Goal: Transaction & Acquisition: Purchase product/service

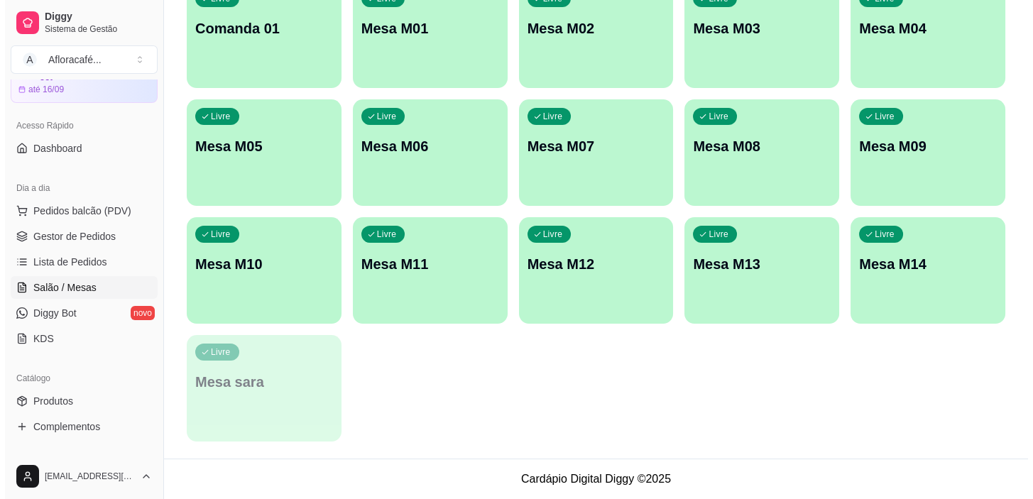
scroll to position [38, 0]
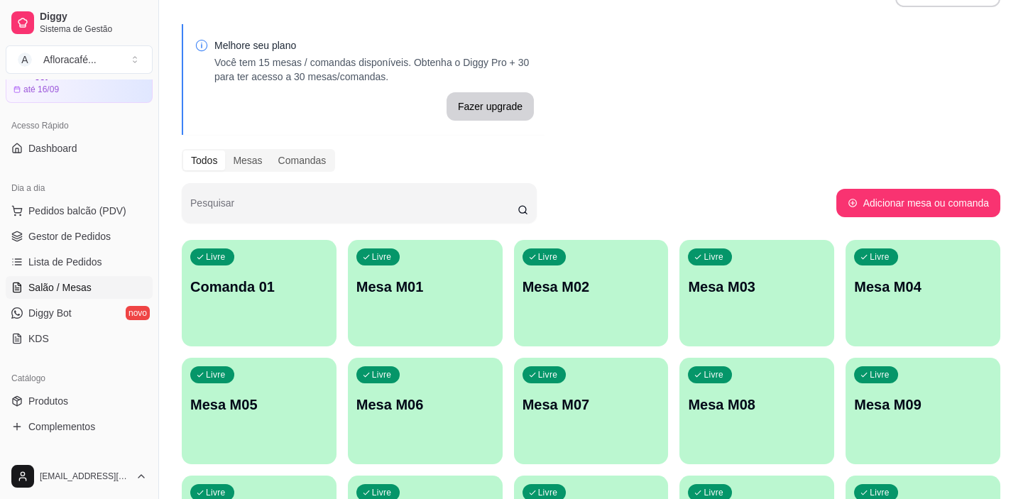
click at [255, 298] on div "Livre Comanda 01" at bounding box center [259, 284] width 155 height 89
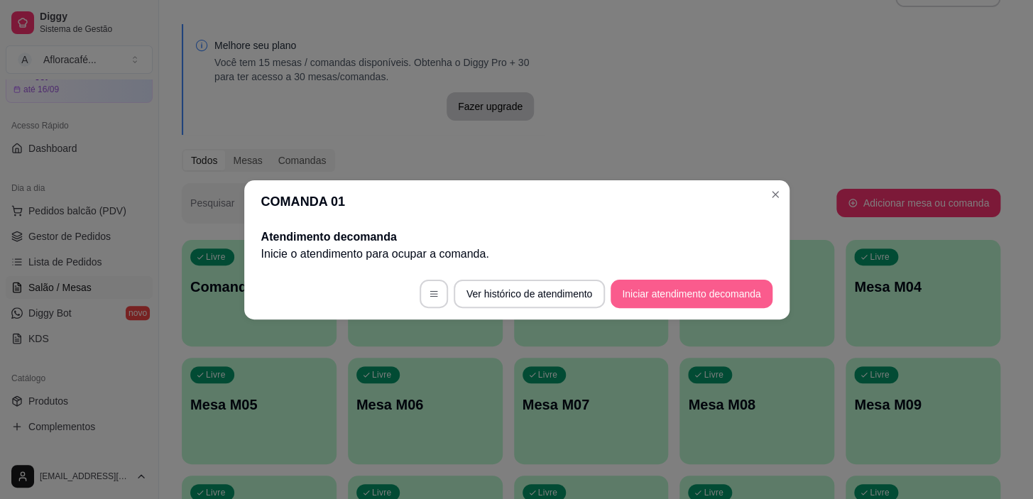
click at [732, 288] on button "Iniciar atendimento de comanda" at bounding box center [691, 294] width 161 height 28
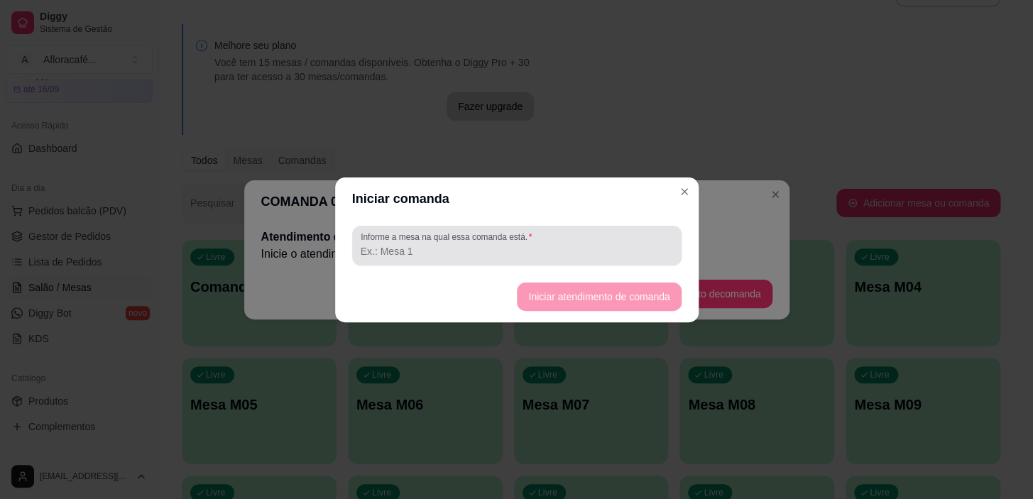
click at [620, 235] on div at bounding box center [517, 246] width 313 height 28
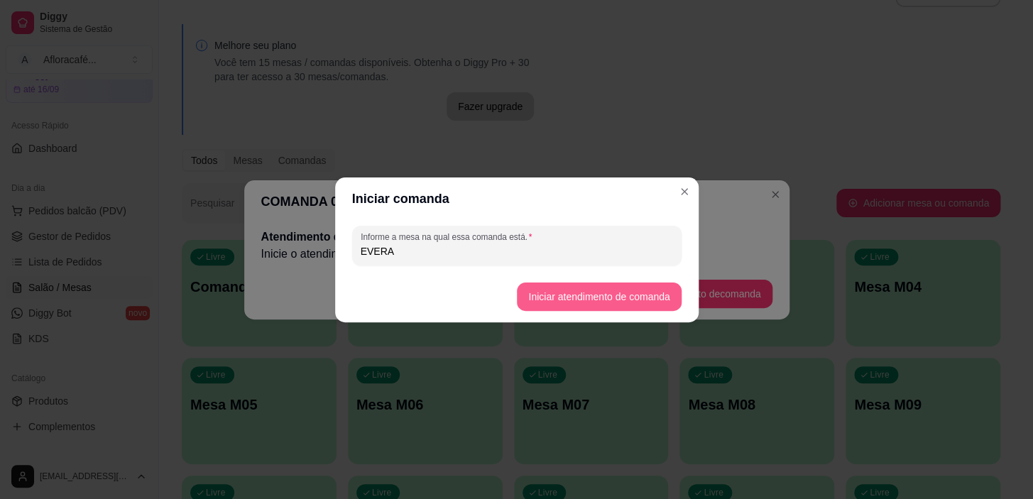
type input "EVERA"
click at [610, 308] on button "Iniciar atendimento de comanda" at bounding box center [599, 297] width 159 height 28
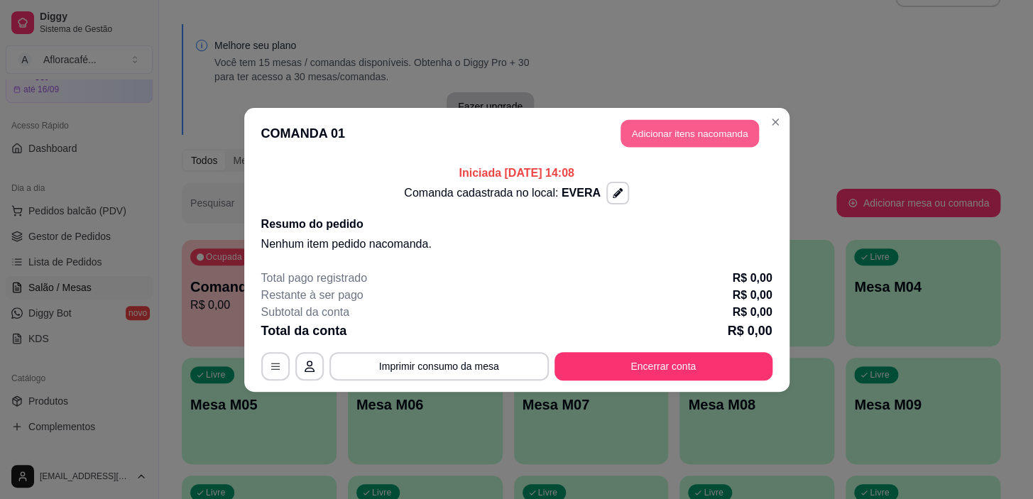
click at [639, 120] on button "Adicionar itens na comanda" at bounding box center [690, 133] width 139 height 28
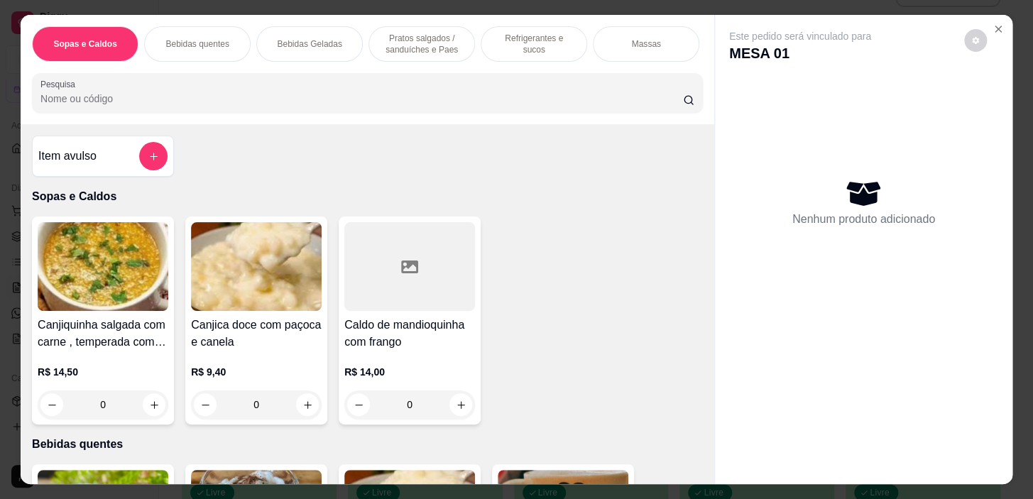
click at [516, 41] on p "Refrigerantes e sucos" at bounding box center [534, 44] width 82 height 23
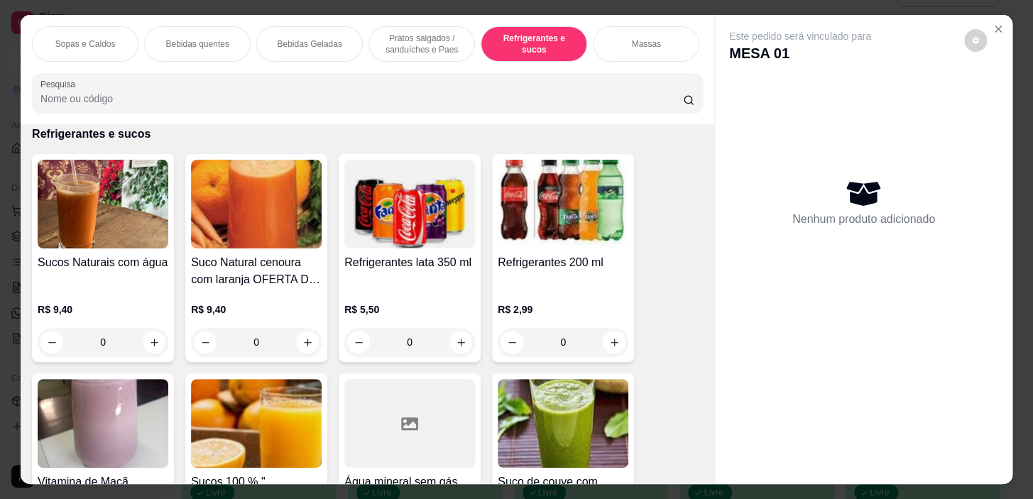
scroll to position [36, 0]
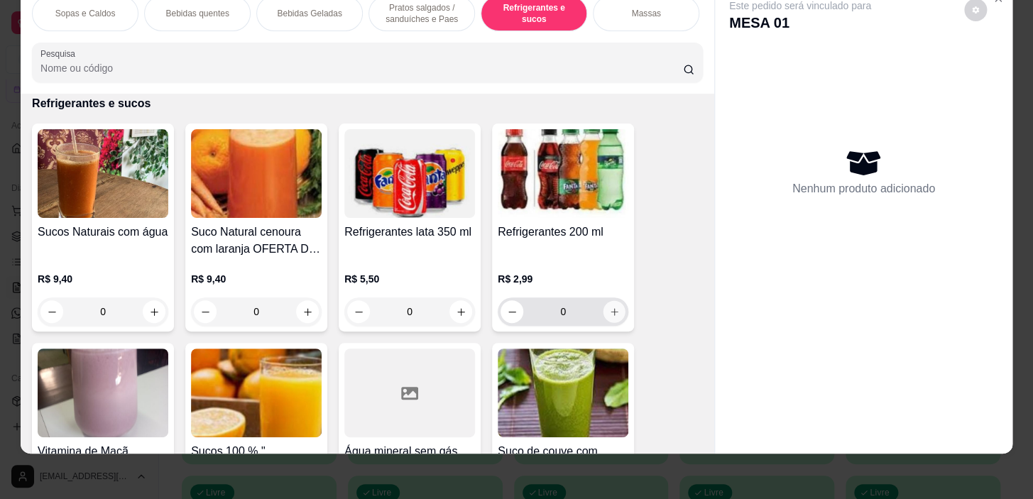
click at [611, 310] on icon "increase-product-quantity" at bounding box center [614, 311] width 7 height 7
type input "1"
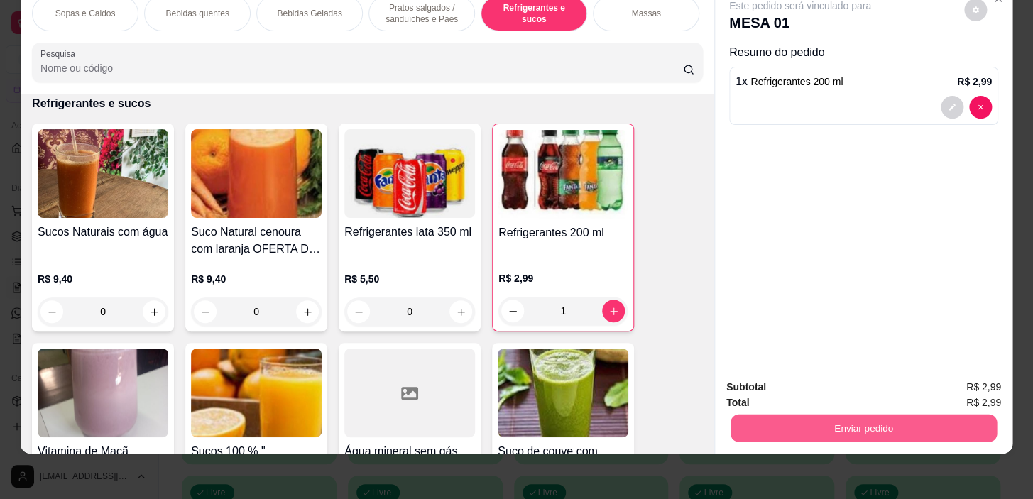
click at [824, 415] on button "Enviar pedido" at bounding box center [864, 429] width 266 height 28
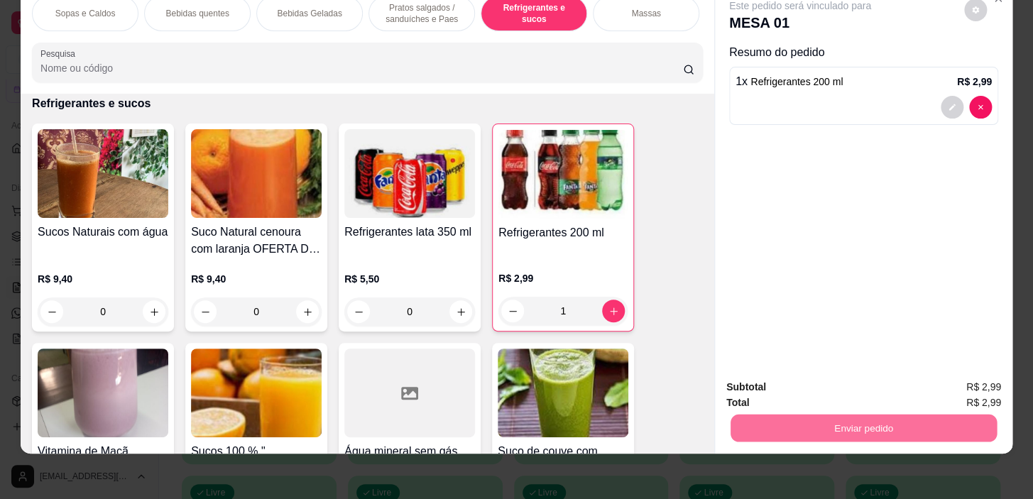
click at [822, 381] on button "Não registrar e enviar pedido" at bounding box center [816, 383] width 143 height 26
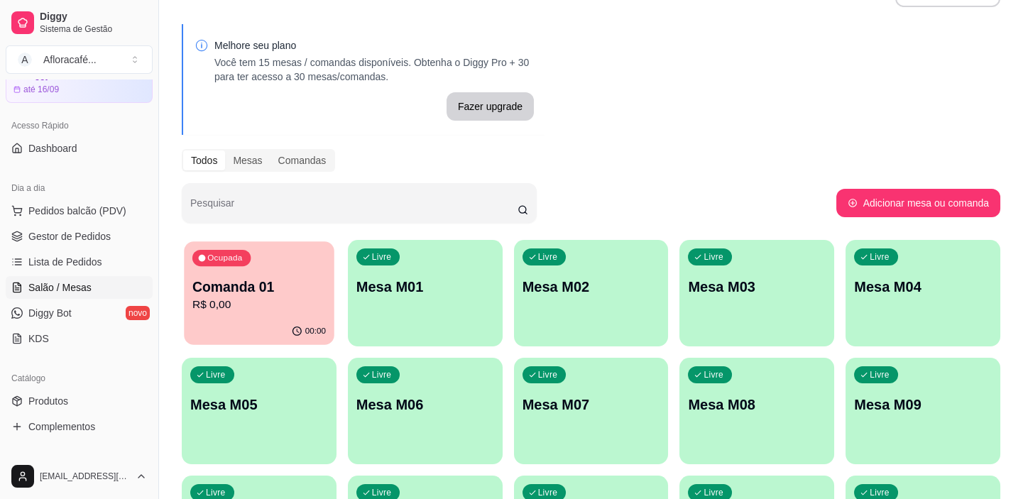
click at [254, 299] on p "R$ 0,00" at bounding box center [259, 305] width 134 height 16
click at [443, 283] on p "Mesa M01" at bounding box center [426, 287] width 134 height 19
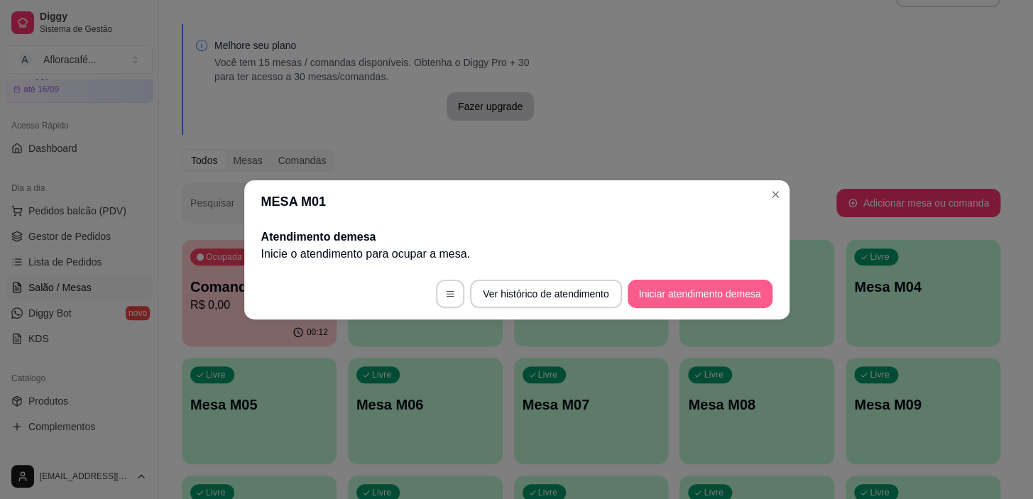
click at [714, 293] on button "Iniciar atendimento de mesa" at bounding box center [700, 294] width 145 height 28
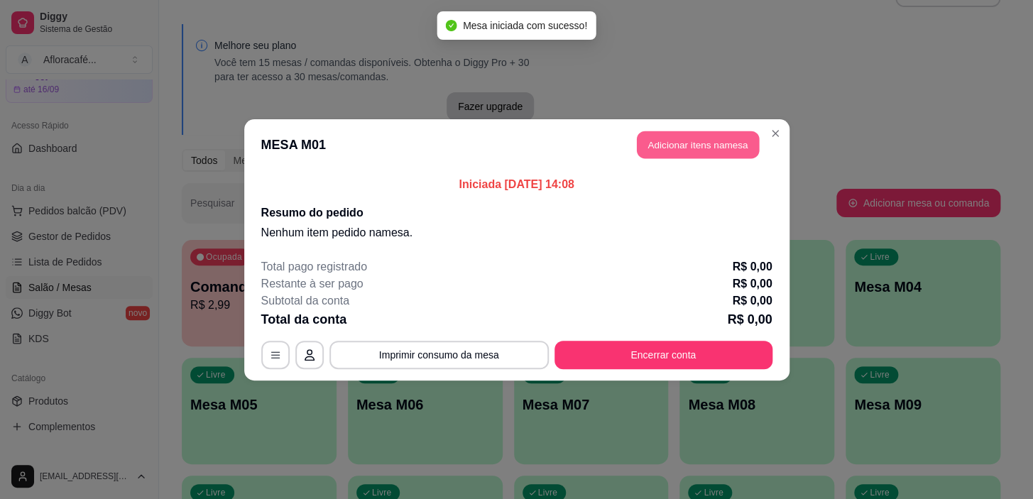
click at [689, 151] on button "Adicionar itens na mesa" at bounding box center [698, 145] width 122 height 28
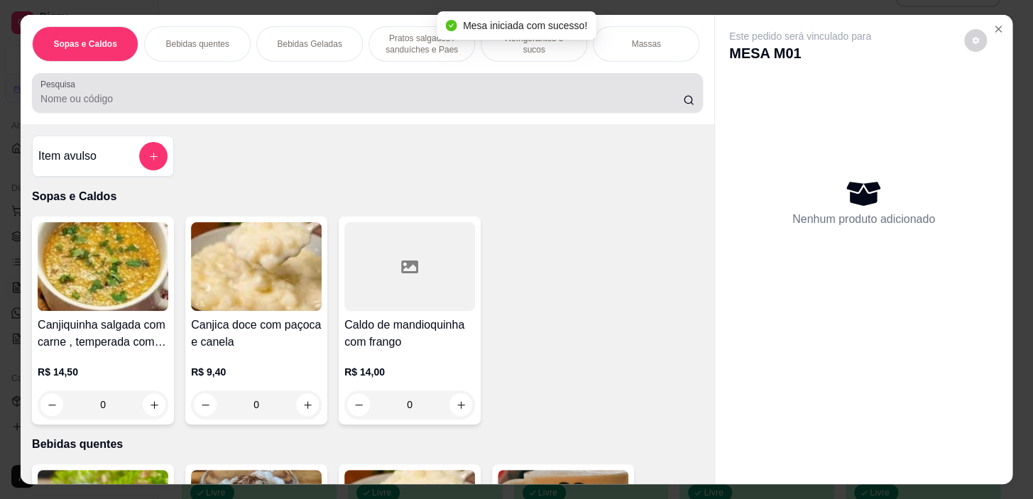
click at [251, 90] on div at bounding box center [367, 93] width 654 height 28
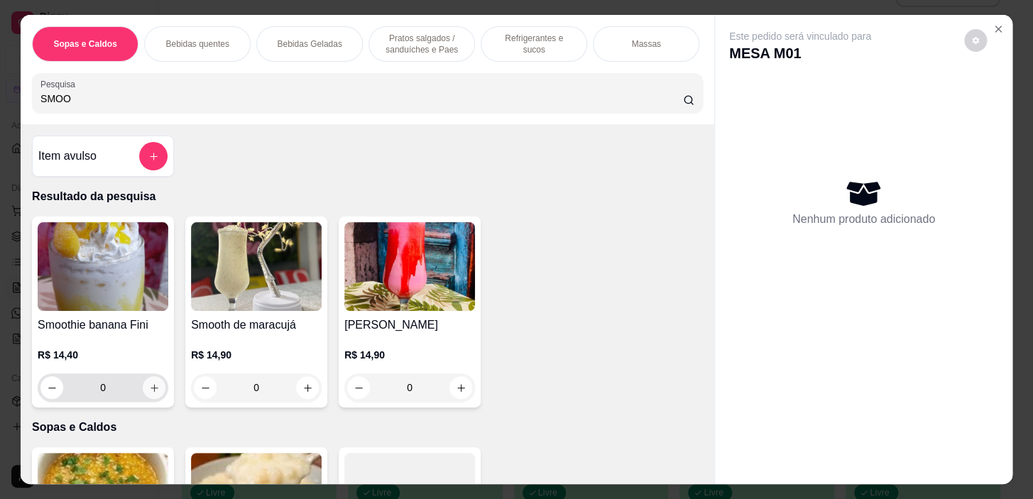
type input "SMOO"
click at [156, 390] on button "increase-product-quantity" at bounding box center [154, 388] width 22 height 22
type input "1"
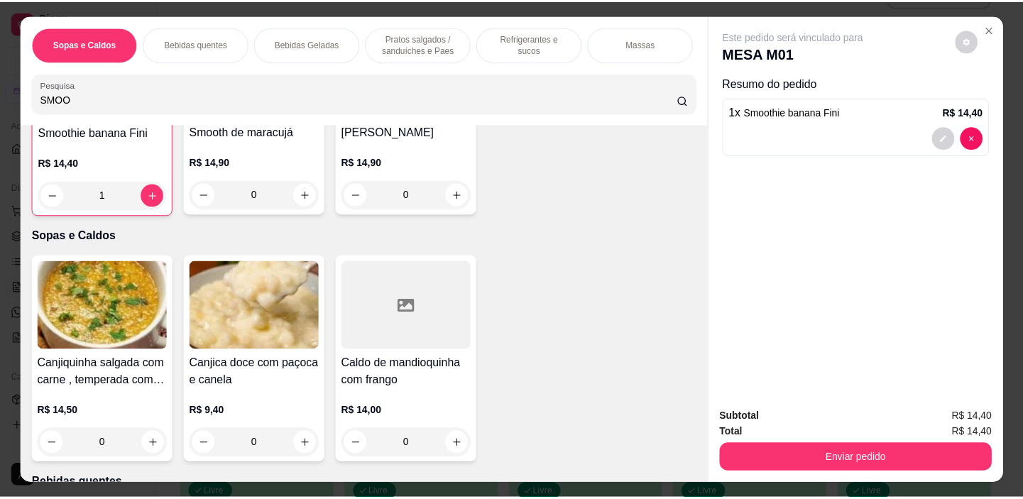
scroll to position [0, 0]
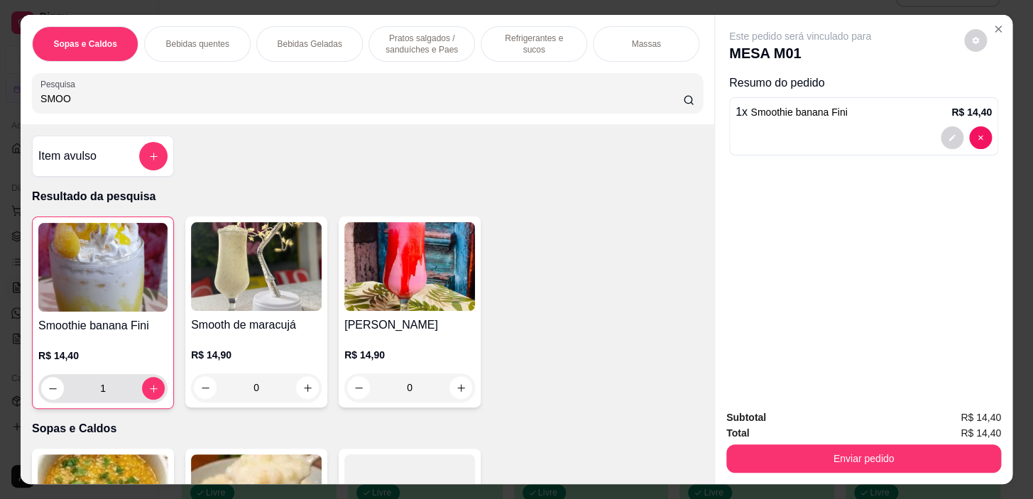
click at [134, 398] on input "1" at bounding box center [103, 388] width 78 height 28
click at [142, 390] on button "increase-product-quantity" at bounding box center [153, 388] width 23 height 23
type input "2"
click at [948, 469] on div "Subtotal R$ 28,80 Total R$ 28,80 Enviar pedido" at bounding box center [864, 441] width 298 height 86
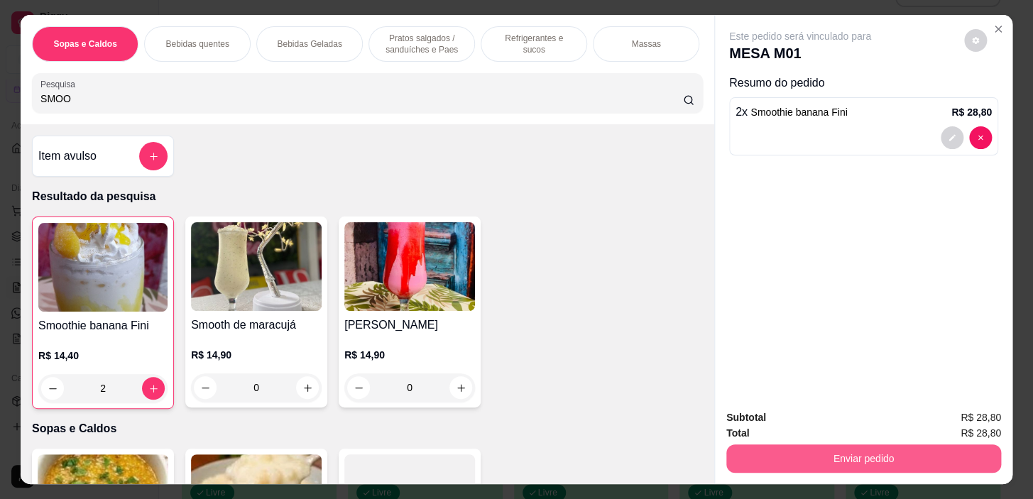
click at [950, 445] on button "Enviar pedido" at bounding box center [864, 459] width 275 height 28
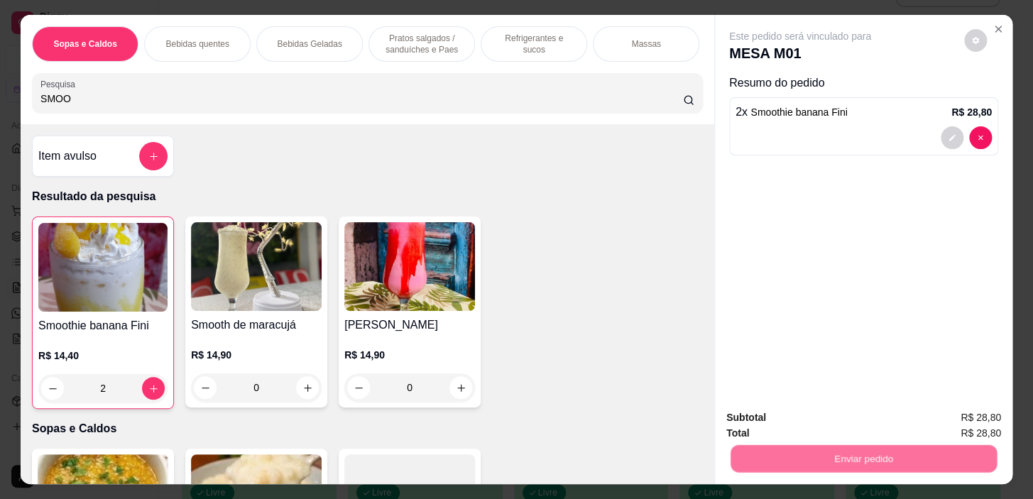
click at [867, 429] on button "Não registrar e enviar pedido" at bounding box center [817, 419] width 148 height 27
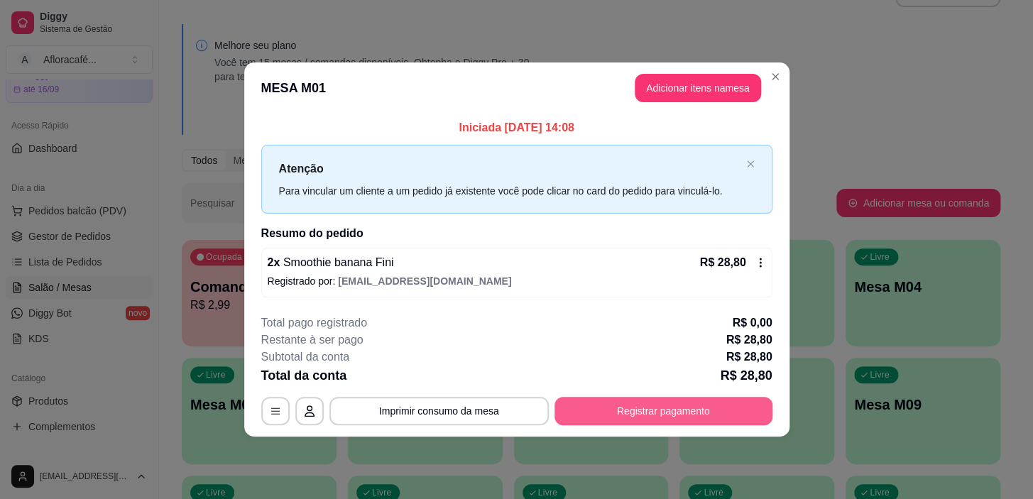
click at [720, 423] on button "Registrar pagamento" at bounding box center [664, 411] width 218 height 28
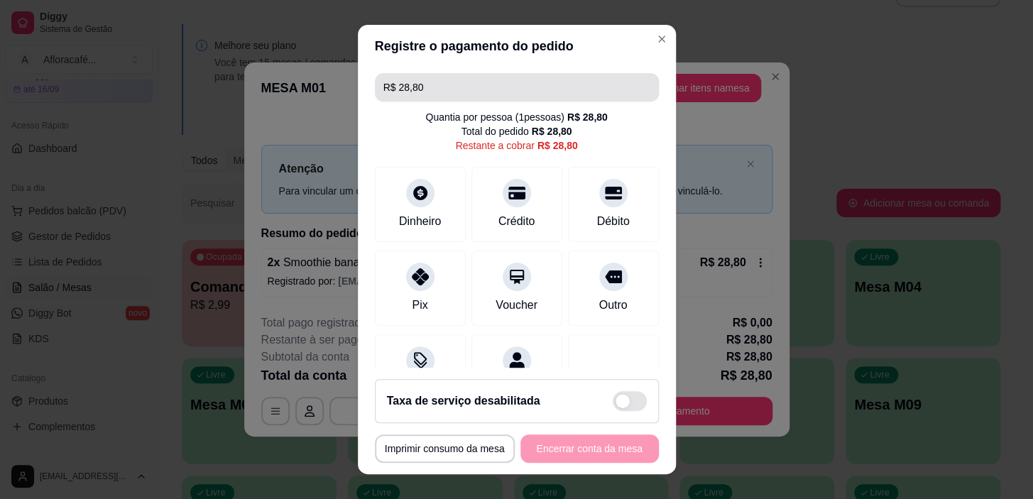
click at [435, 85] on input "R$ 28,80" at bounding box center [517, 87] width 267 height 28
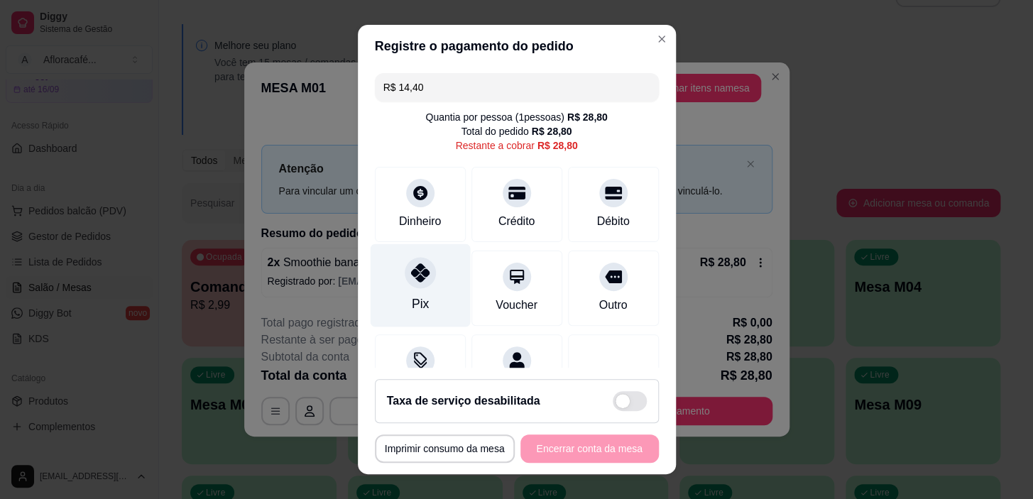
click at [398, 300] on div "Pix" at bounding box center [420, 285] width 100 height 83
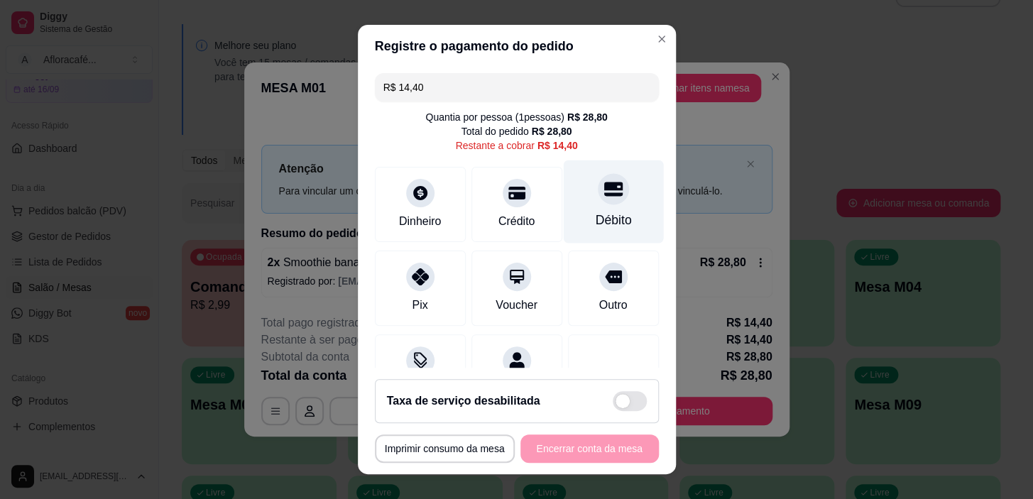
click at [595, 211] on div "Débito" at bounding box center [613, 220] width 36 height 18
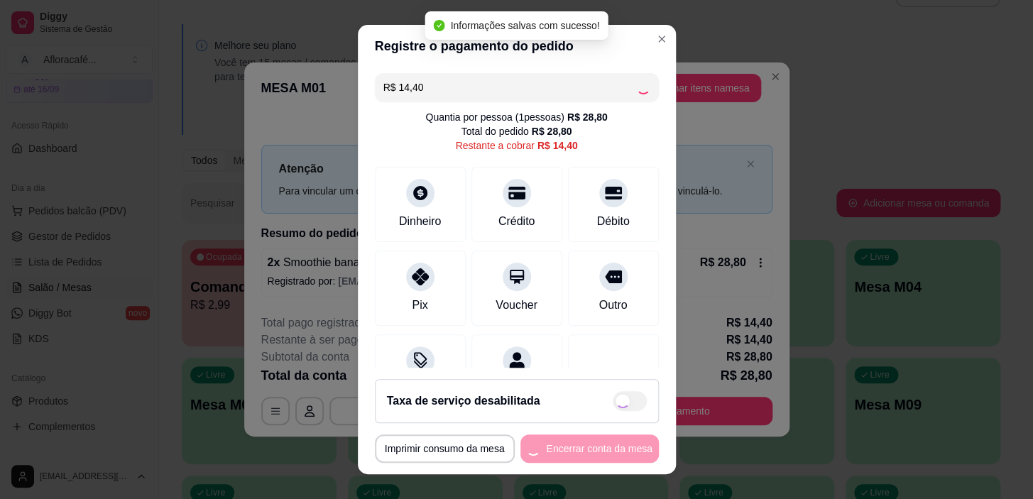
type input "R$ 0,00"
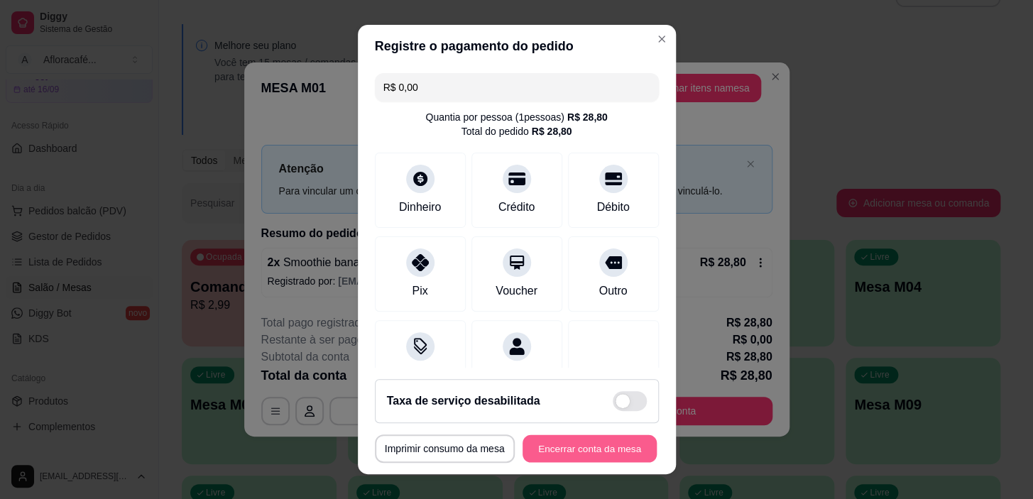
click at [575, 442] on button "Encerrar conta da mesa" at bounding box center [590, 449] width 134 height 28
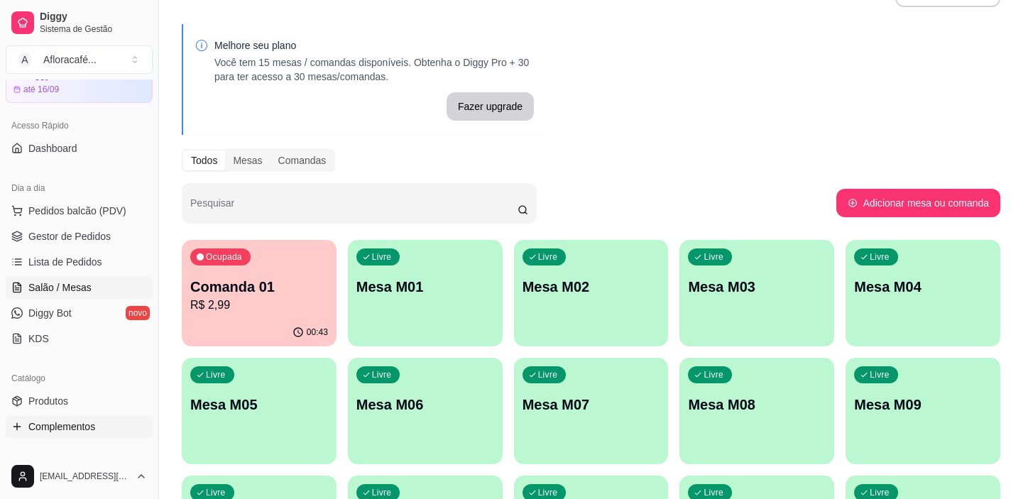
click at [111, 416] on link "Complementos" at bounding box center [79, 427] width 147 height 23
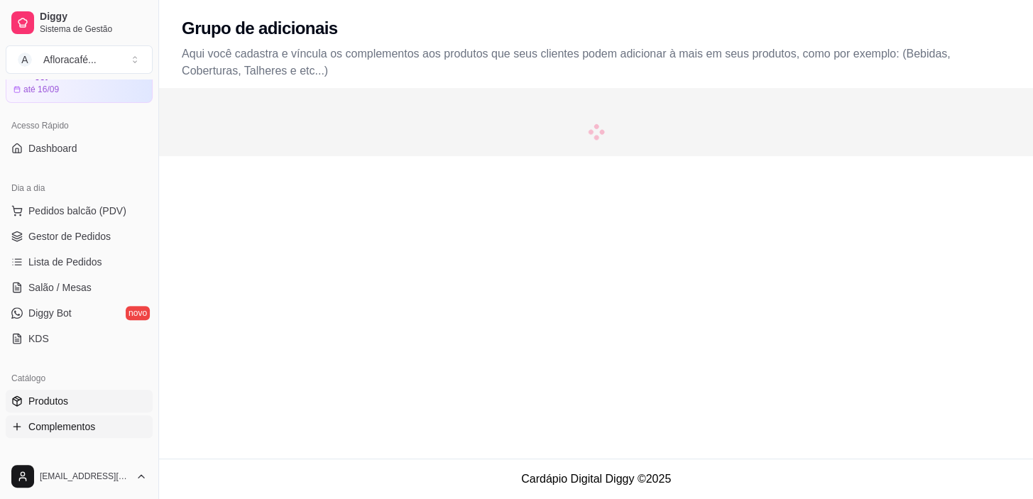
click at [109, 405] on link "Produtos" at bounding box center [79, 401] width 147 height 23
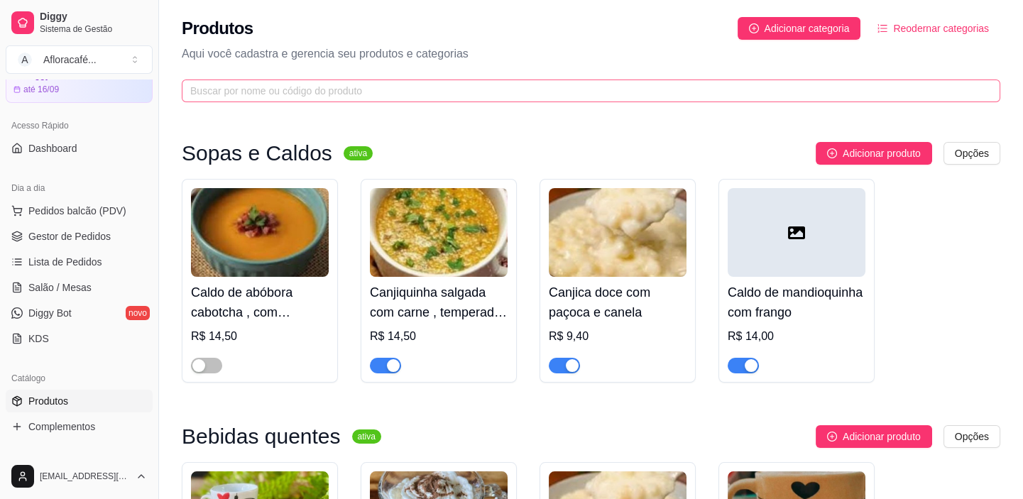
click at [371, 80] on span at bounding box center [591, 91] width 819 height 23
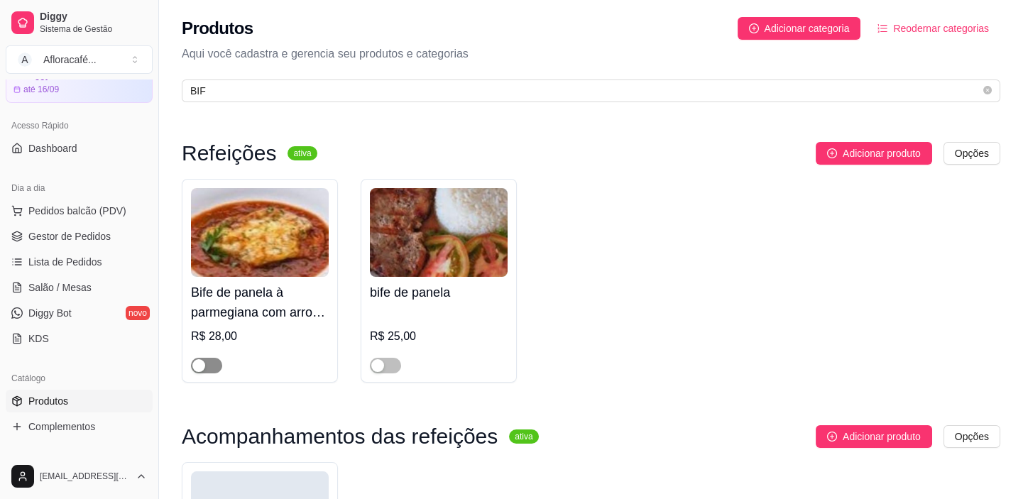
click at [212, 364] on span "button" at bounding box center [206, 366] width 31 height 16
click at [384, 366] on button "button" at bounding box center [385, 366] width 31 height 16
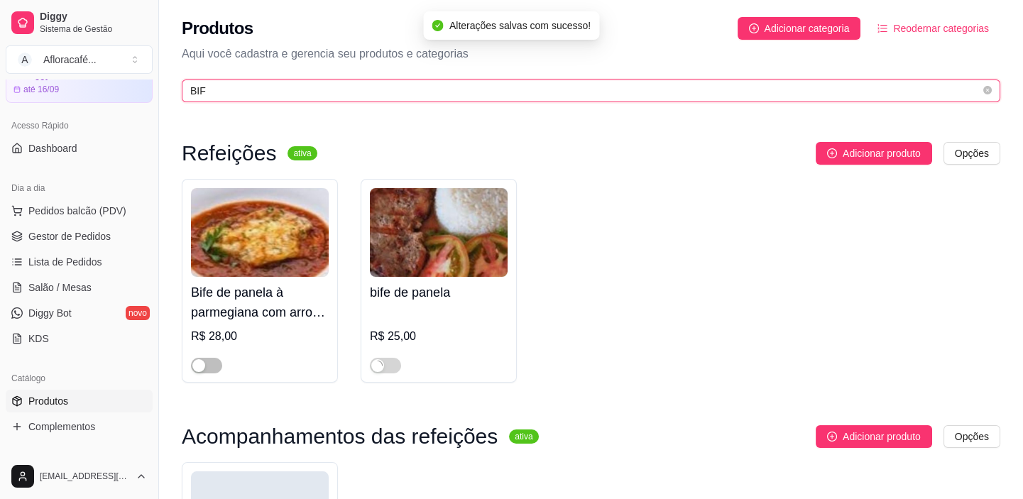
click at [302, 92] on input "BIF" at bounding box center [585, 91] width 791 height 16
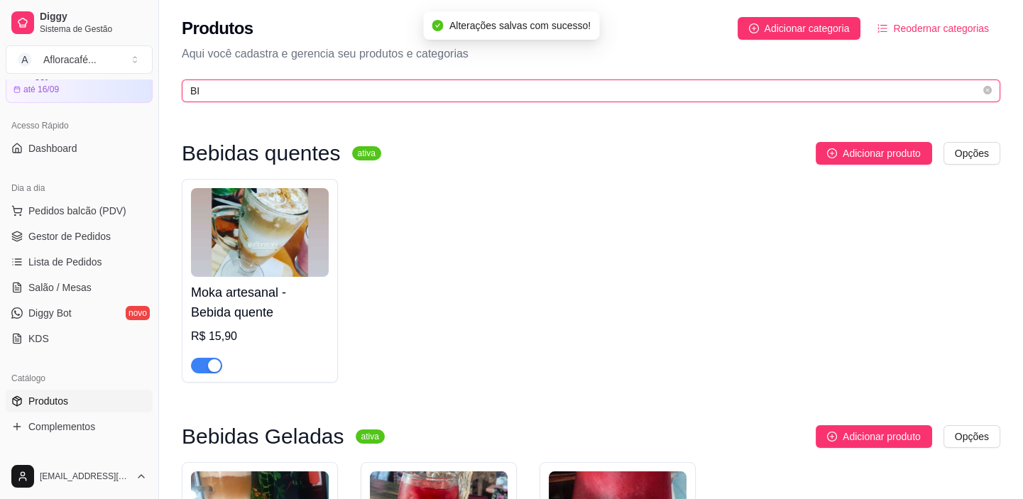
type input "B"
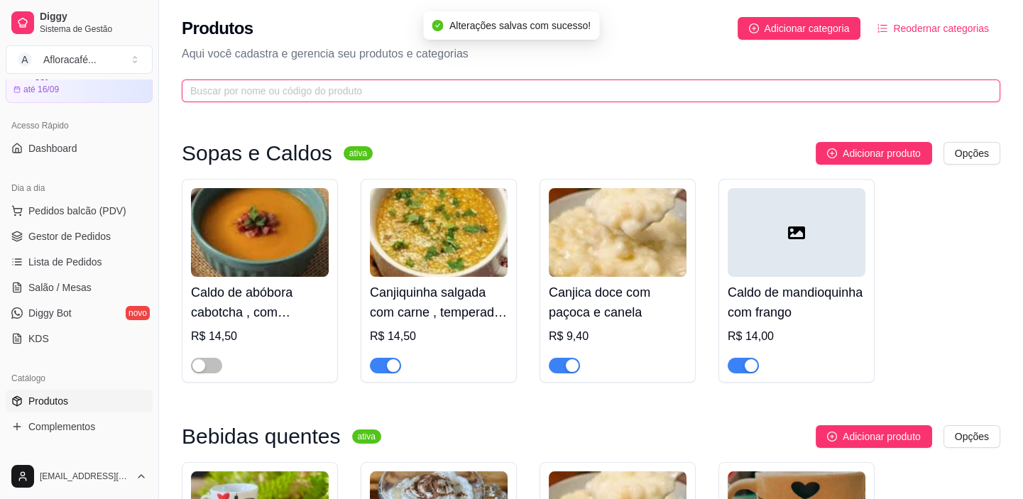
type input "O"
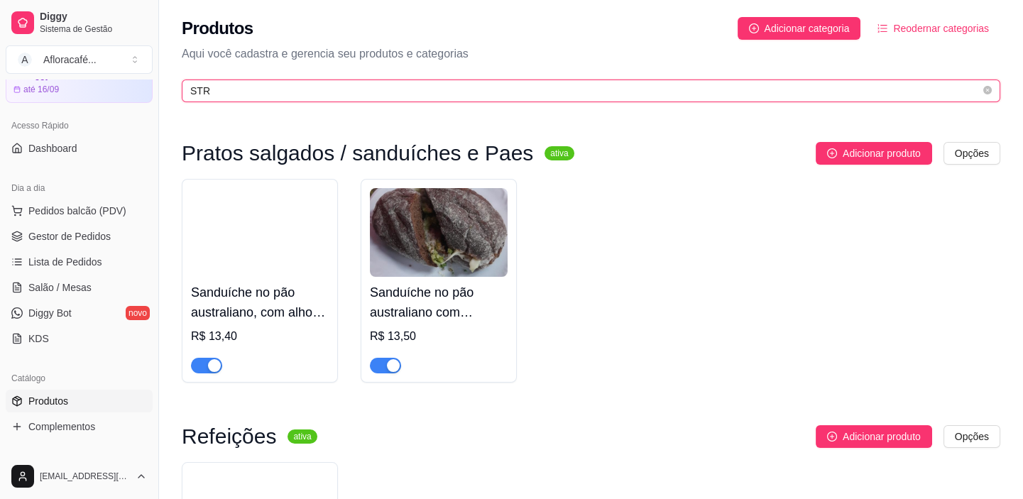
scroll to position [129, 0]
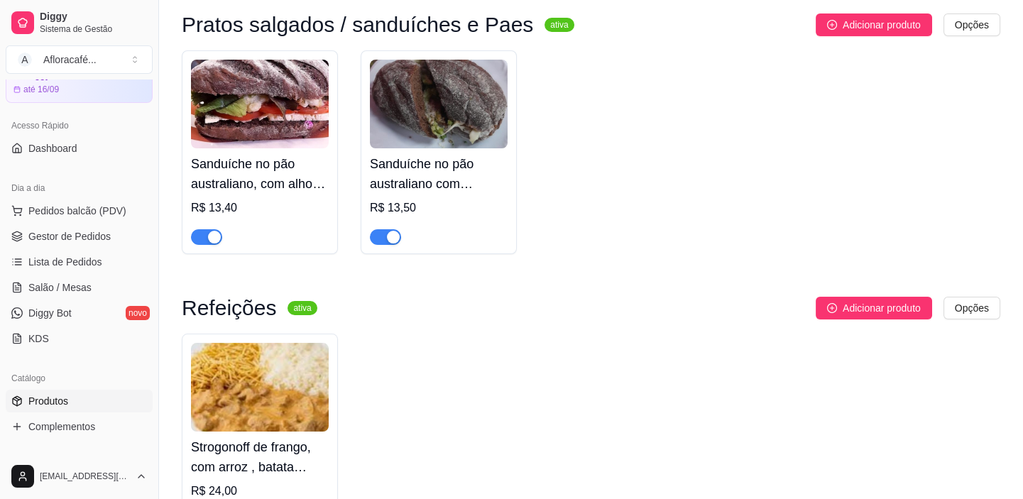
type input "STR"
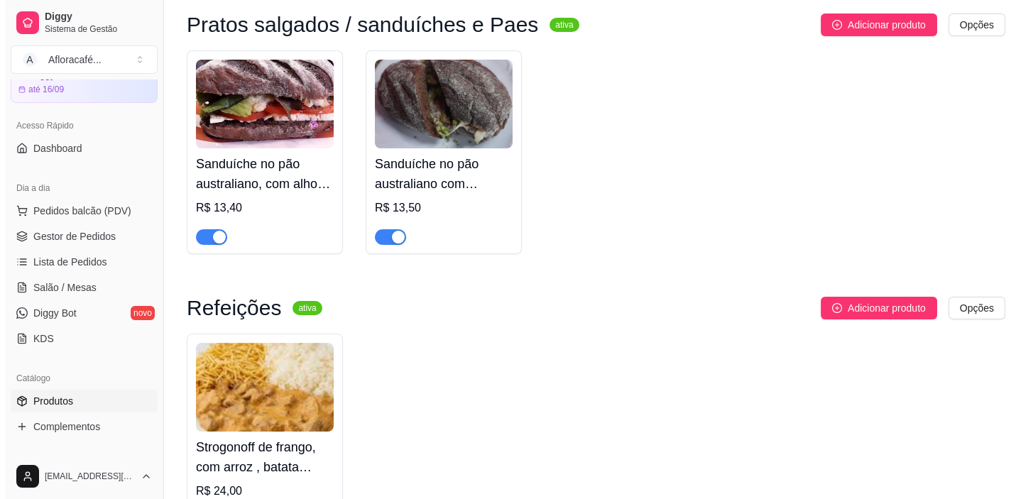
scroll to position [387, 0]
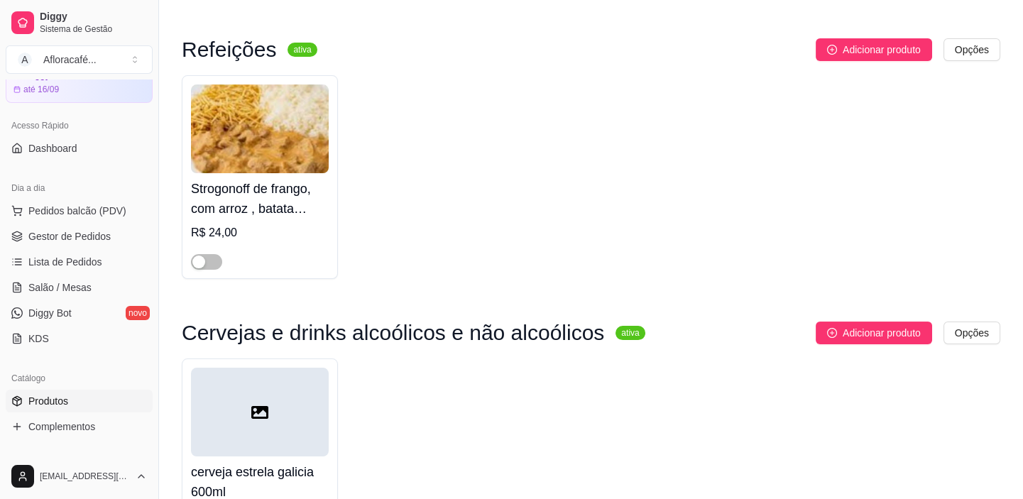
click at [284, 192] on h4 "Strogonoff de frango, com arroz , batata palha e salada" at bounding box center [260, 199] width 138 height 40
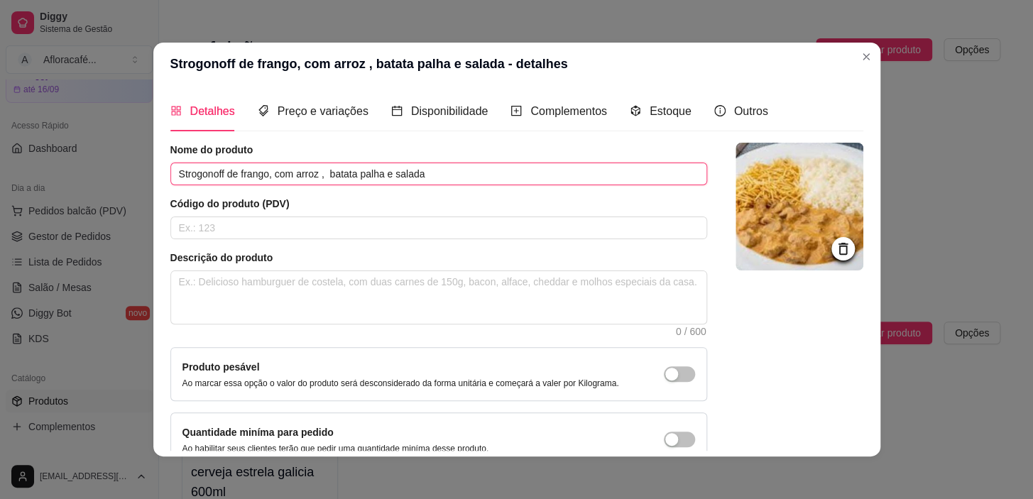
click at [259, 171] on input "Strogonoff de frango, com arroz , batata palha e salada" at bounding box center [438, 174] width 537 height 23
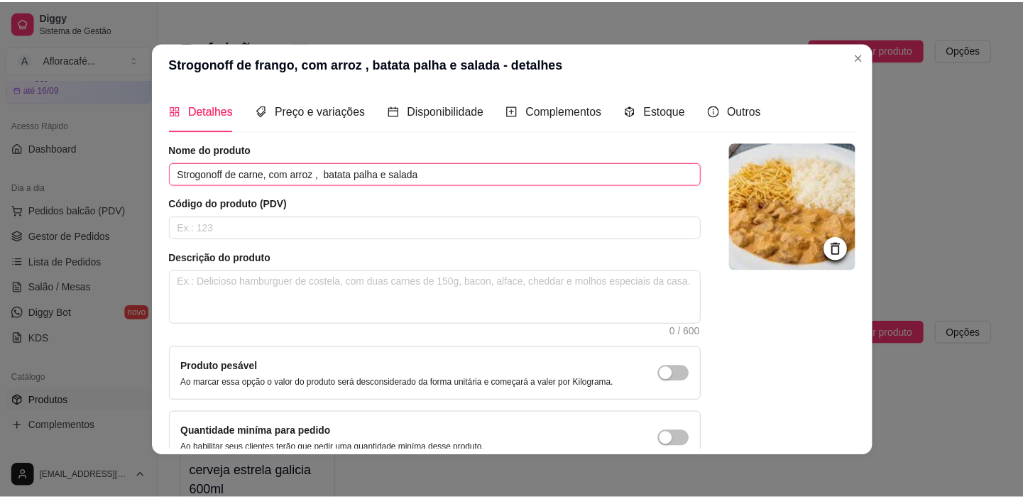
scroll to position [89, 0]
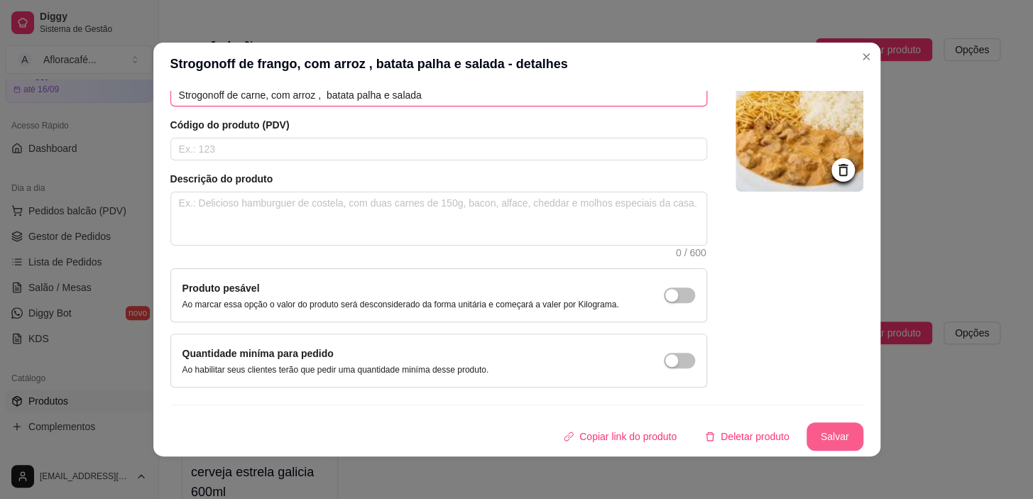
type input "Strogonoff de carne, com arroz , batata palha e salada"
click at [828, 423] on button "Salvar" at bounding box center [835, 437] width 57 height 28
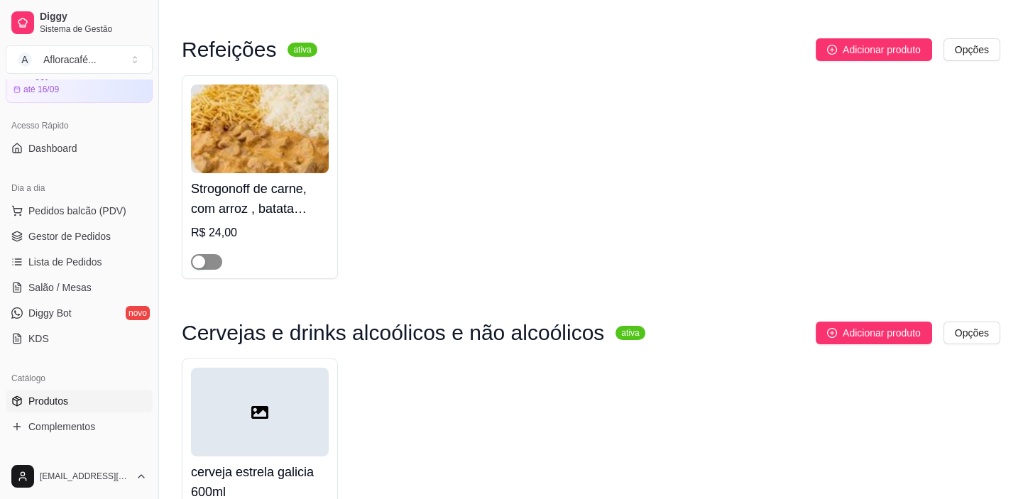
click at [200, 259] on div "button" at bounding box center [198, 262] width 13 height 13
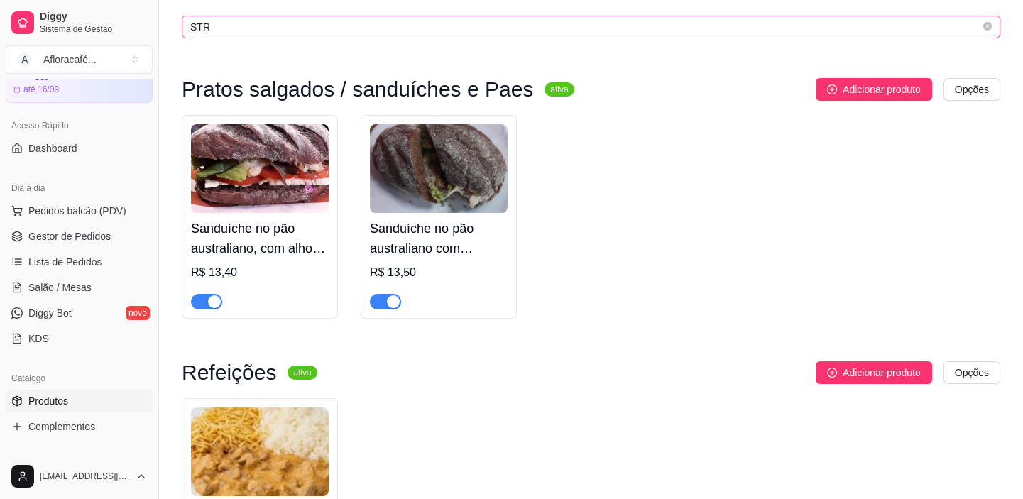
scroll to position [0, 0]
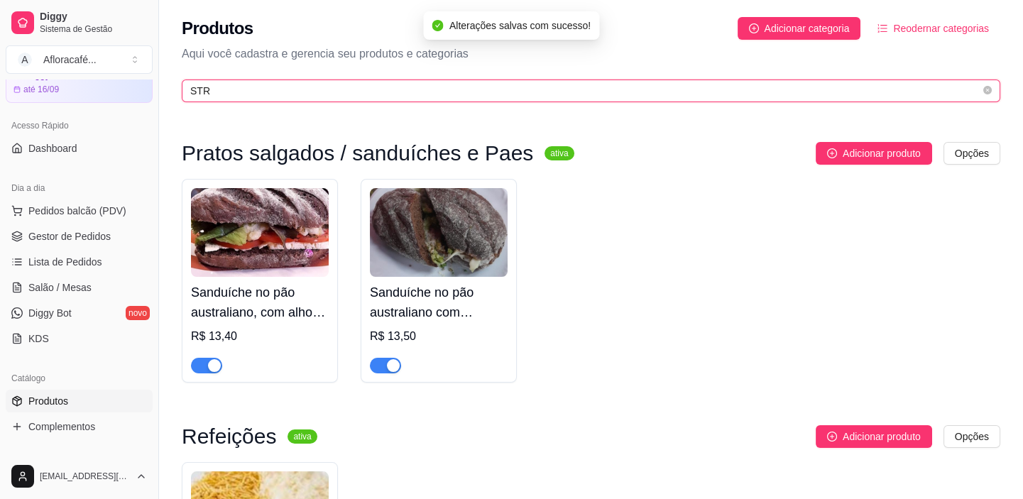
click at [434, 83] on input "STR" at bounding box center [585, 91] width 791 height 16
type input "S"
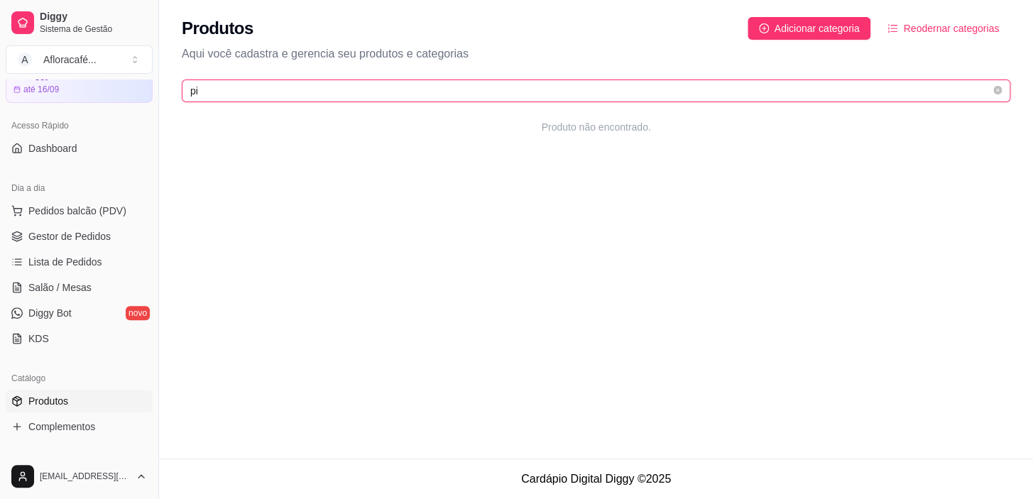
type input "p"
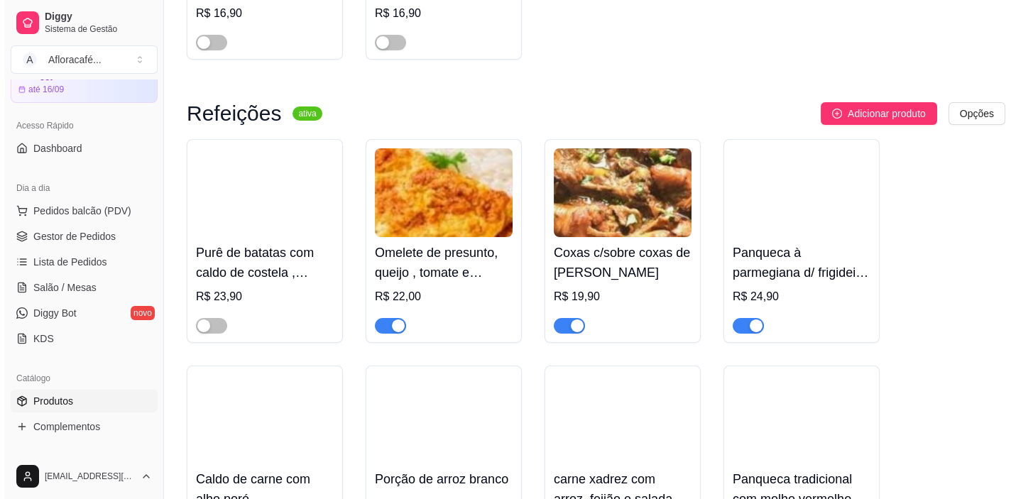
scroll to position [10839, 0]
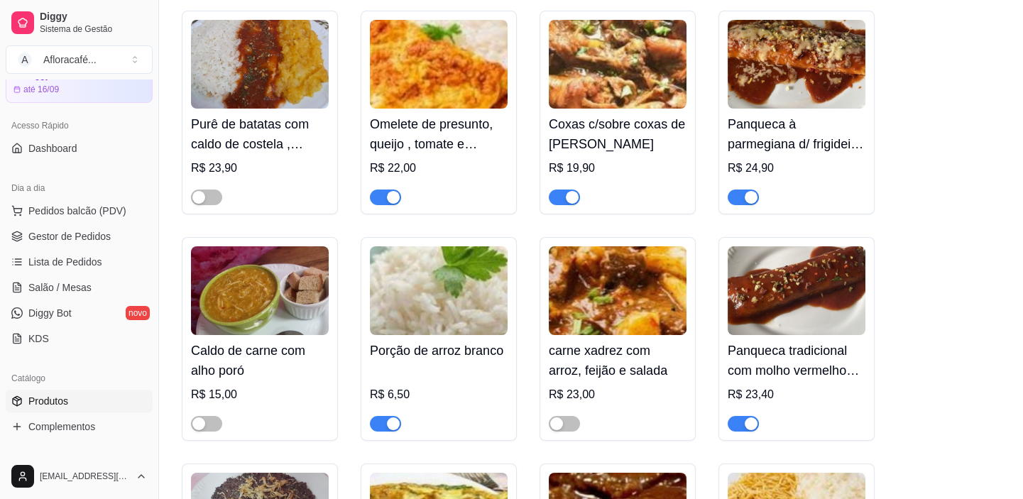
click at [649, 384] on div "carne xadrez com arroz, feijão e salada R$ 23,00" at bounding box center [618, 383] width 138 height 97
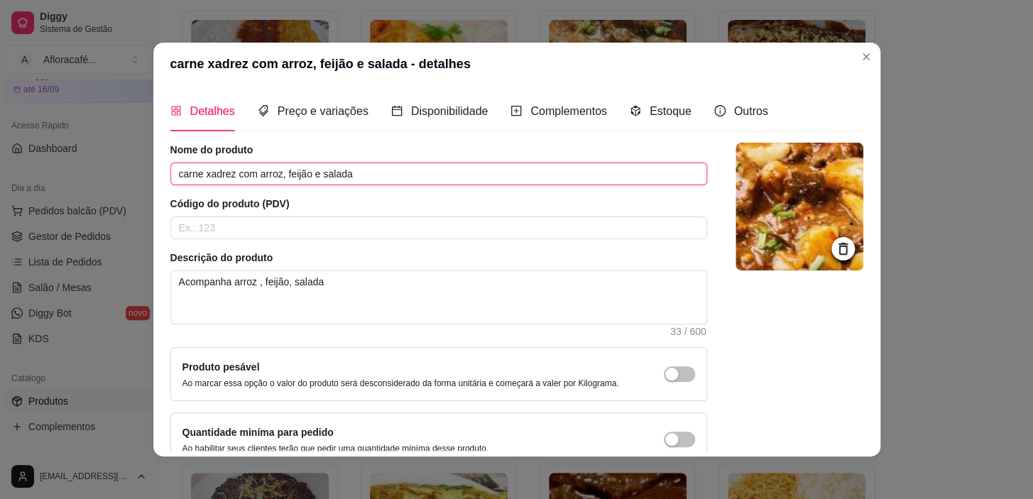
click at [368, 175] on input "carne xadrez com arroz, feijão e salada" at bounding box center [438, 174] width 537 height 23
type input "c"
type input "picadinho de carne"
click at [421, 276] on textarea "Acompanha arroz , feijão, salada" at bounding box center [439, 297] width 536 height 53
type textarea "Acompanha arroz , feijão, salada e"
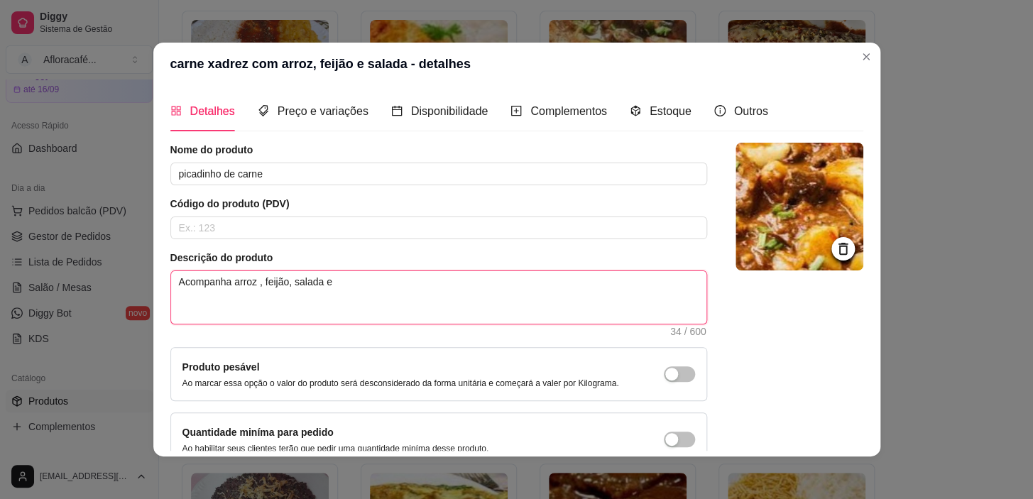
type textarea "Acompanha arroz , feijão, salada e"
type textarea "Acompanha arroz , feijão, salada e f"
type textarea "Acompanha arroz , feijão, salada e fa"
type textarea "Acompanha arroz , feijão, salada e far"
type textarea "Acompanha arroz , feijão, salada e faro"
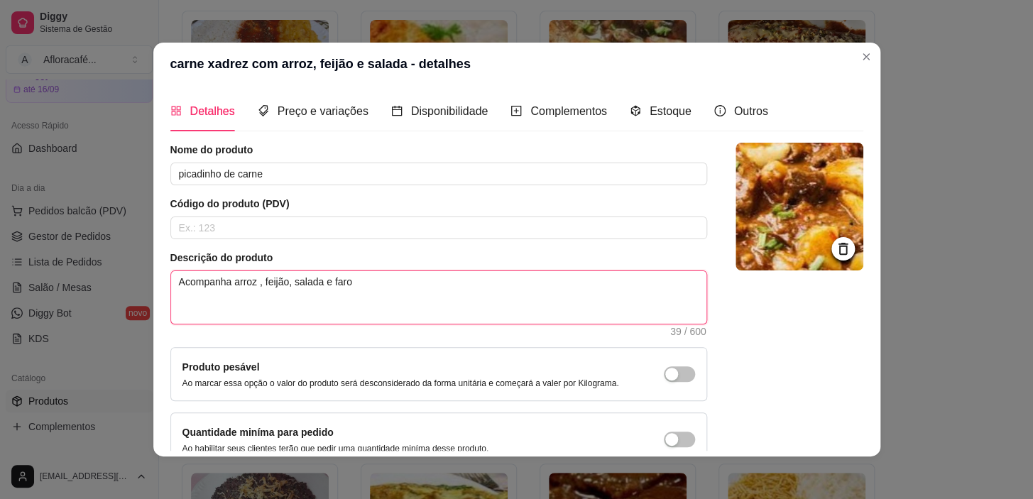
type textarea "Acompanha arroz , feijão, salada e farof"
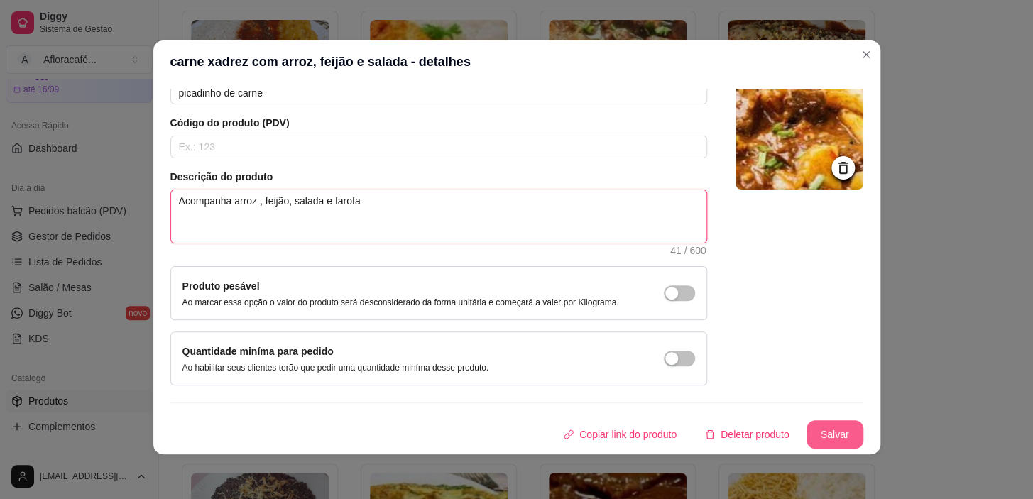
type textarea "Acompanha arroz , feijão, salada e farofa"
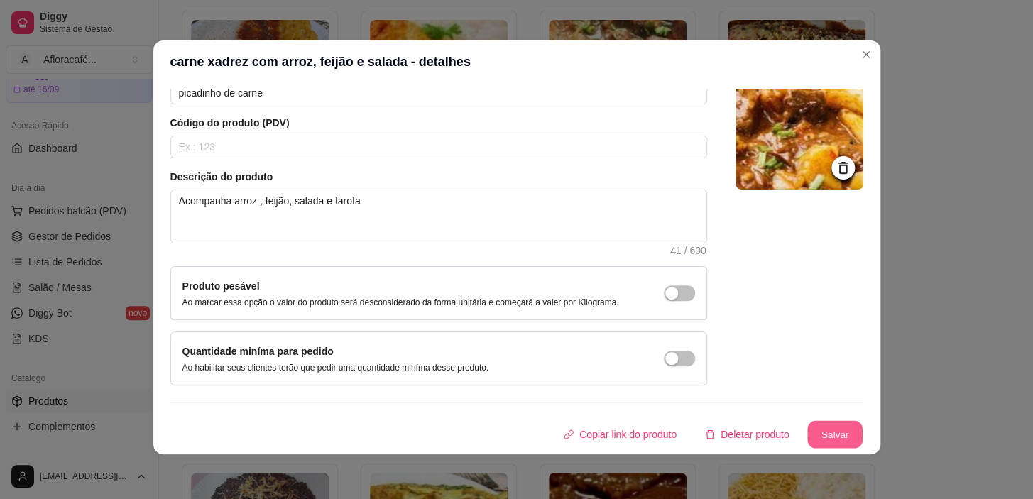
click at [823, 437] on button "Salvar" at bounding box center [835, 435] width 55 height 28
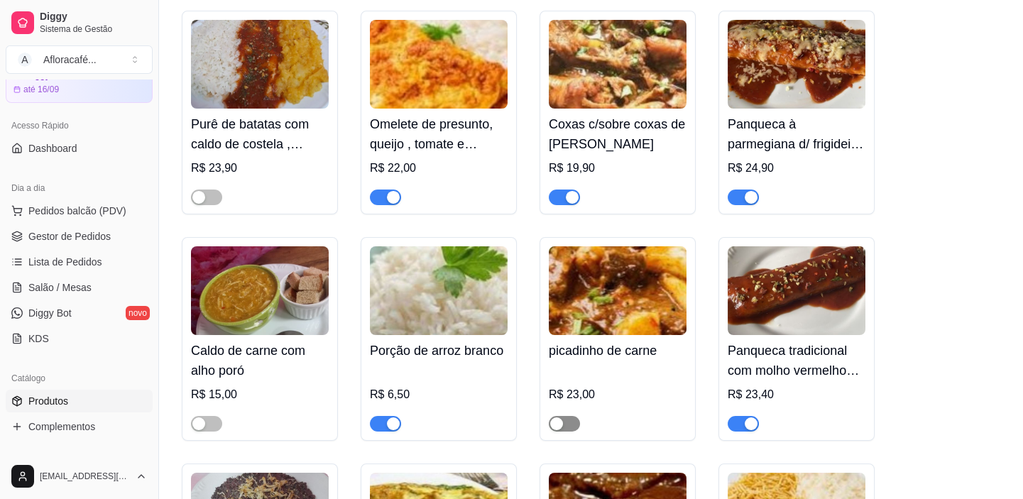
click at [568, 432] on span "button" at bounding box center [564, 424] width 31 height 16
click at [631, 361] on h4 "picadinho de carne" at bounding box center [618, 351] width 138 height 20
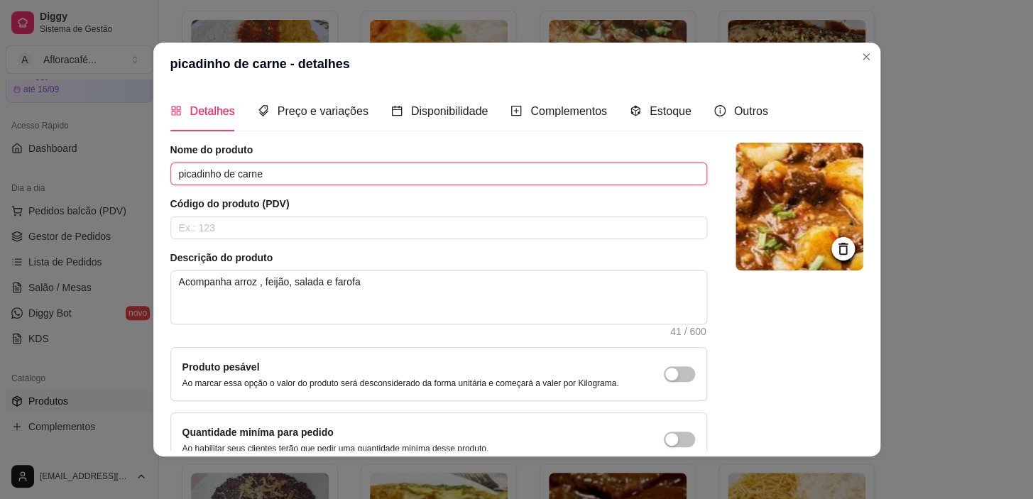
click at [461, 168] on input "picadinho de carne" at bounding box center [438, 174] width 537 height 23
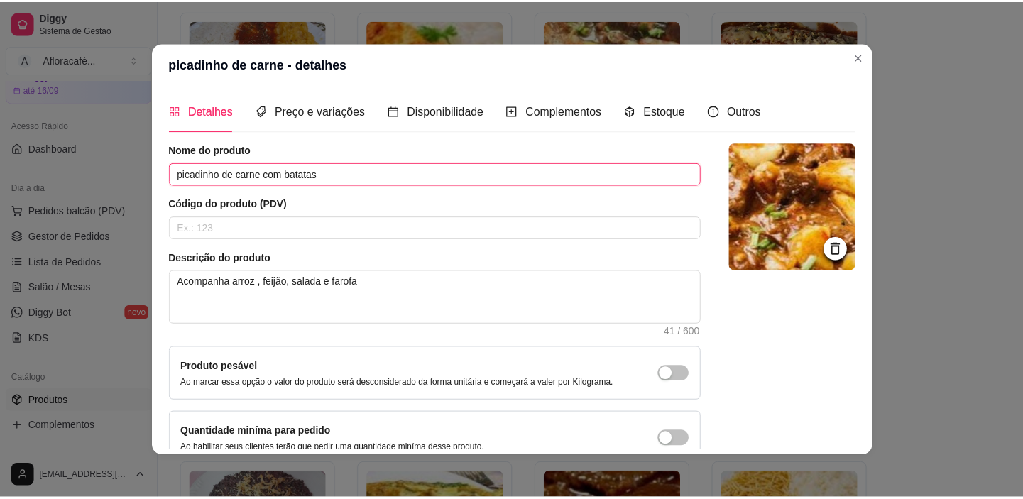
scroll to position [89, 0]
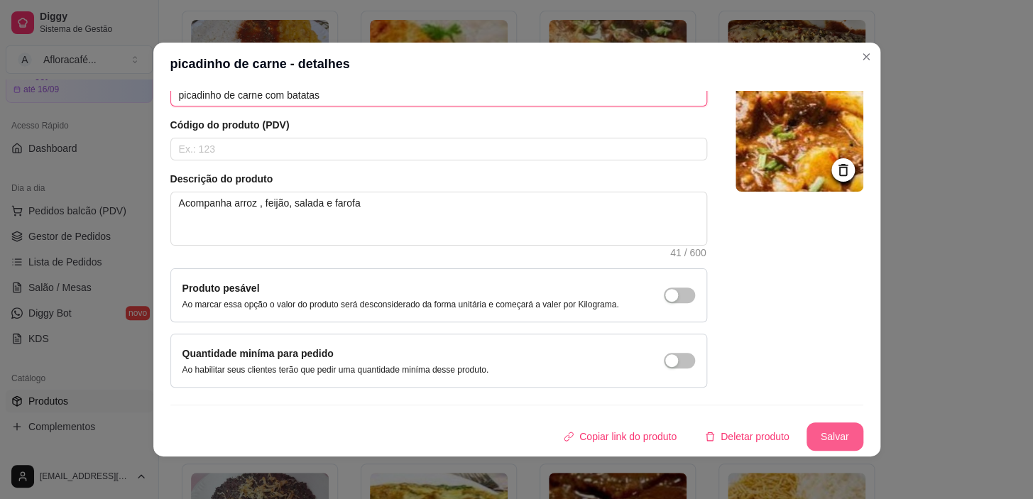
type input "picadinho de carne com batatas"
click at [825, 433] on button "Salvar" at bounding box center [835, 437] width 55 height 28
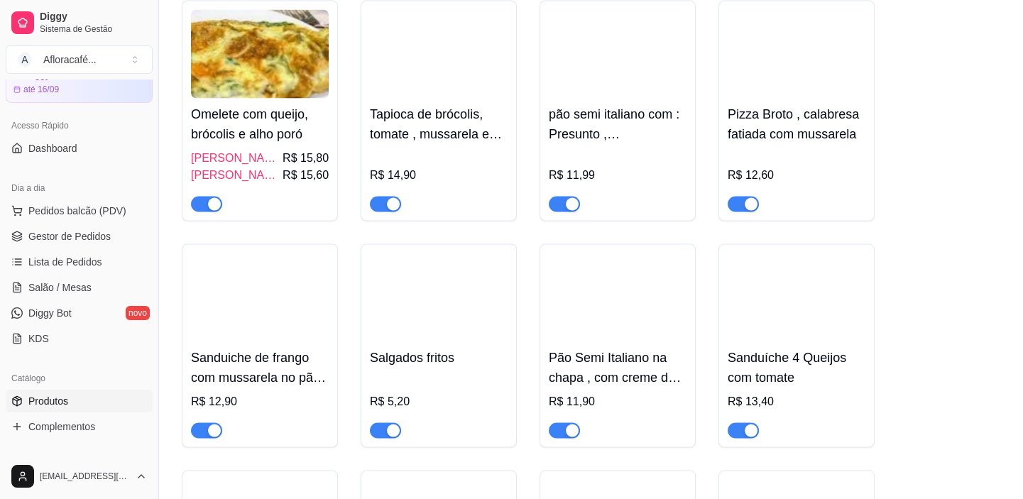
scroll to position [0, 0]
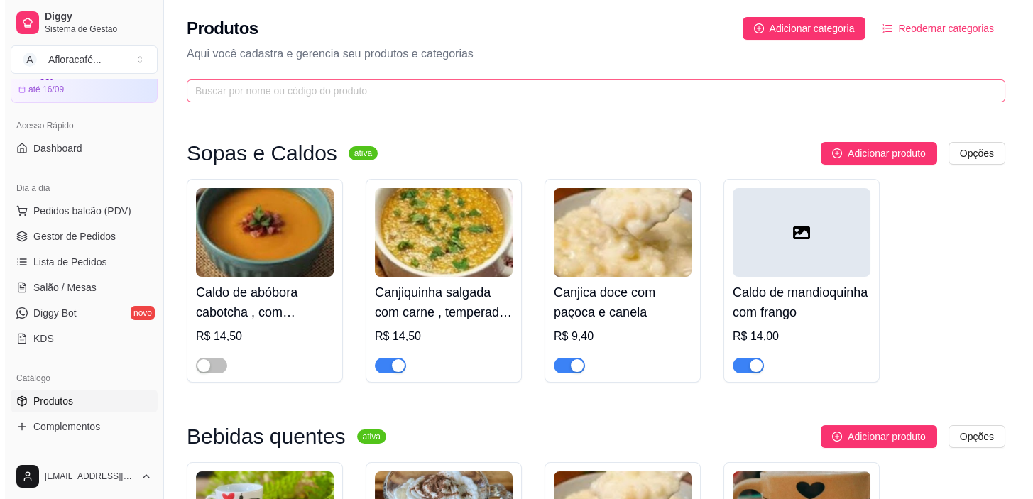
scroll to position [436, 0]
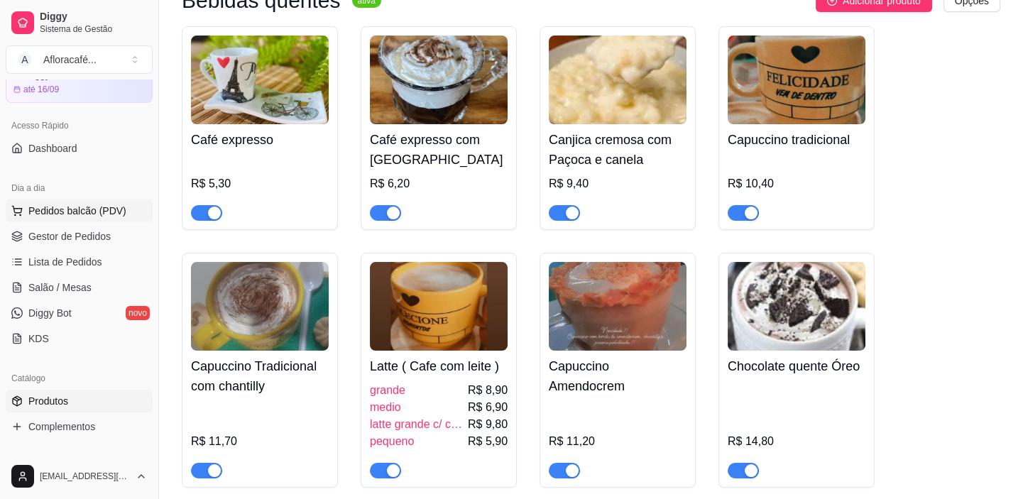
click at [112, 206] on span "Pedidos balcão (PDV)" at bounding box center [77, 211] width 98 height 14
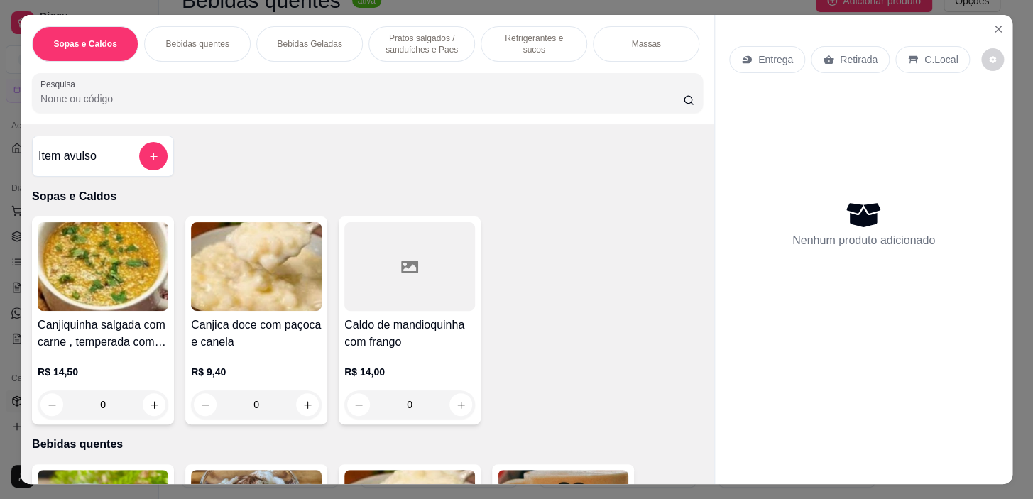
scroll to position [0, 558]
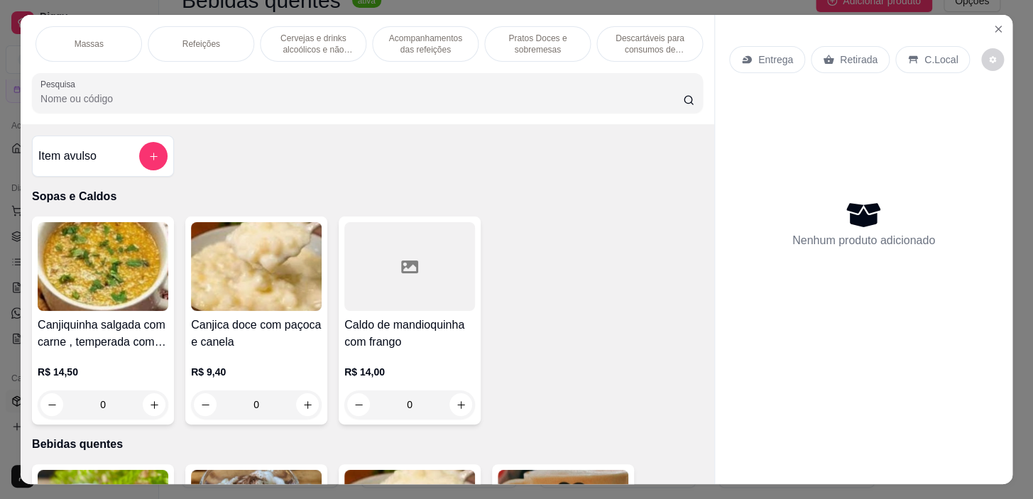
click at [533, 40] on p "Pratos Doces e sobremesas" at bounding box center [537, 44] width 82 height 23
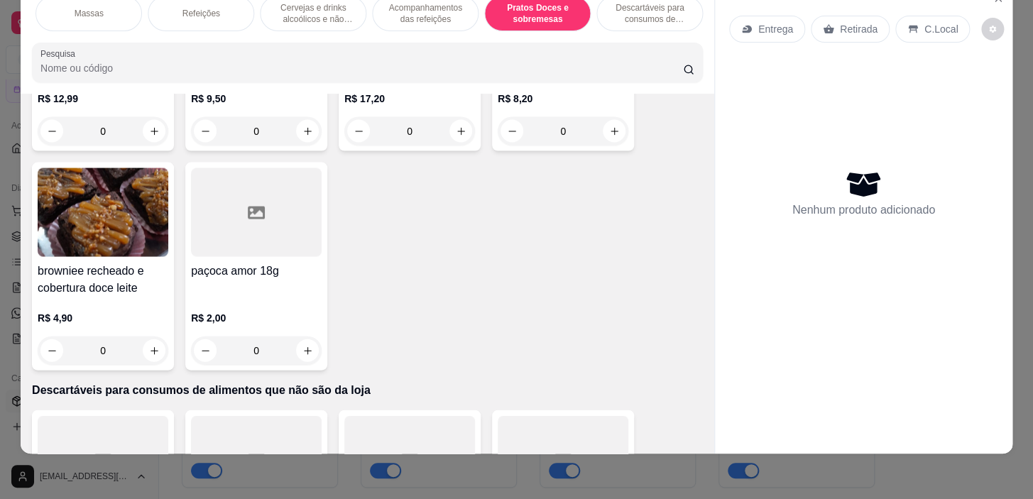
scroll to position [10402, 0]
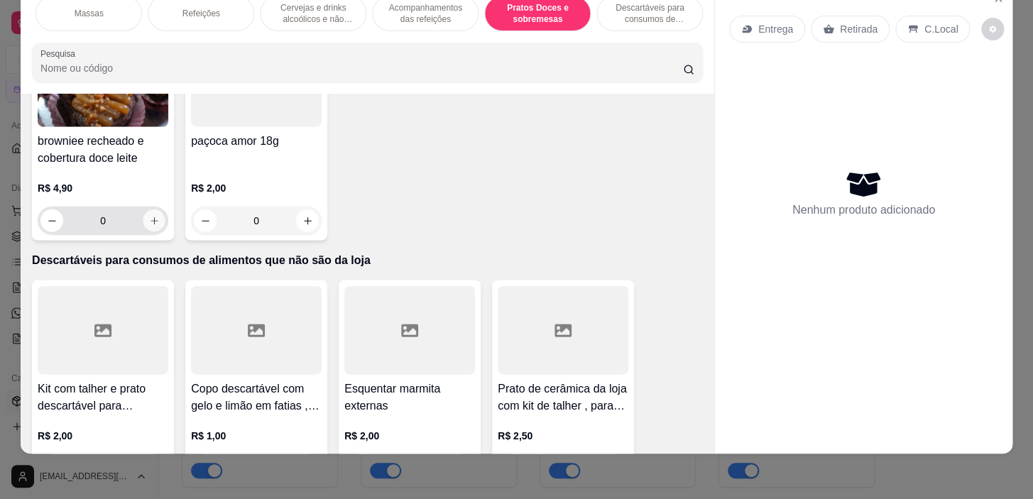
click at [147, 224] on button "increase-product-quantity" at bounding box center [154, 221] width 22 height 22
type input "1"
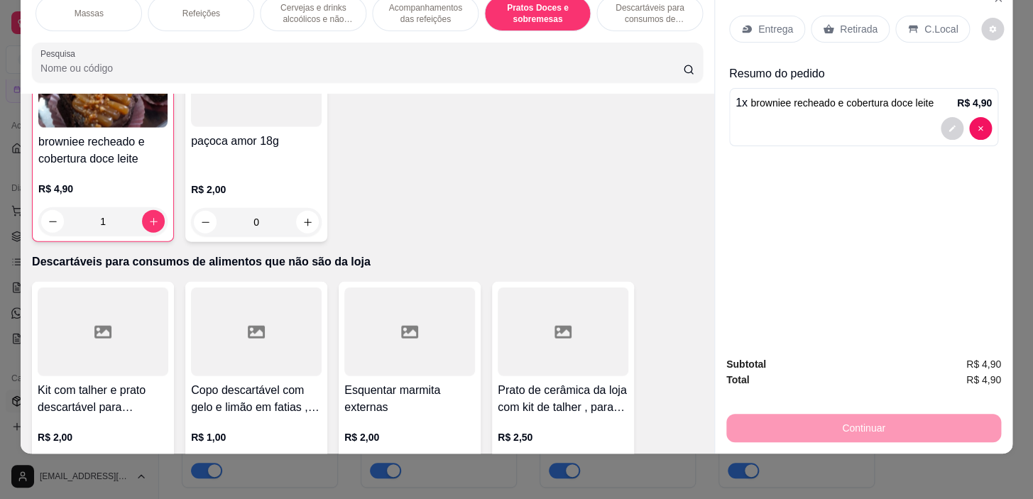
scroll to position [10403, 0]
click at [923, 427] on div "Continuar" at bounding box center [864, 427] width 275 height 32
click at [930, 22] on p "C.Local" at bounding box center [941, 29] width 33 height 14
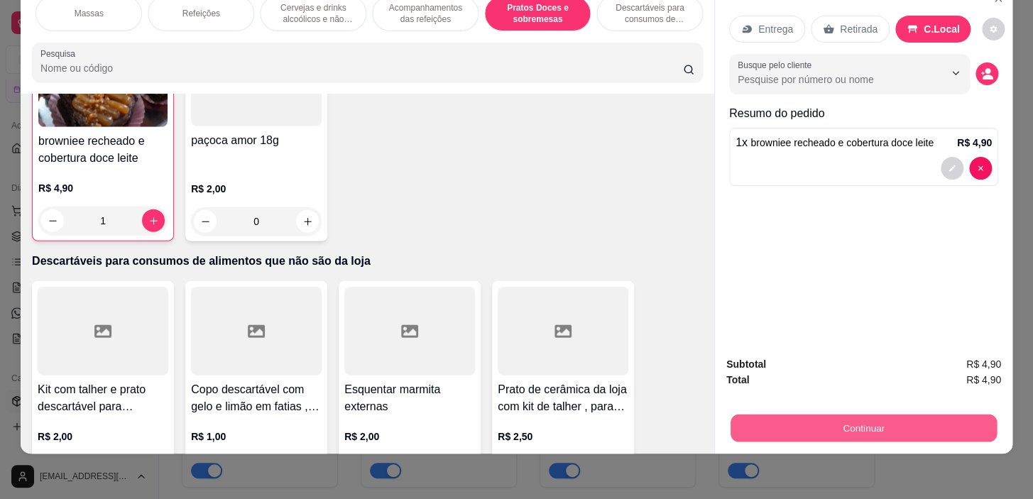
click at [810, 415] on button "Continuar" at bounding box center [864, 429] width 266 height 28
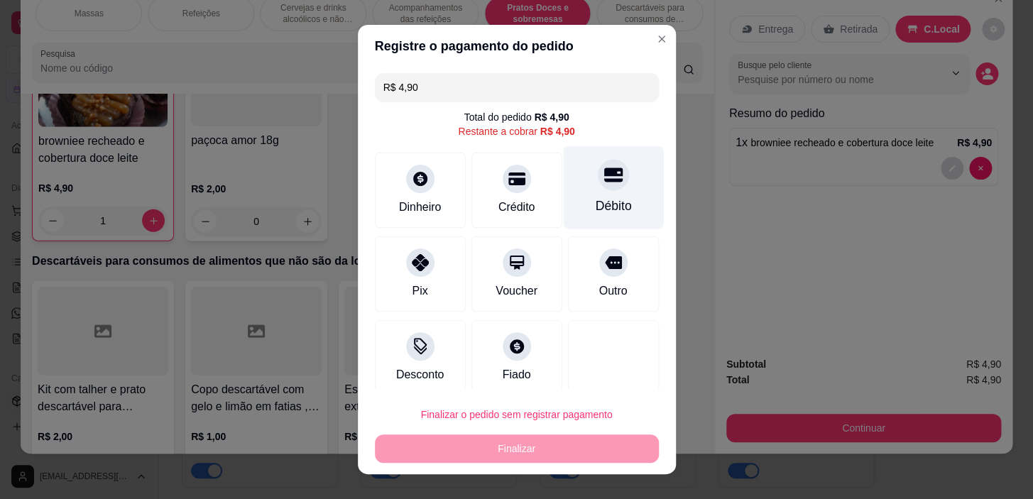
click at [598, 168] on div at bounding box center [613, 175] width 31 height 31
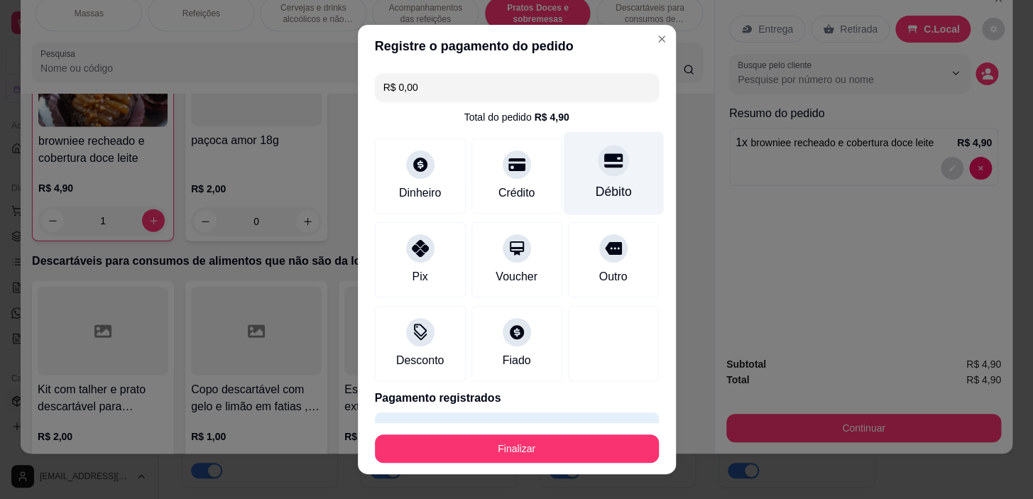
type input "R$ 0,00"
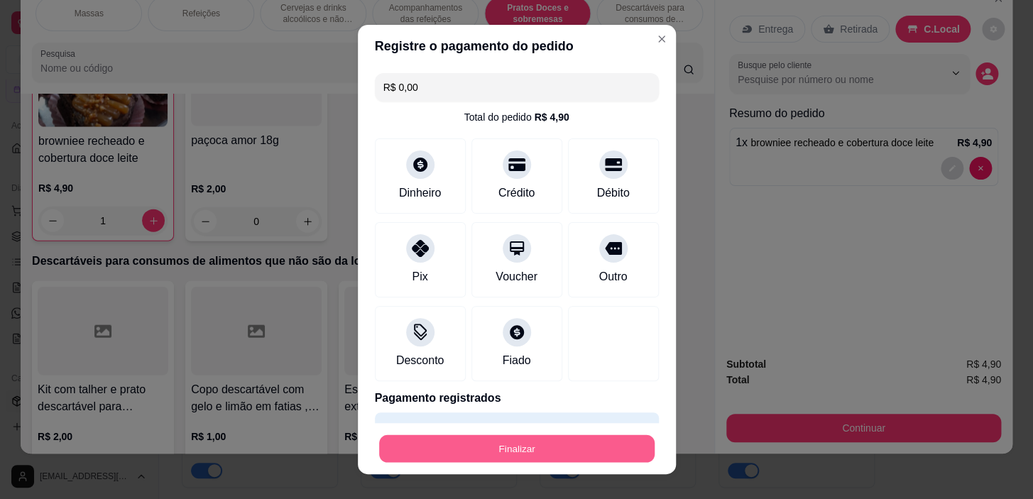
click at [557, 450] on button "Finalizar" at bounding box center [517, 449] width 276 height 28
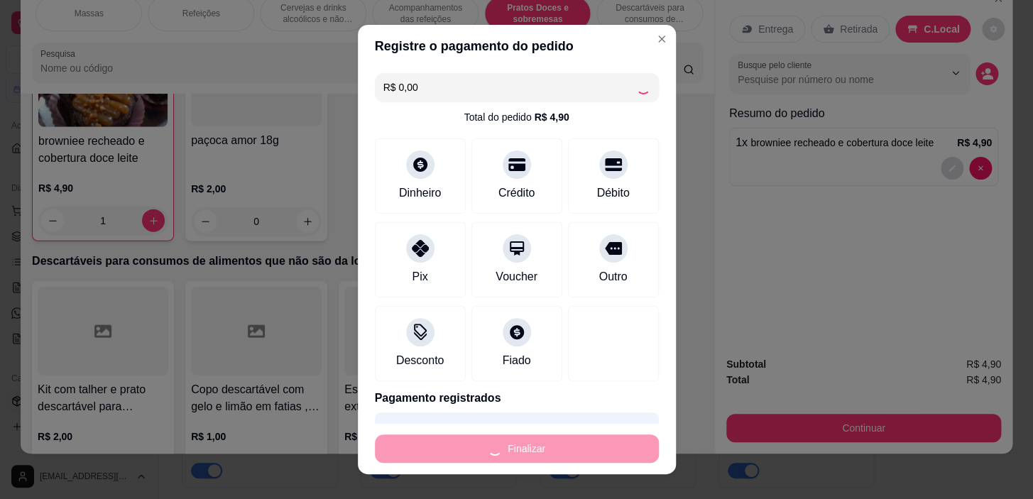
type input "0"
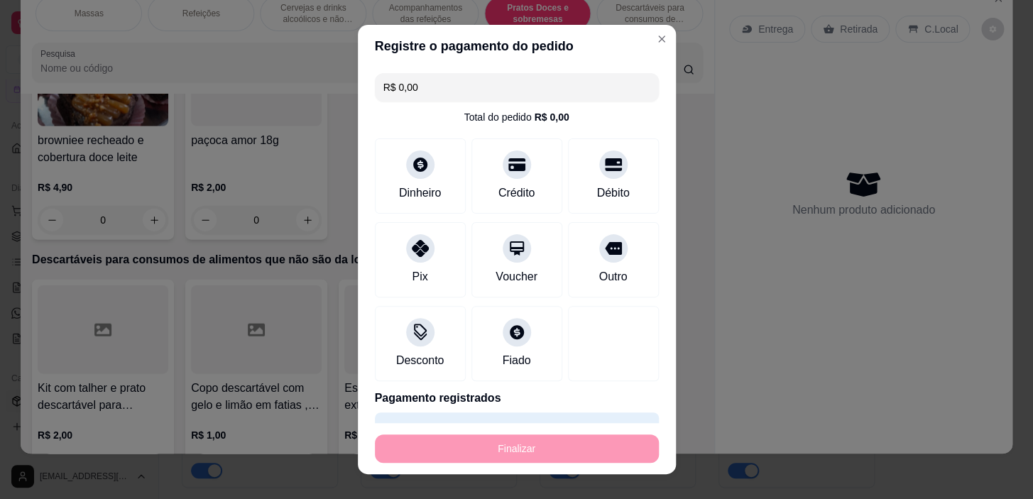
type input "-R$ 4,90"
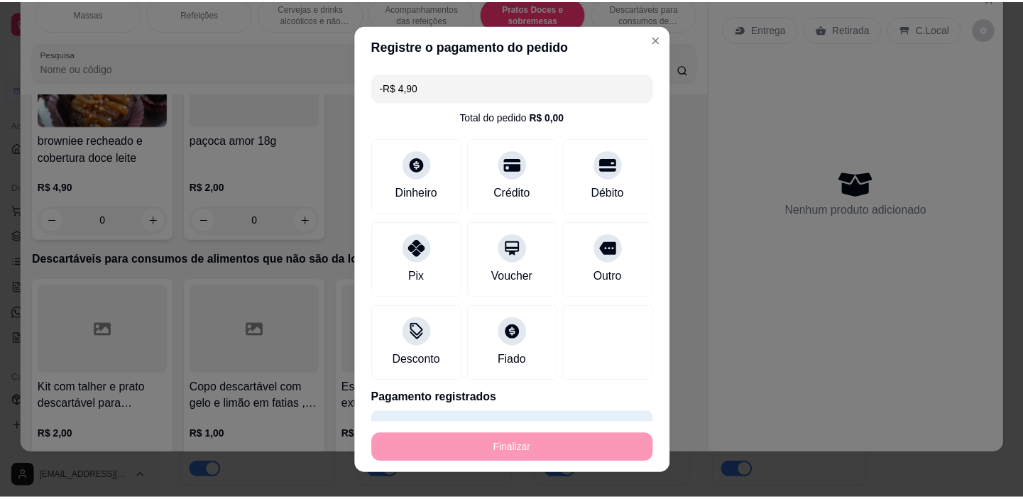
scroll to position [10402, 0]
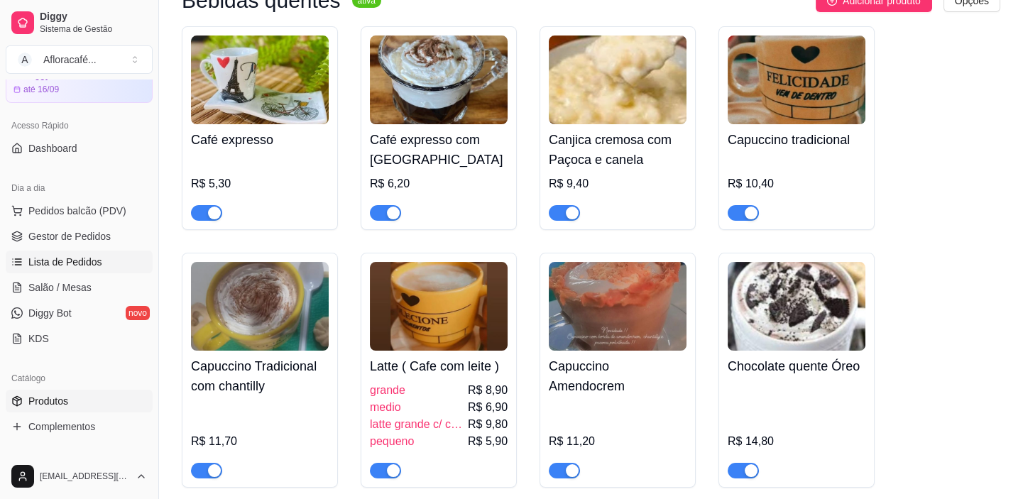
click at [122, 256] on link "Lista de Pedidos" at bounding box center [79, 262] width 147 height 23
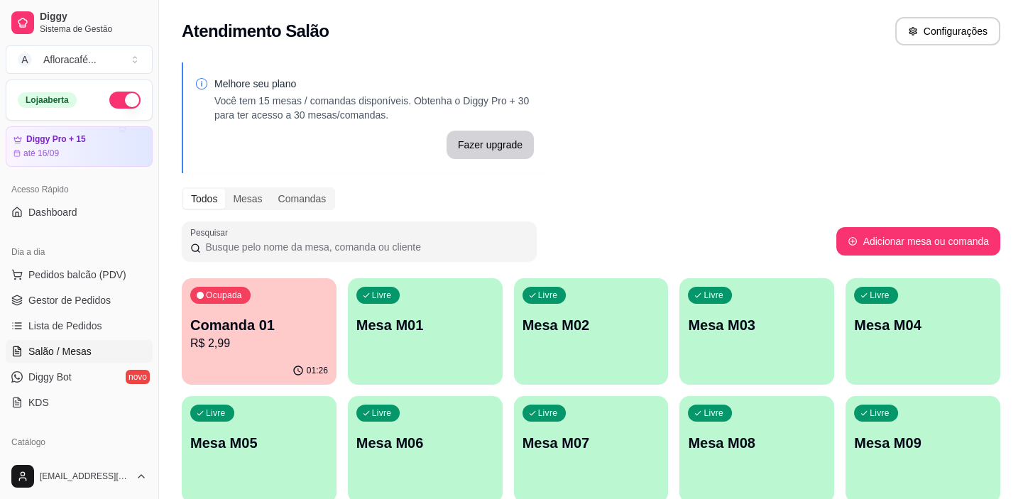
scroll to position [327, 0]
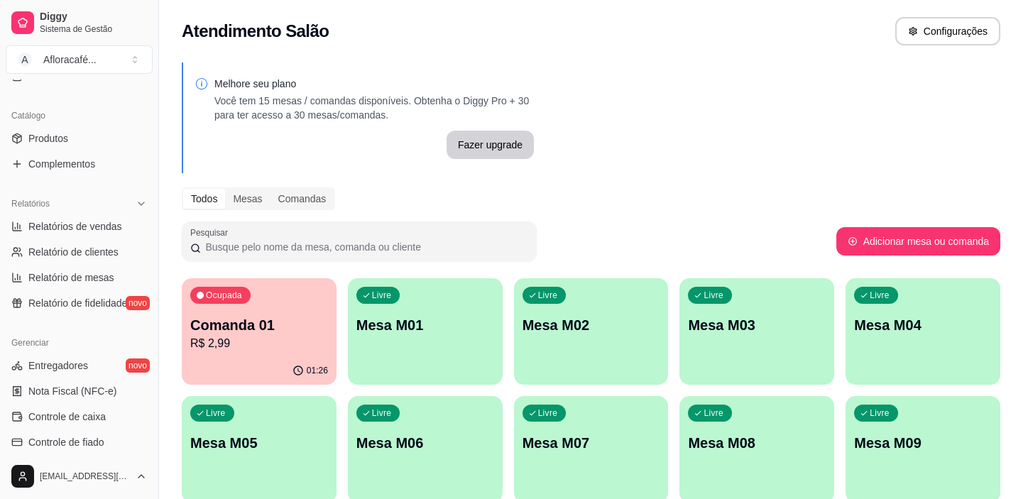
click at [490, 354] on div "Livre Mesa M01" at bounding box center [425, 322] width 155 height 89
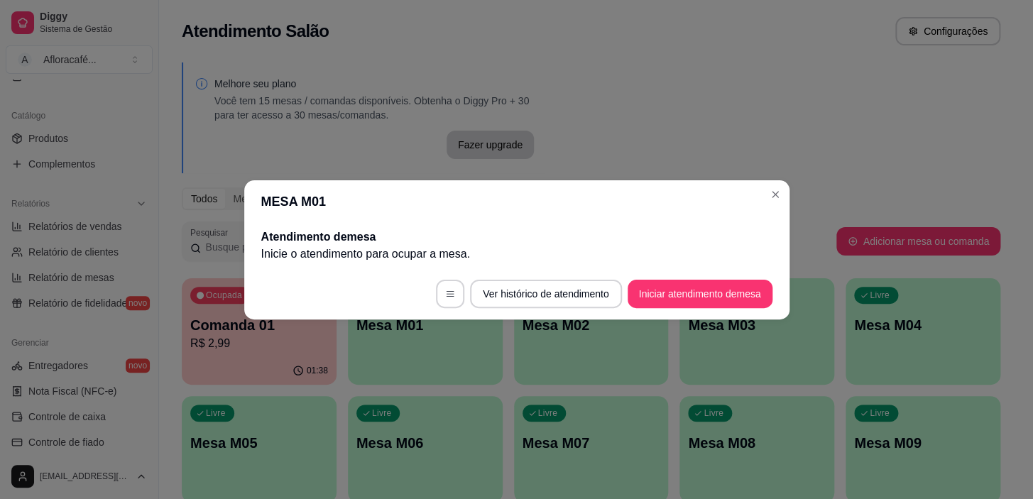
click at [717, 278] on footer "Ver histórico de atendimento Iniciar atendimento de mesa" at bounding box center [516, 293] width 545 height 51
click at [717, 280] on button "Iniciar atendimento de mesa" at bounding box center [700, 294] width 145 height 28
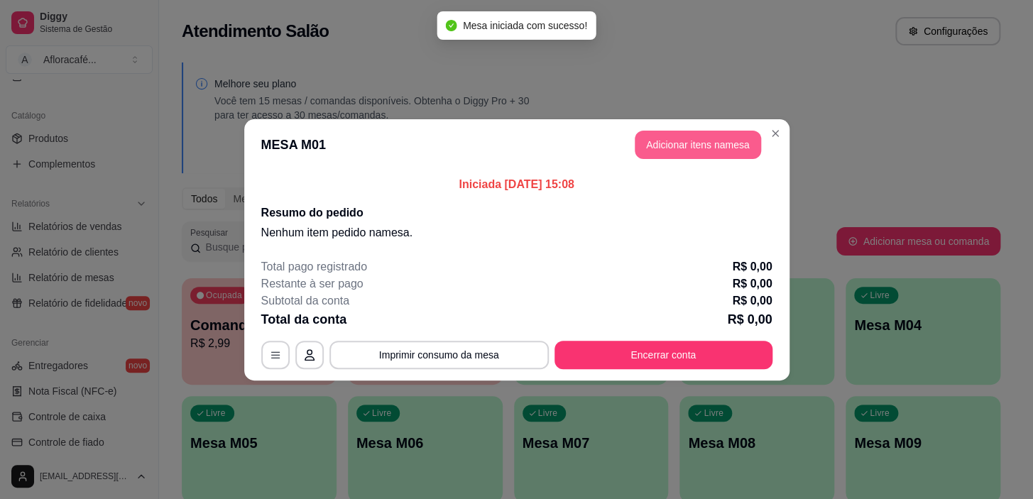
click at [694, 128] on header "MESA M01 Adicionar itens na mesa" at bounding box center [516, 144] width 545 height 51
click at [689, 133] on button "Adicionar itens na mesa" at bounding box center [698, 145] width 122 height 28
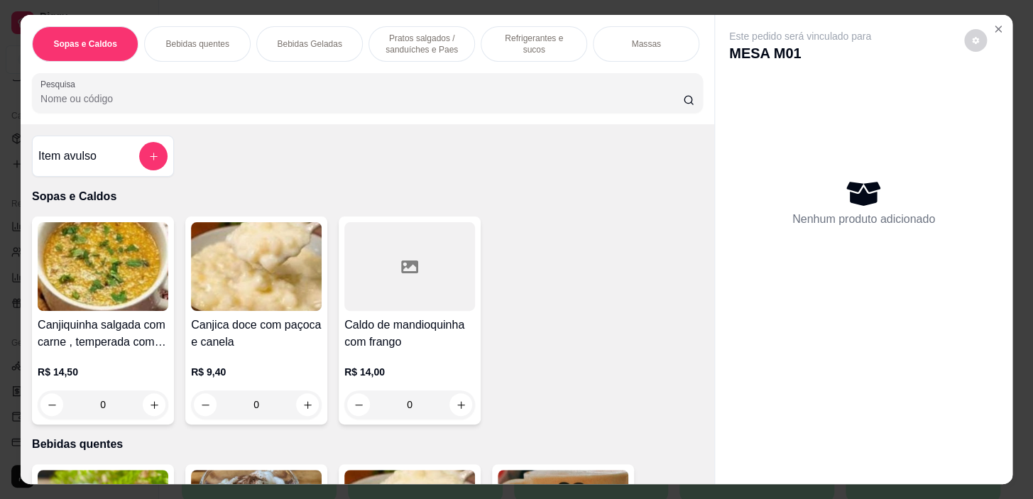
click at [358, 96] on input "Pesquisa" at bounding box center [361, 99] width 643 height 14
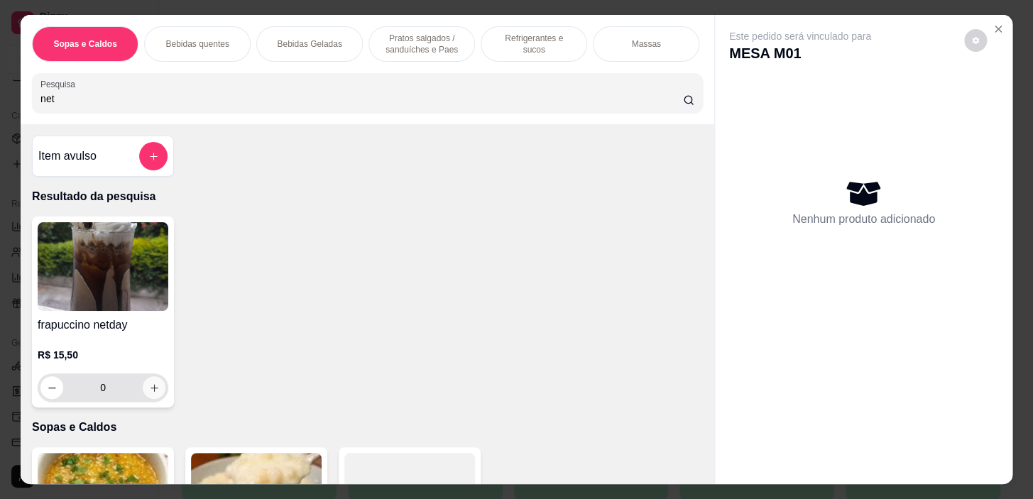
type input "net"
click at [151, 398] on button "increase-product-quantity" at bounding box center [154, 387] width 23 height 23
type input "1"
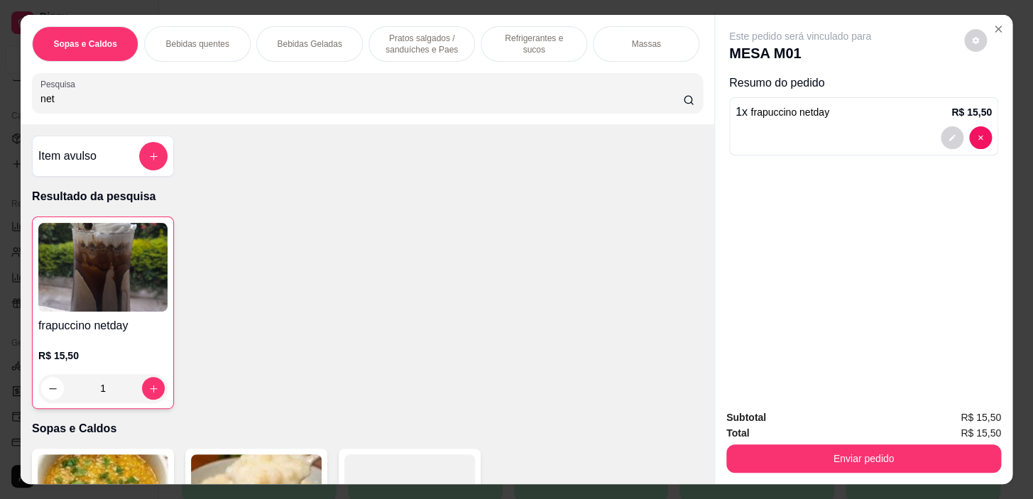
click at [213, 71] on div "Sopas e Caldos Bebidas quentes Bebidas Geladas Pratos salgados / sanduíches e P…" at bounding box center [368, 69] width 694 height 109
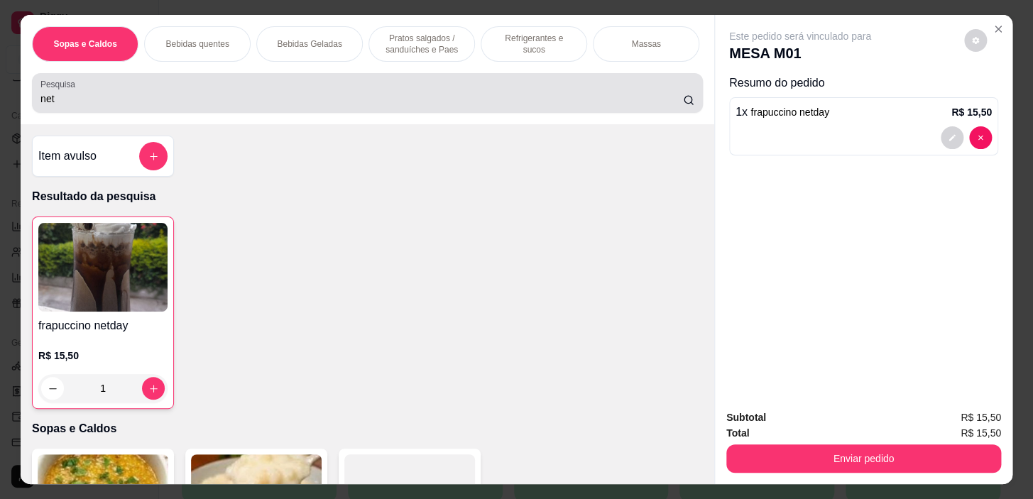
click at [212, 84] on div "net" at bounding box center [367, 93] width 654 height 28
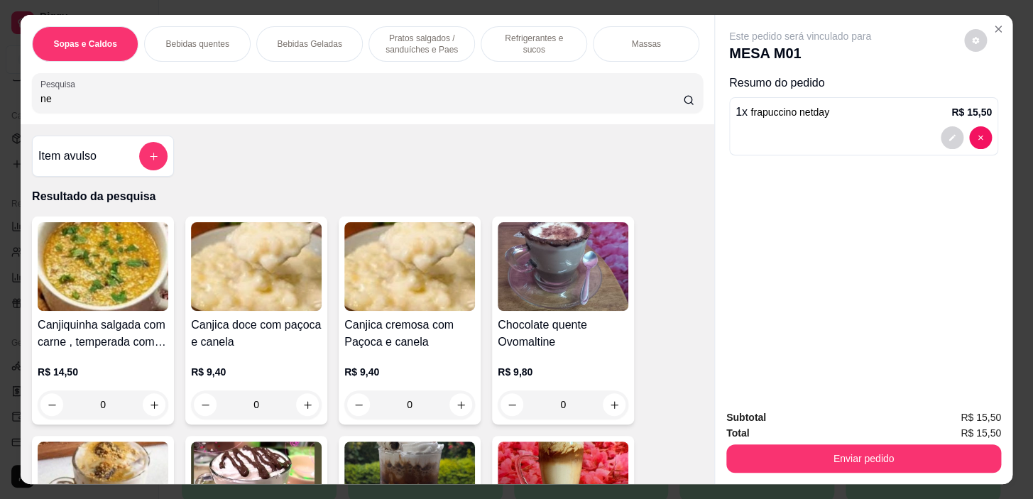
type input "n"
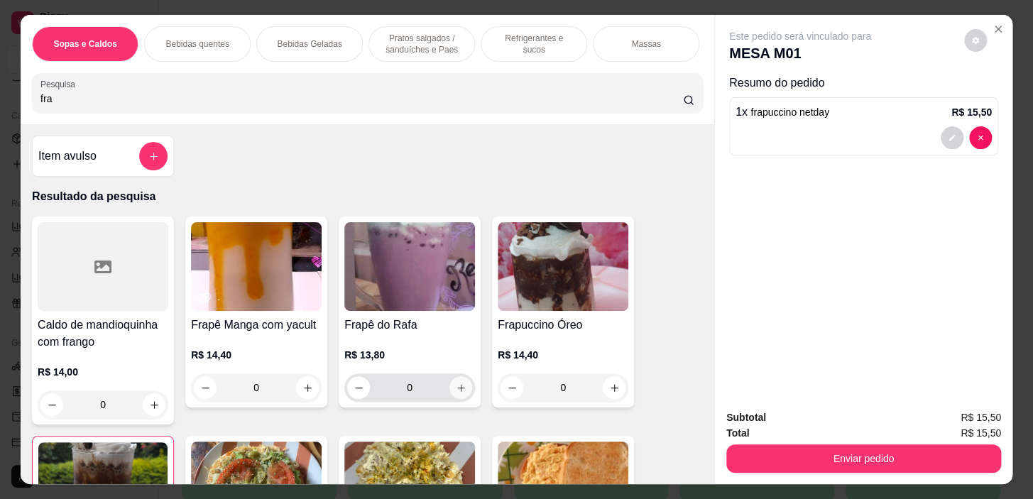
type input "fra"
click at [462, 391] on button "increase-product-quantity" at bounding box center [461, 387] width 23 height 23
type input "1"
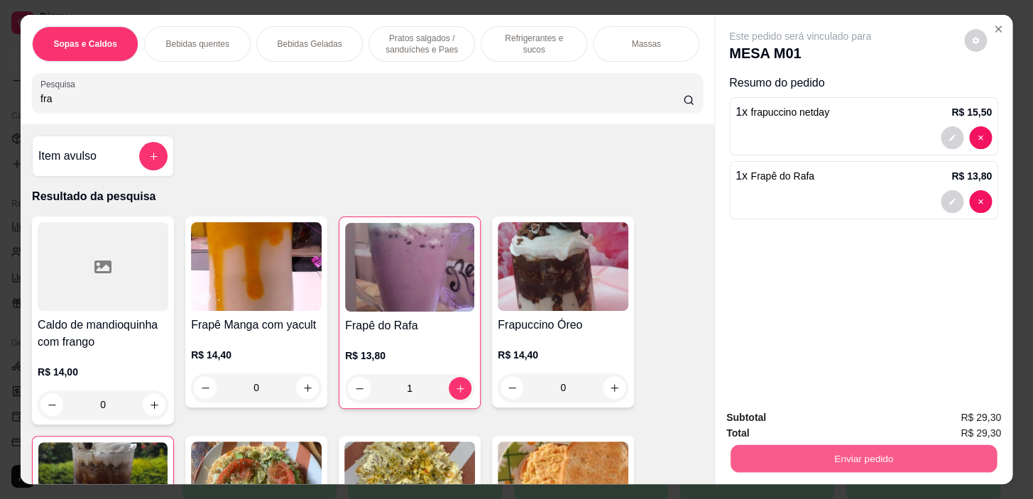
click at [789, 457] on button "Enviar pedido" at bounding box center [864, 459] width 266 height 28
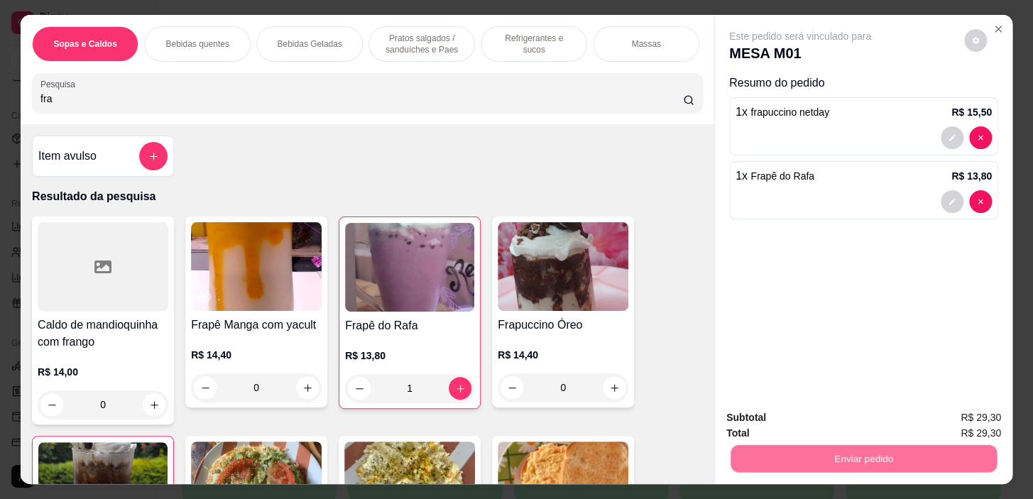
click at [788, 419] on button "Não registrar e enviar pedido" at bounding box center [816, 419] width 143 height 26
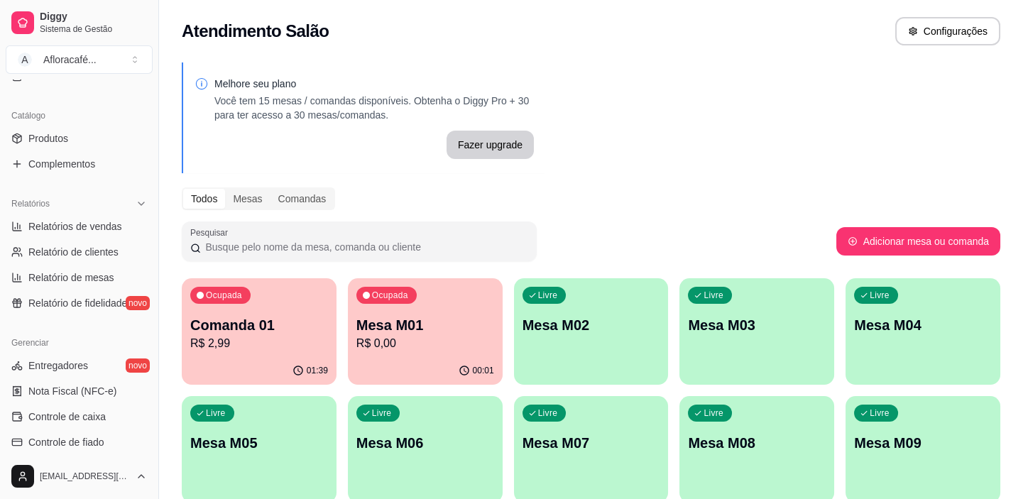
scroll to position [68, 0]
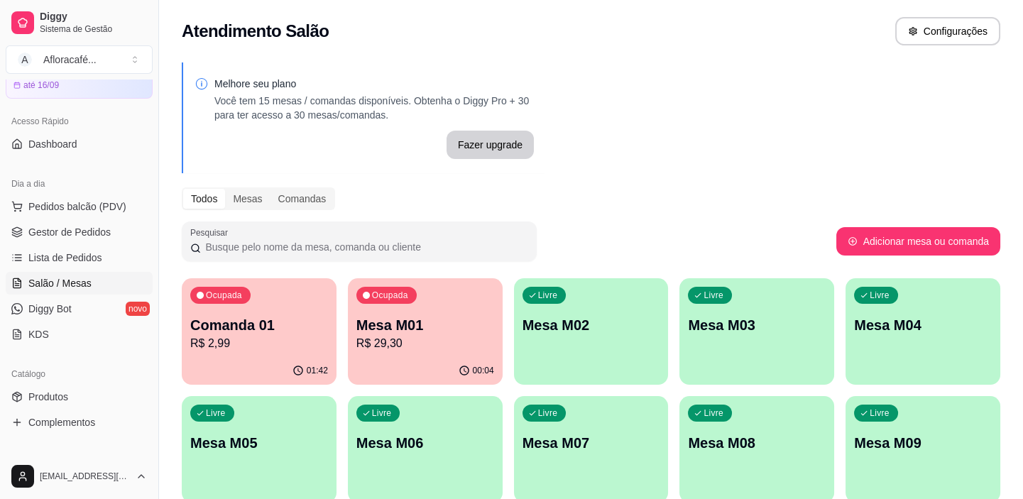
click at [543, 341] on div "Livre Mesa M02" at bounding box center [591, 322] width 155 height 89
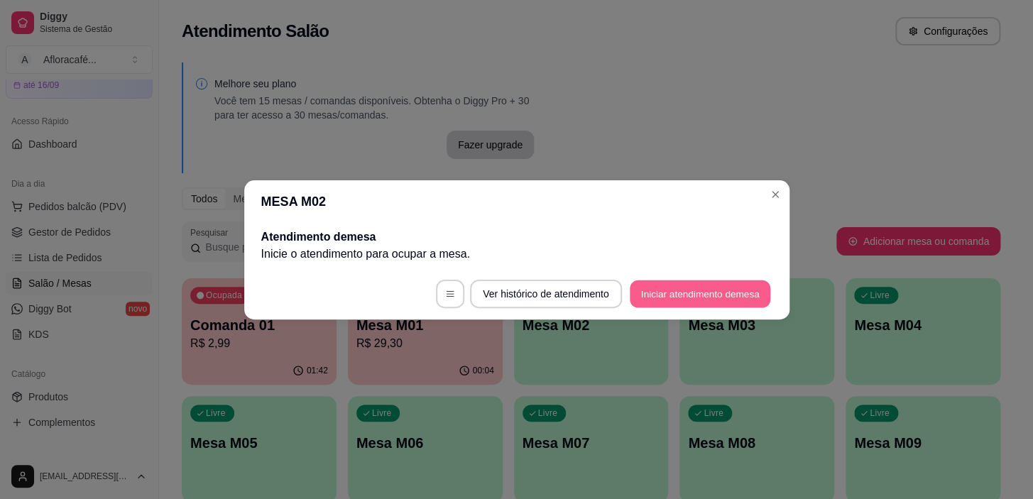
click at [697, 290] on button "Iniciar atendimento de mesa" at bounding box center [700, 294] width 141 height 28
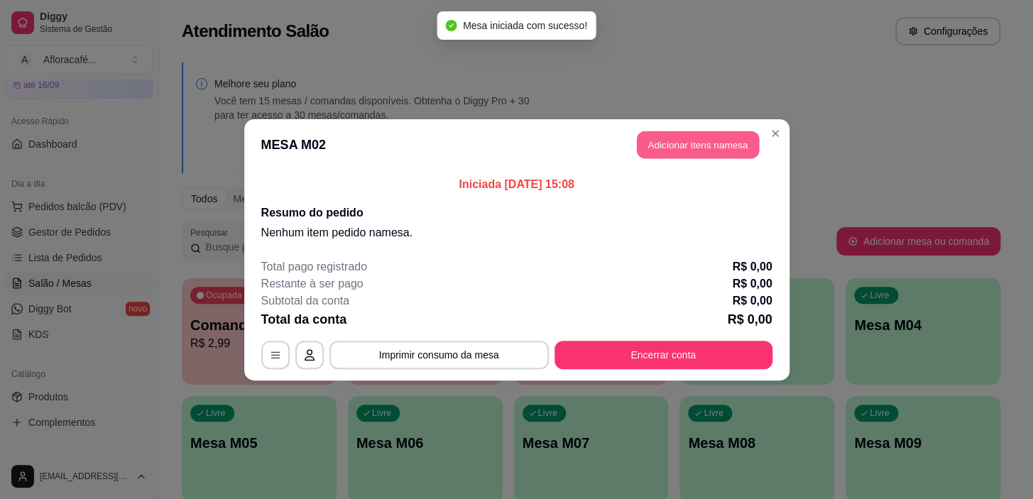
click at [677, 139] on button "Adicionar itens na mesa" at bounding box center [698, 145] width 122 height 28
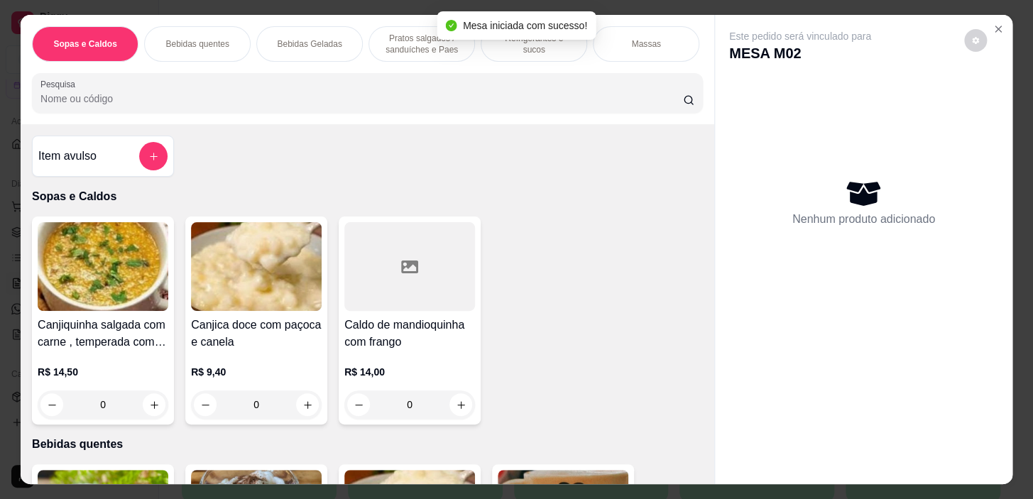
drag, startPoint x: 175, startPoint y: 146, endPoint x: 209, endPoint y: 101, distance: 56.4
click at [175, 140] on div "Item avulso Sopas e Caldos Canjiquinha salgada com carne , temperada com pedaci…" at bounding box center [368, 304] width 694 height 360
click at [209, 101] on input "Pesquisa" at bounding box center [361, 99] width 643 height 14
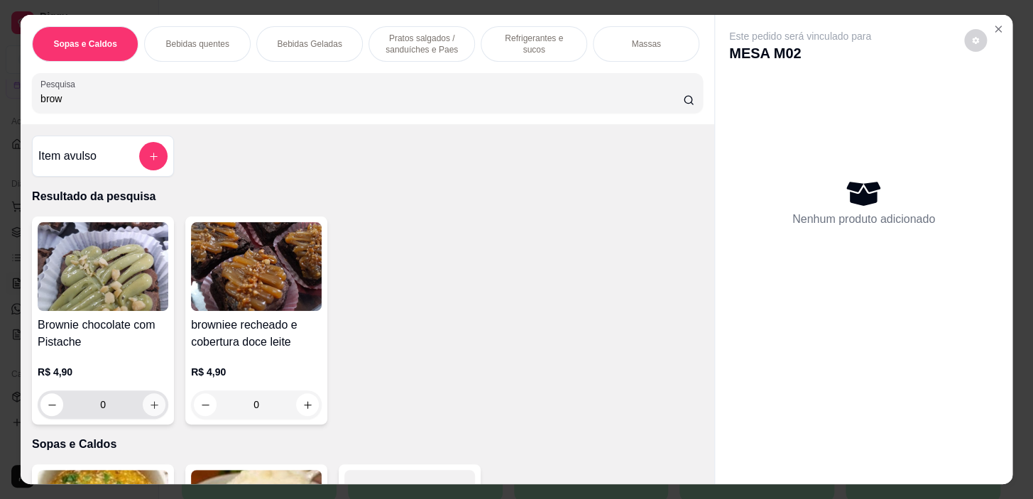
type input "brow"
click at [149, 416] on button "increase-product-quantity" at bounding box center [154, 404] width 23 height 23
type input "1"
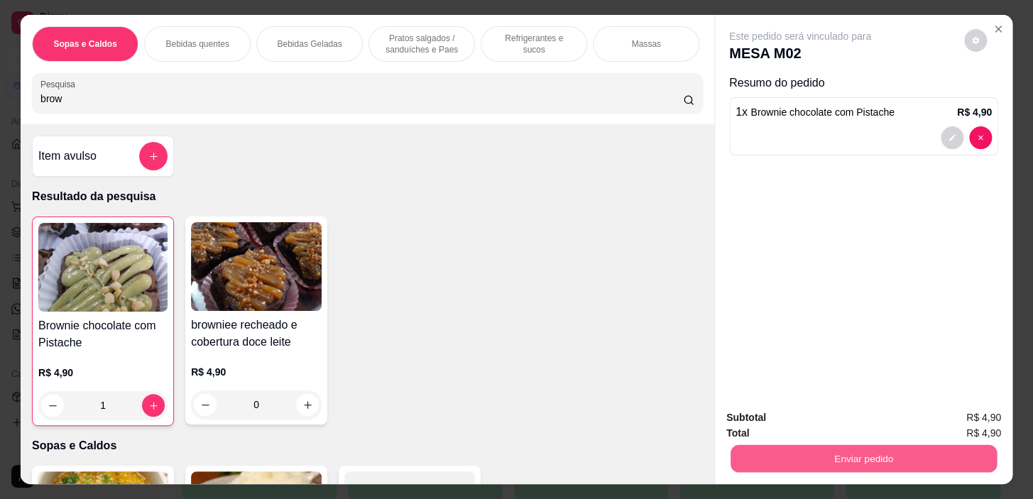
click at [857, 450] on button "Enviar pedido" at bounding box center [864, 459] width 266 height 28
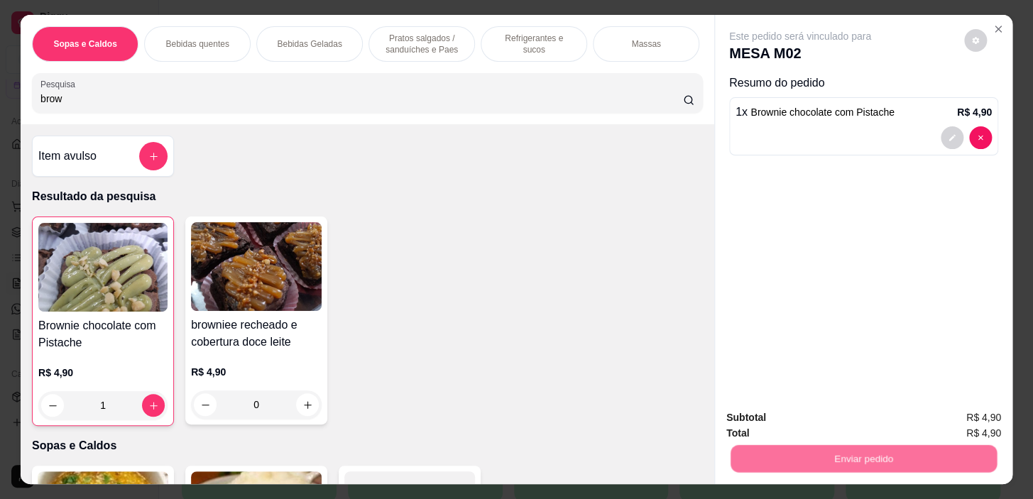
click at [842, 416] on button "Não registrar e enviar pedido" at bounding box center [817, 419] width 148 height 27
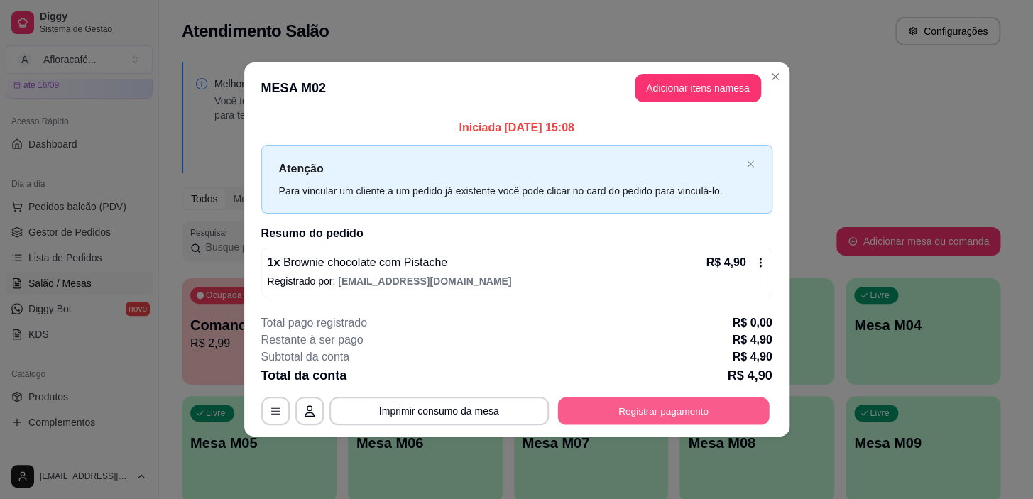
click at [700, 415] on button "Registrar pagamento" at bounding box center [664, 412] width 212 height 28
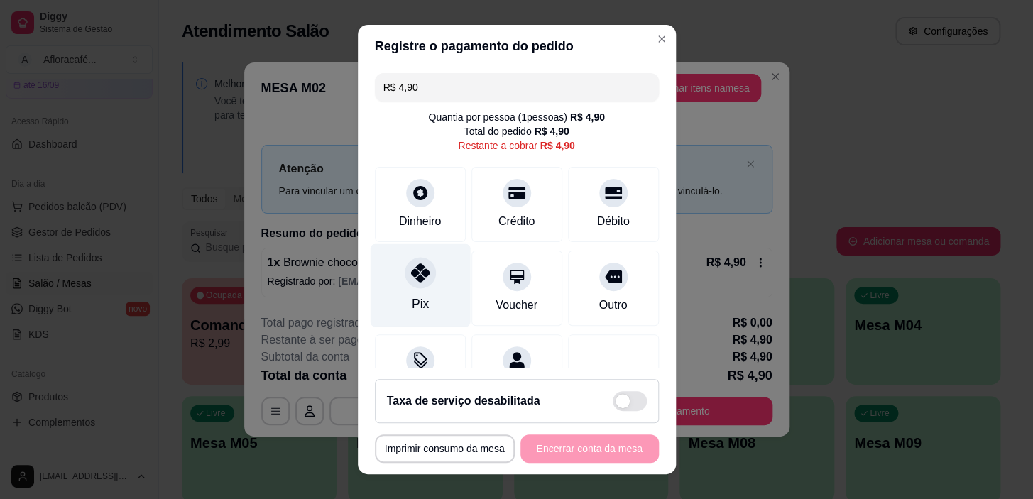
drag, startPoint x: 410, startPoint y: 276, endPoint x: 402, endPoint y: 276, distance: 7.8
click at [411, 277] on icon at bounding box center [420, 273] width 18 height 18
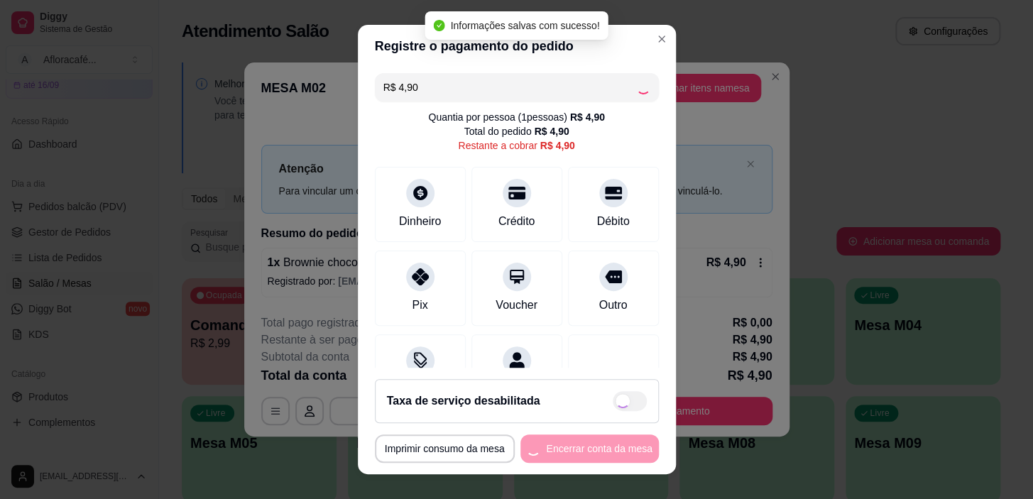
type input "R$ 0,00"
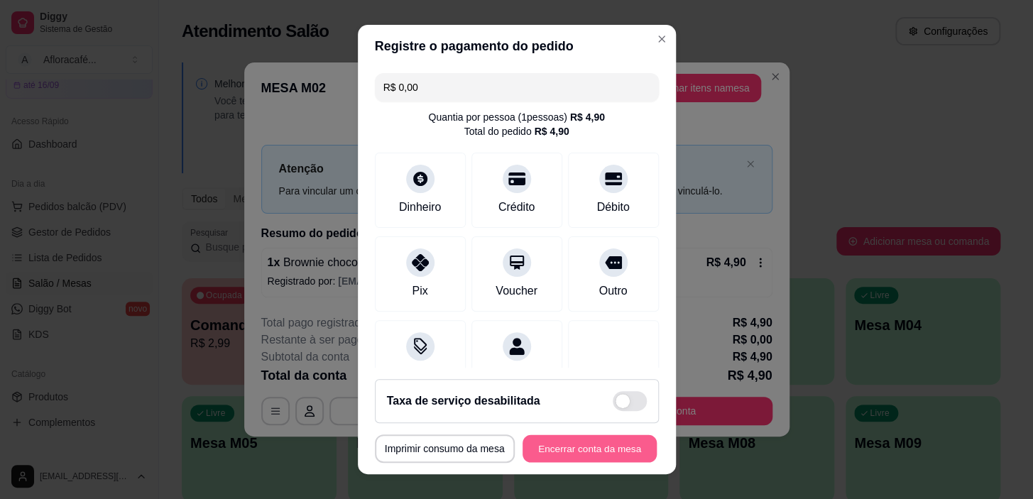
click at [566, 442] on button "Encerrar conta da mesa" at bounding box center [590, 449] width 134 height 28
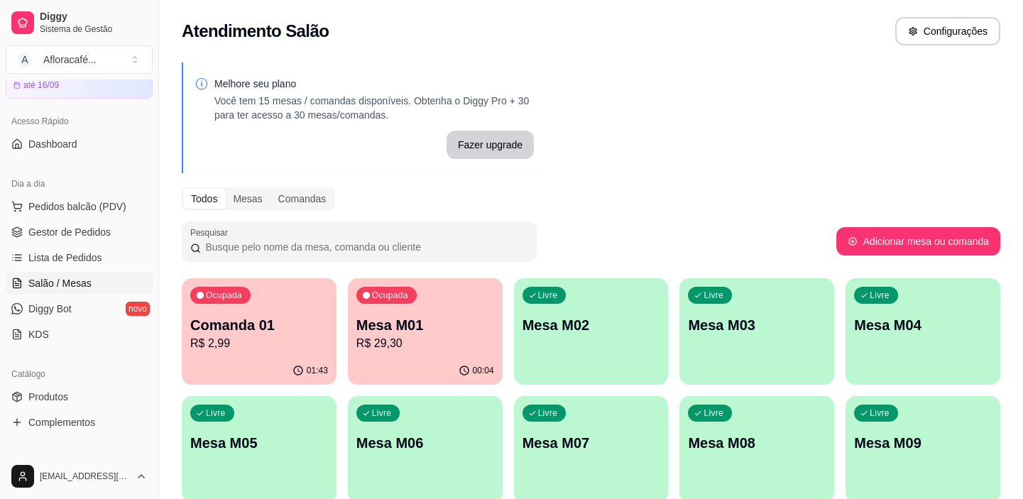
scroll to position [197, 0]
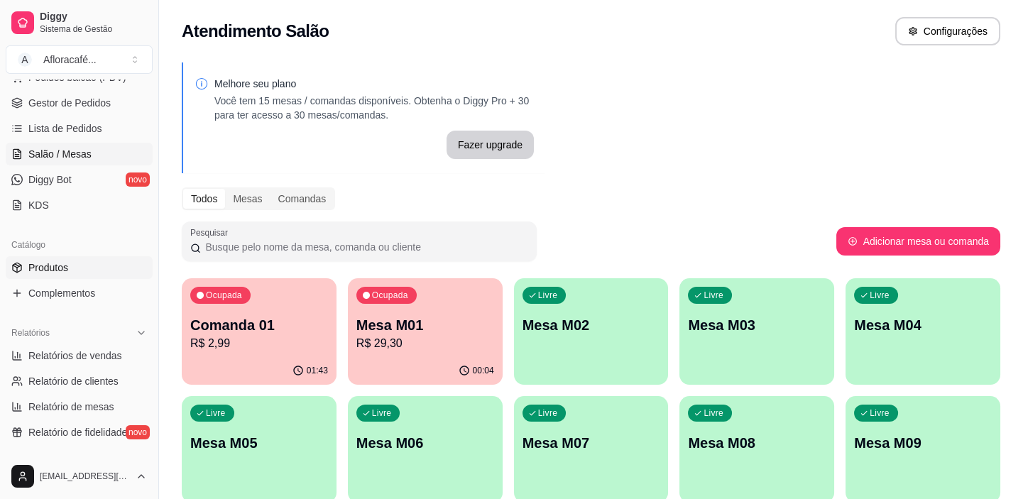
click at [75, 262] on link "Produtos" at bounding box center [79, 267] width 147 height 23
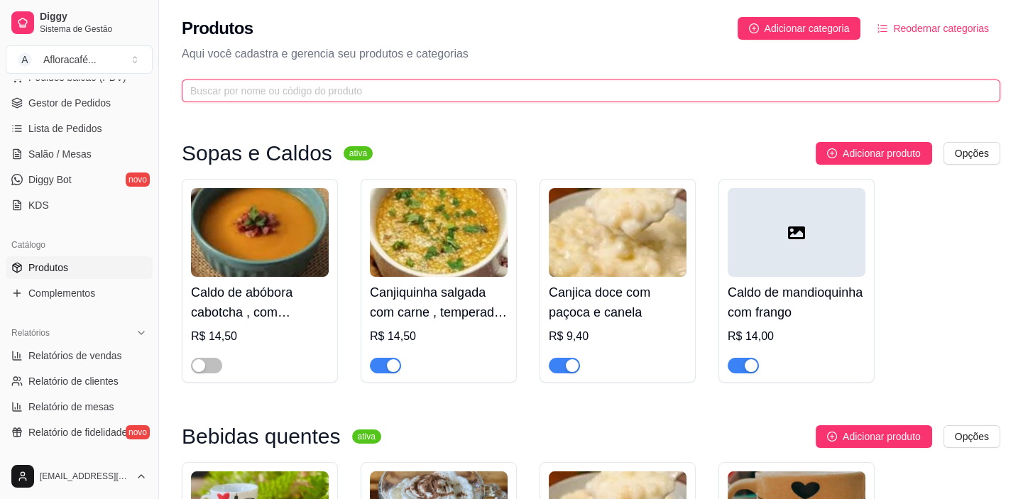
click at [439, 87] on input "text" at bounding box center [585, 91] width 791 height 16
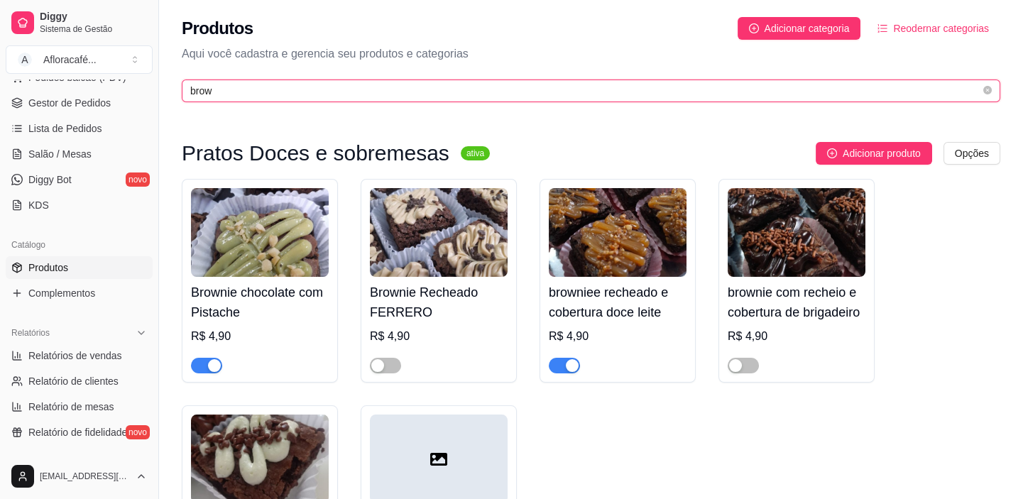
type input "brow"
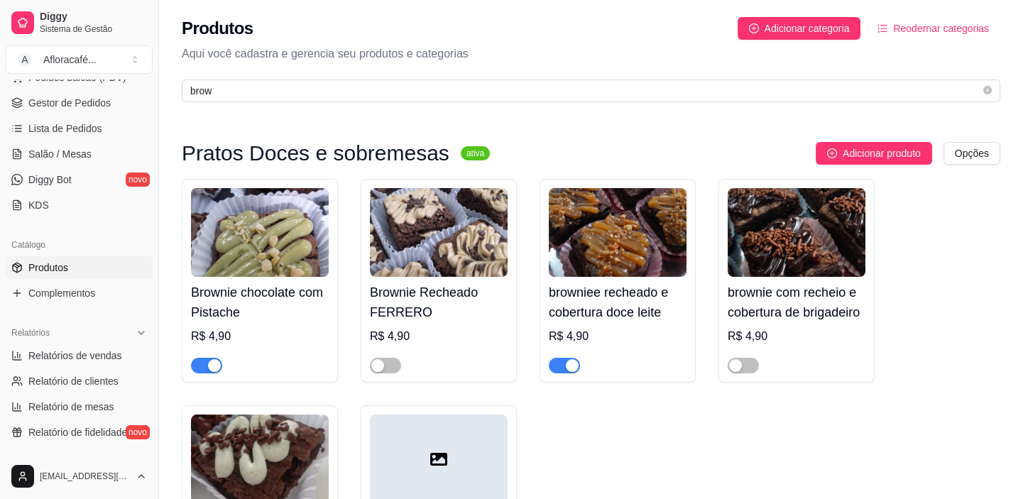
click at [218, 358] on div at bounding box center [206, 365] width 31 height 17
click at [205, 367] on button "button" at bounding box center [206, 366] width 31 height 16
click at [572, 364] on div "button" at bounding box center [572, 365] width 13 height 13
click at [42, 155] on span "Salão / Mesas" at bounding box center [59, 154] width 63 height 14
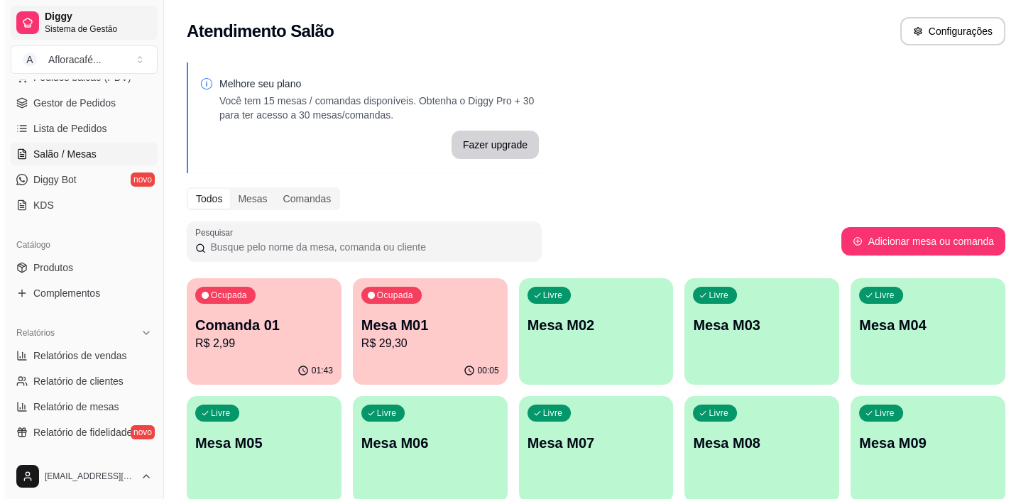
scroll to position [522, 0]
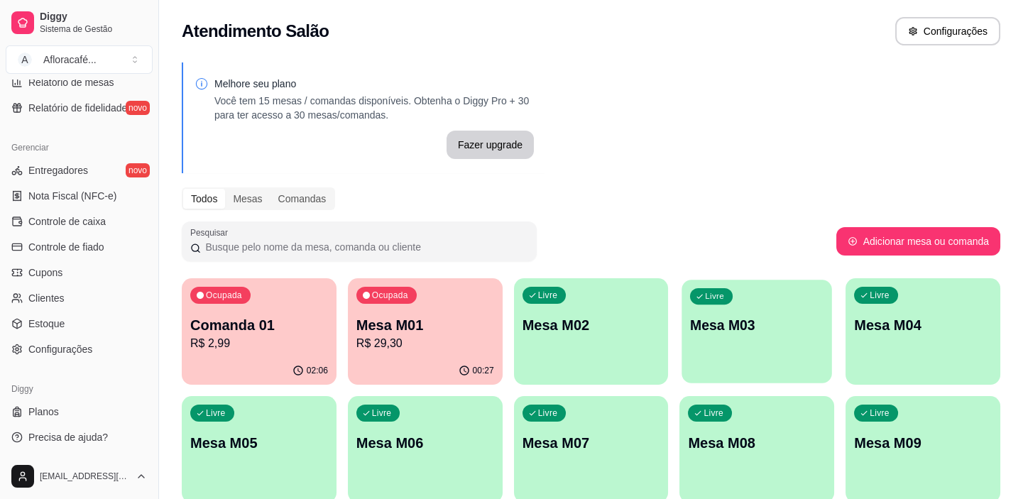
click at [723, 300] on div "Livre Mesa M03" at bounding box center [758, 323] width 150 height 87
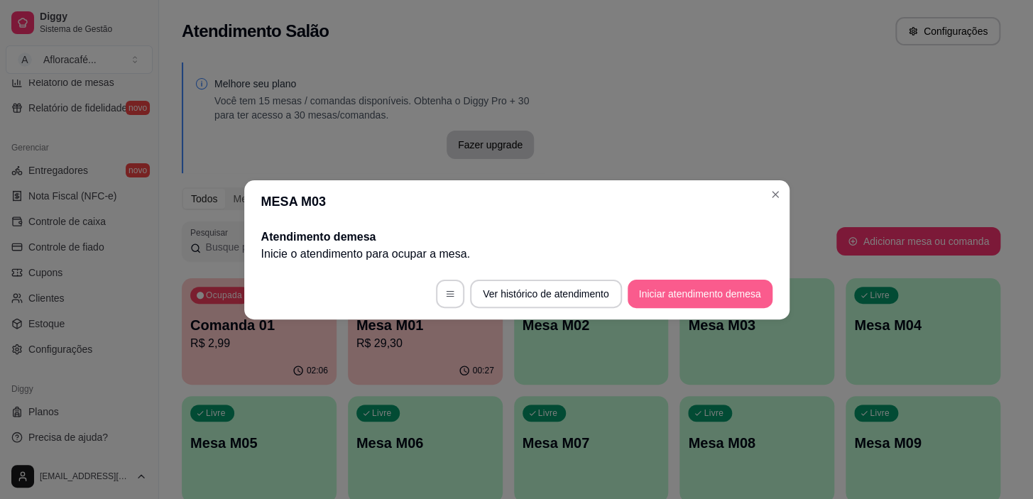
click at [719, 283] on button "Iniciar atendimento de mesa" at bounding box center [700, 294] width 145 height 28
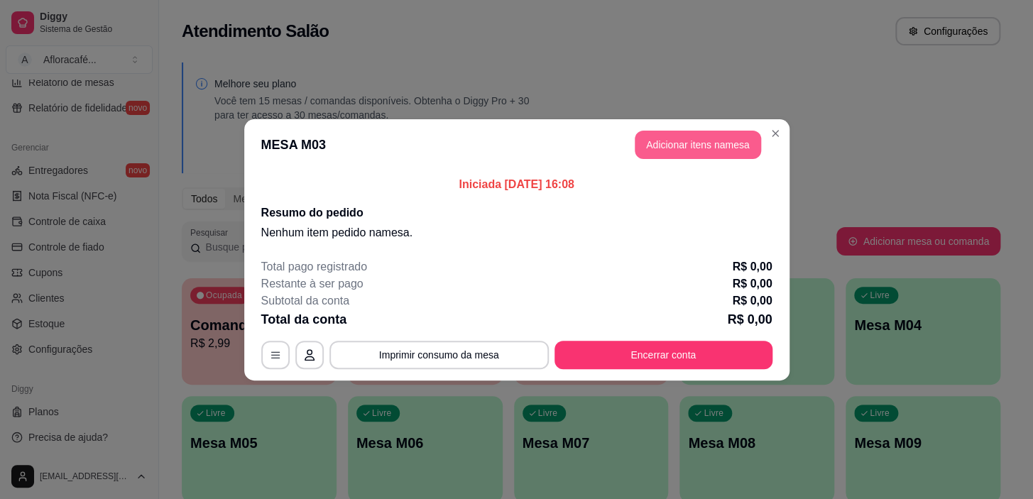
click at [745, 129] on header "MESA M03 Adicionar itens na mesa" at bounding box center [516, 144] width 545 height 51
click at [746, 132] on button "Adicionar itens na mesa" at bounding box center [698, 145] width 126 height 28
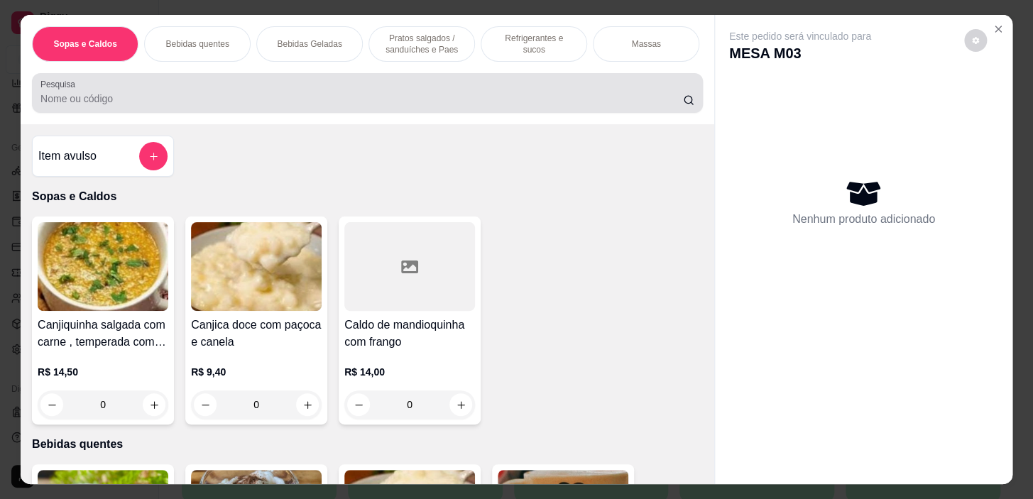
click at [304, 106] on input "Pesquisa" at bounding box center [361, 99] width 643 height 14
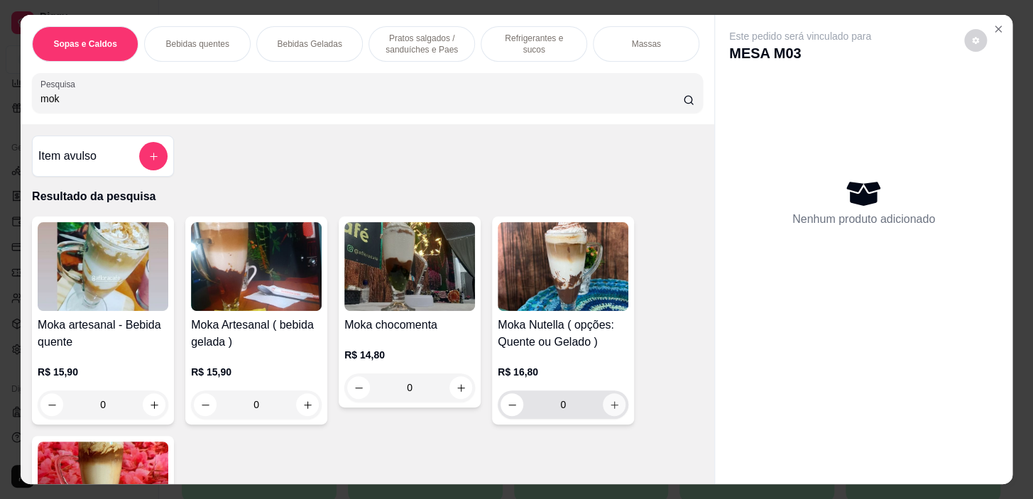
type input "mok"
click at [609, 410] on icon "increase-product-quantity" at bounding box center [614, 405] width 11 height 11
type input "1"
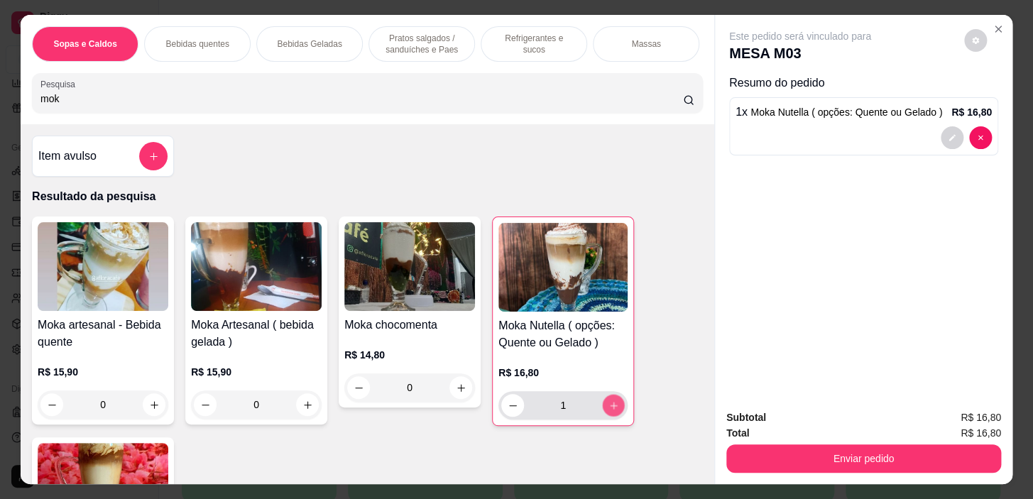
click at [609, 410] on icon "increase-product-quantity" at bounding box center [614, 406] width 11 height 11
type input "2"
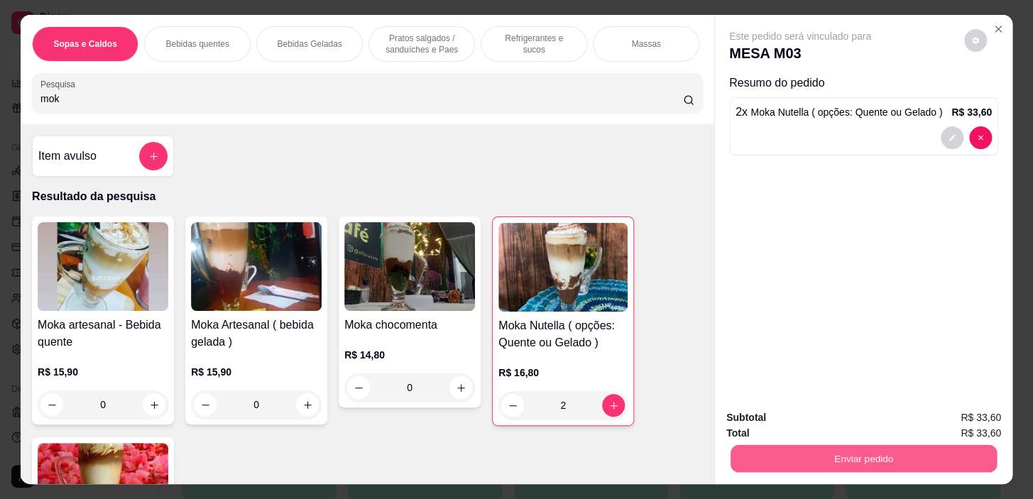
click at [837, 456] on button "Enviar pedido" at bounding box center [864, 459] width 266 height 28
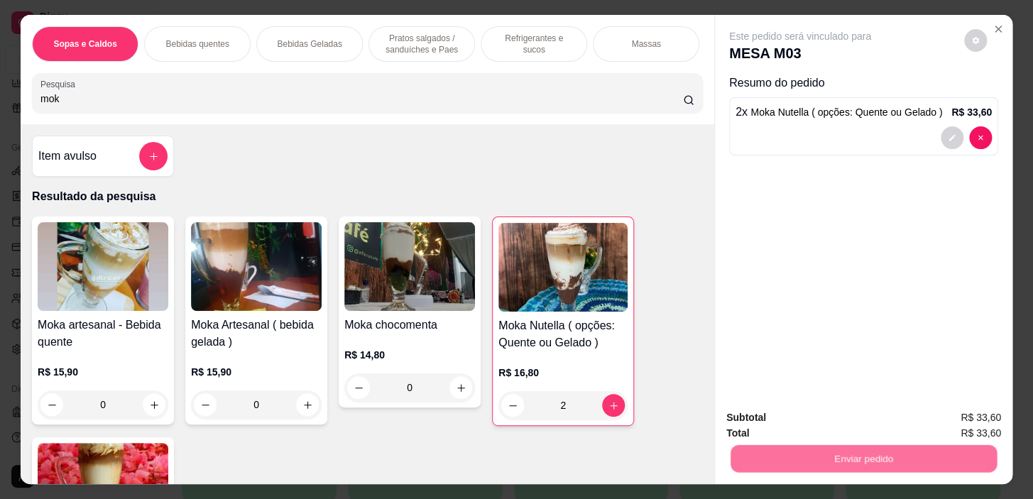
click at [830, 425] on button "Não registrar e enviar pedido" at bounding box center [817, 419] width 148 height 27
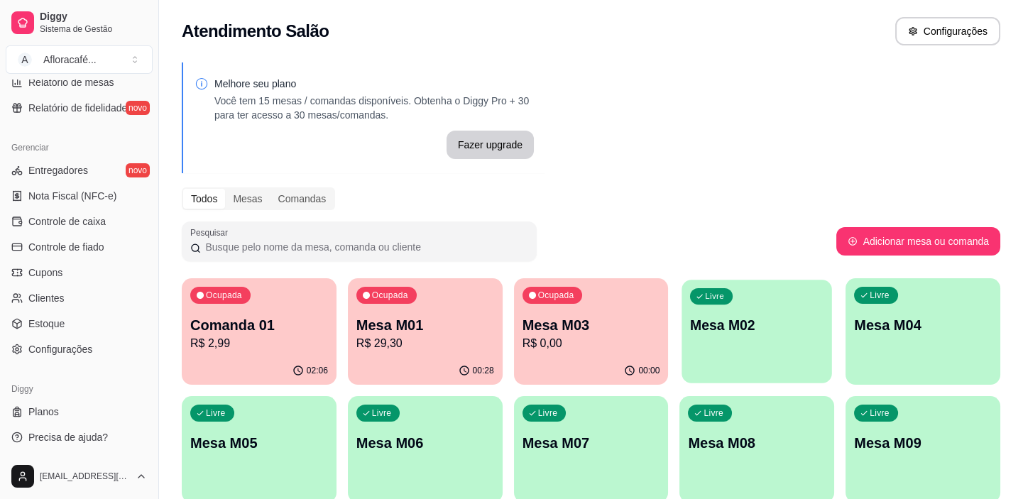
click at [781, 325] on p "Mesa M02" at bounding box center [757, 325] width 134 height 19
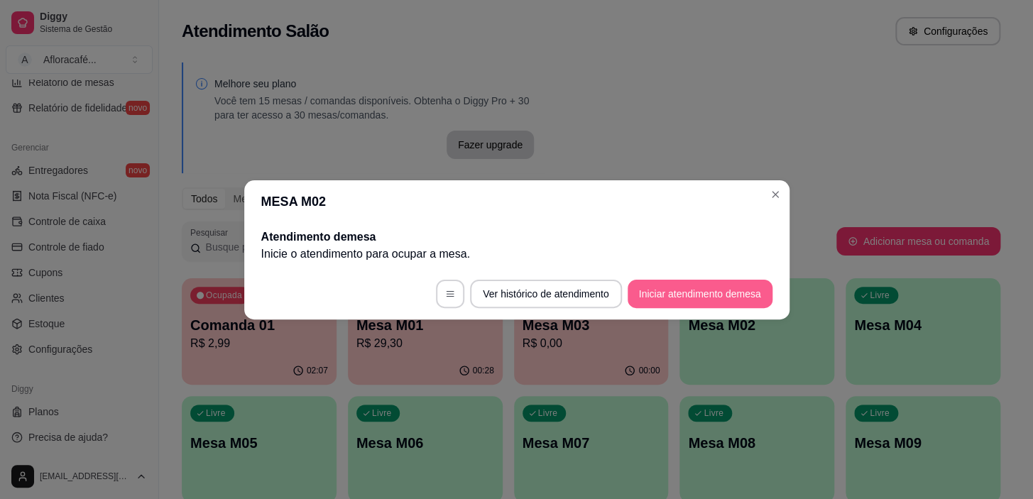
click at [735, 282] on footer "Ver histórico de atendimento Iniciar atendimento de mesa" at bounding box center [516, 293] width 545 height 51
click at [734, 292] on button "Iniciar atendimento de mesa" at bounding box center [700, 294] width 141 height 28
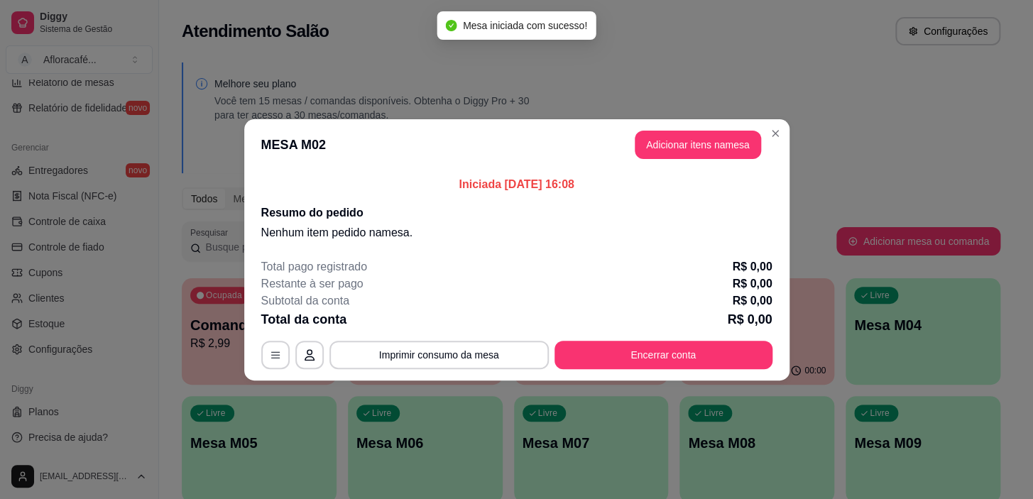
click at [694, 129] on header "MESA M02 Adicionar itens na mesa" at bounding box center [516, 144] width 545 height 51
click at [694, 137] on button "Adicionar itens na mesa" at bounding box center [698, 145] width 126 height 28
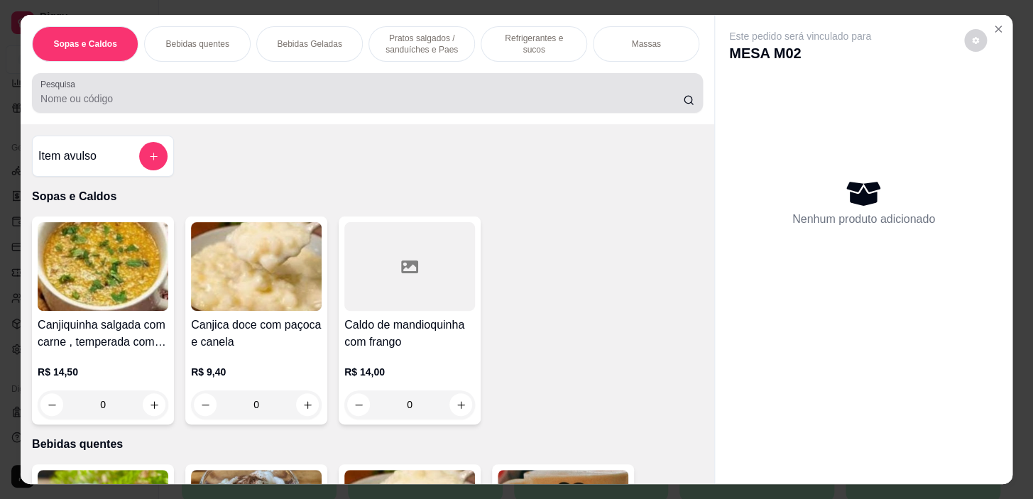
click at [188, 90] on div at bounding box center [367, 93] width 654 height 28
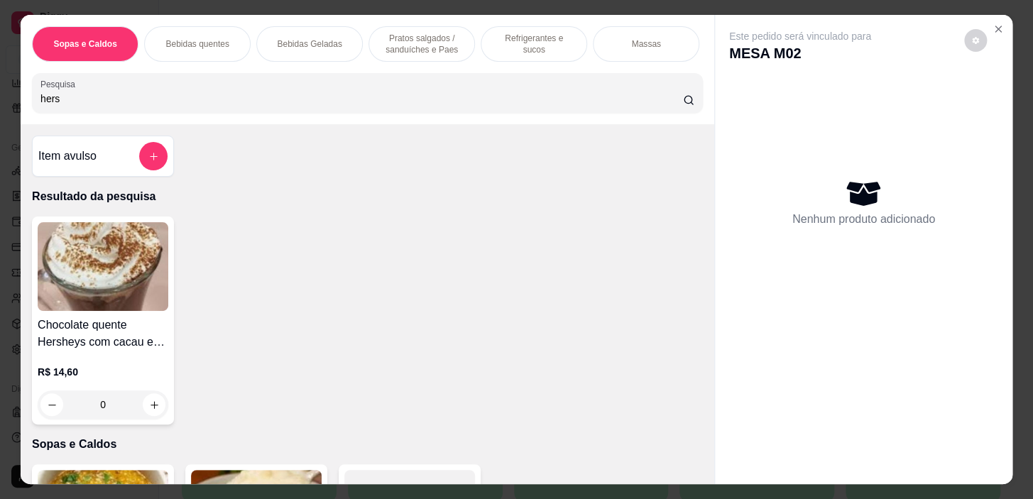
type input "hers"
click at [149, 413] on div "0" at bounding box center [103, 405] width 131 height 28
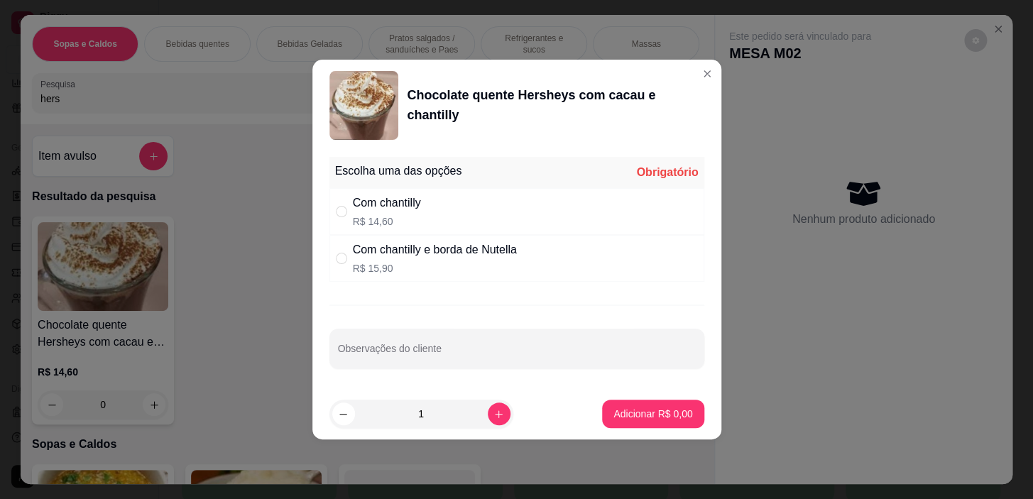
drag, startPoint x: 456, startPoint y: 270, endPoint x: 450, endPoint y: 276, distance: 8.6
click at [455, 270] on p "R$ 15,90" at bounding box center [435, 268] width 164 height 14
radio input "true"
click at [494, 210] on div "Com chantilly R$ 14,60" at bounding box center [517, 211] width 375 height 47
radio input "true"
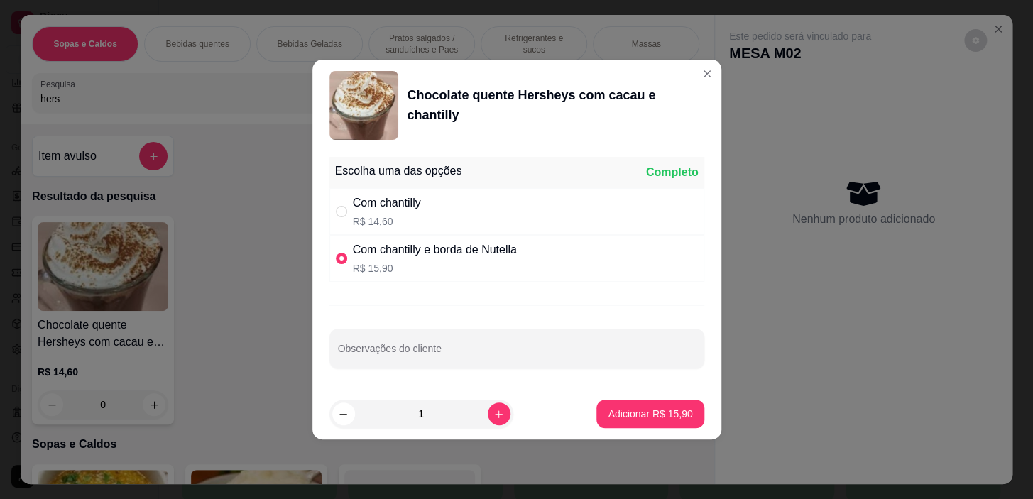
radio input "false"
click at [626, 425] on button "Adicionar R$ 14,60" at bounding box center [650, 414] width 107 height 28
type input "1"
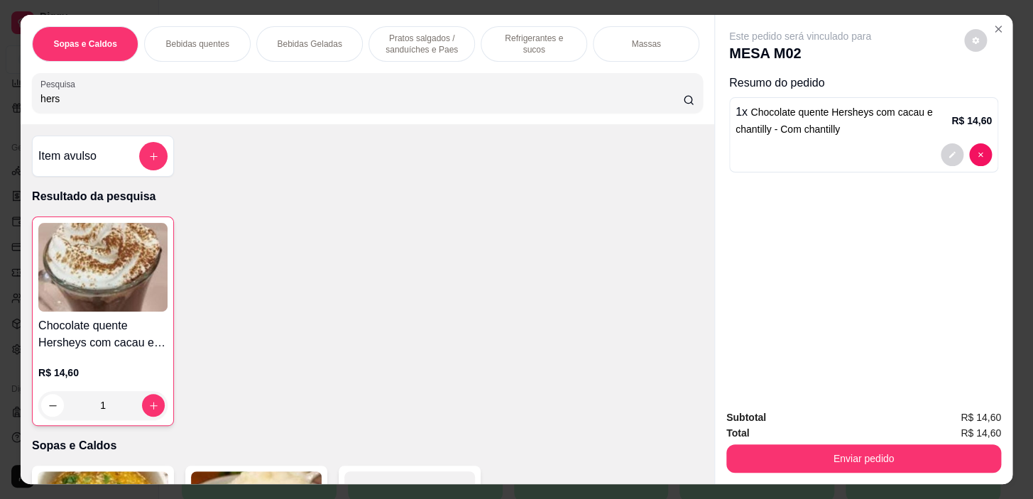
drag, startPoint x: 214, startPoint y: 38, endPoint x: 286, endPoint y: 125, distance: 112.9
click at [213, 38] on p "Bebidas quentes" at bounding box center [196, 43] width 63 height 11
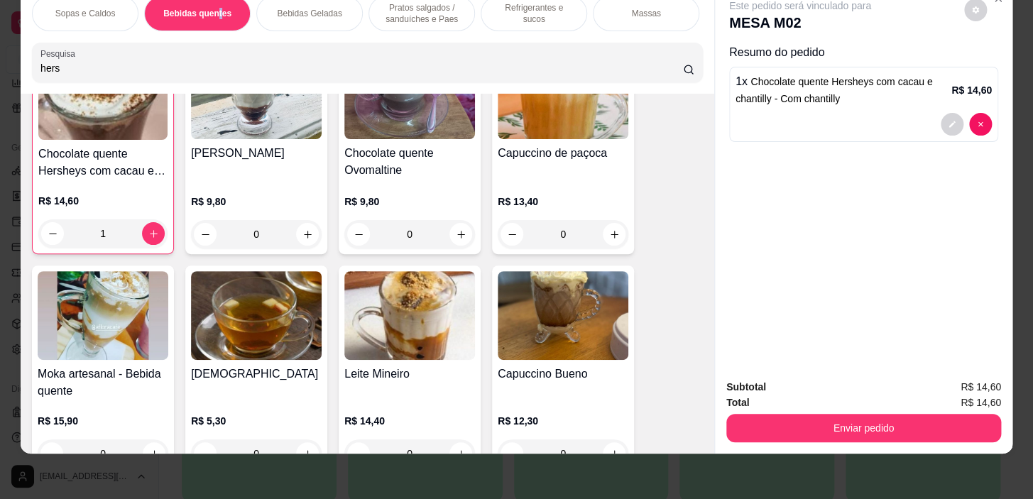
scroll to position [754, 0]
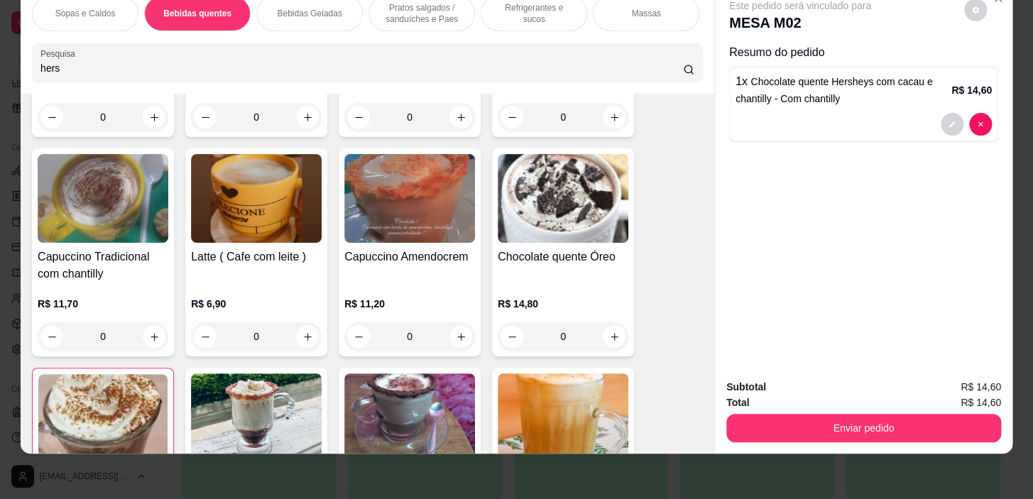
click at [297, 331] on div "0" at bounding box center [256, 336] width 131 height 28
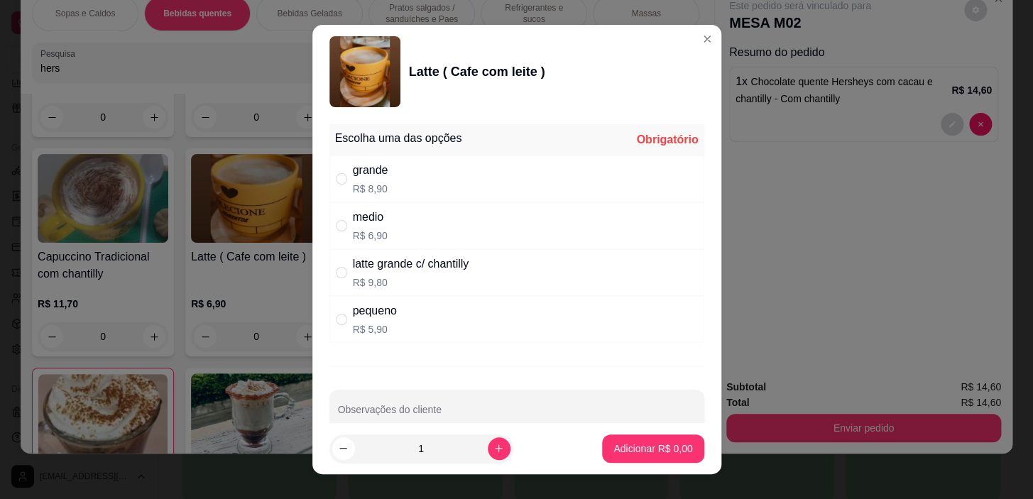
click at [428, 228] on div "medio R$ 6,90" at bounding box center [517, 225] width 375 height 47
radio input "true"
click at [665, 460] on button "Adicionar R$ 6,90" at bounding box center [653, 449] width 99 height 28
type input "1"
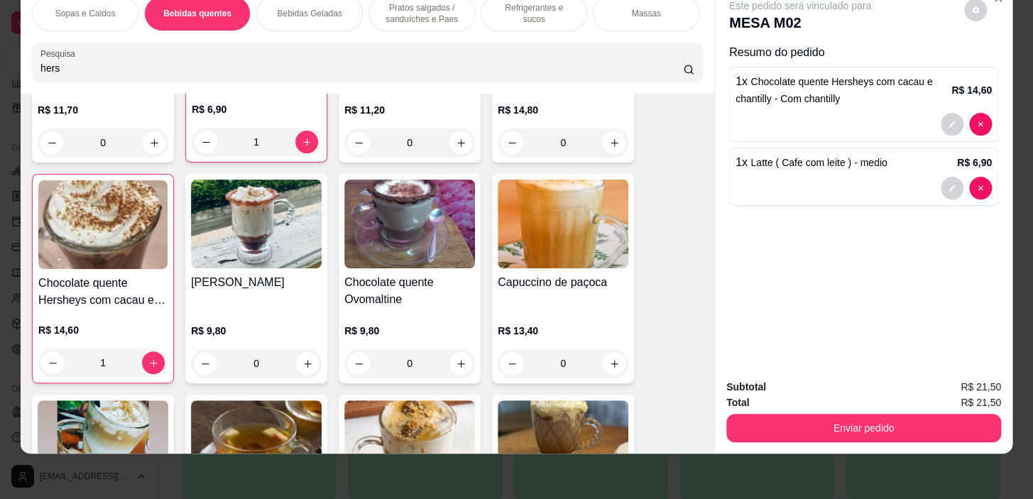
scroll to position [1013, 0]
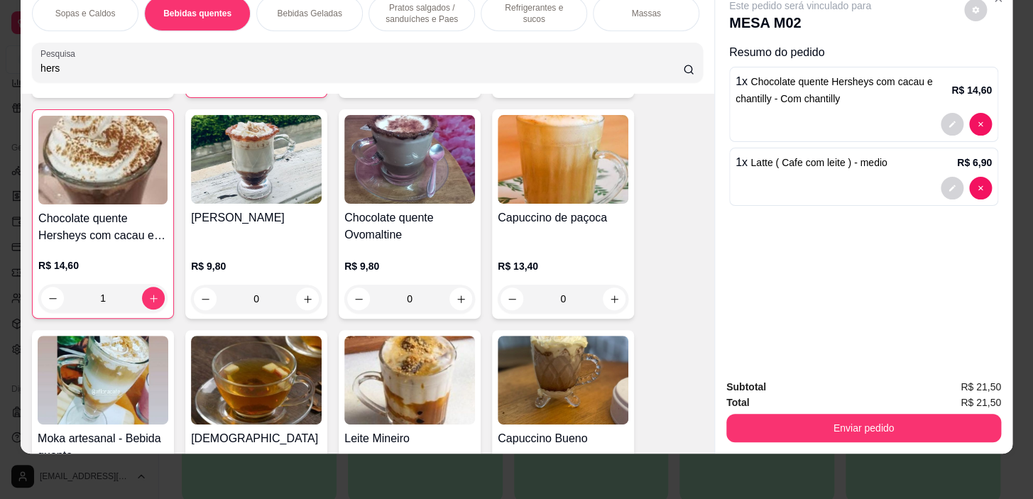
click at [457, 298] on div "0" at bounding box center [409, 299] width 131 height 28
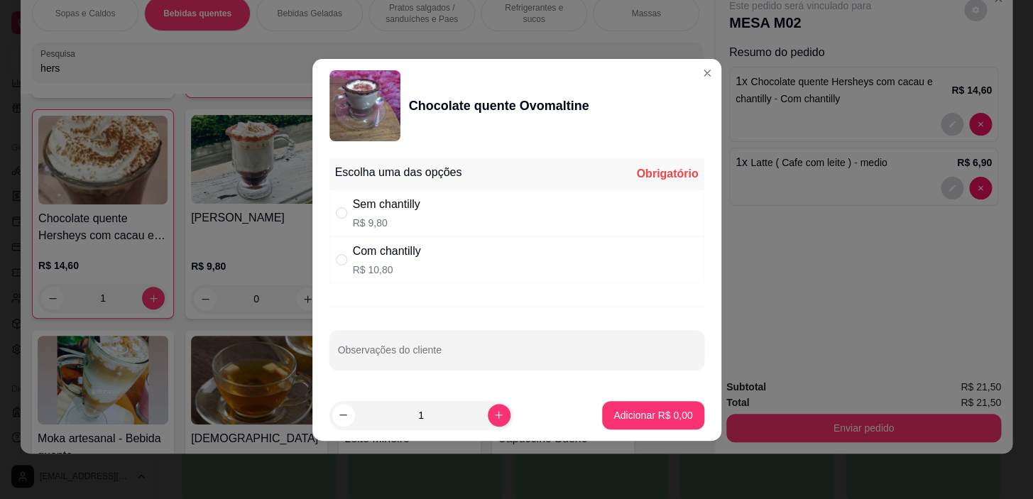
click at [476, 214] on div "Sem chantilly R$ 9,80" at bounding box center [517, 213] width 375 height 47
radio input "true"
click at [626, 418] on p "Adicionar R$ 9,80" at bounding box center [653, 415] width 79 height 14
type input "1"
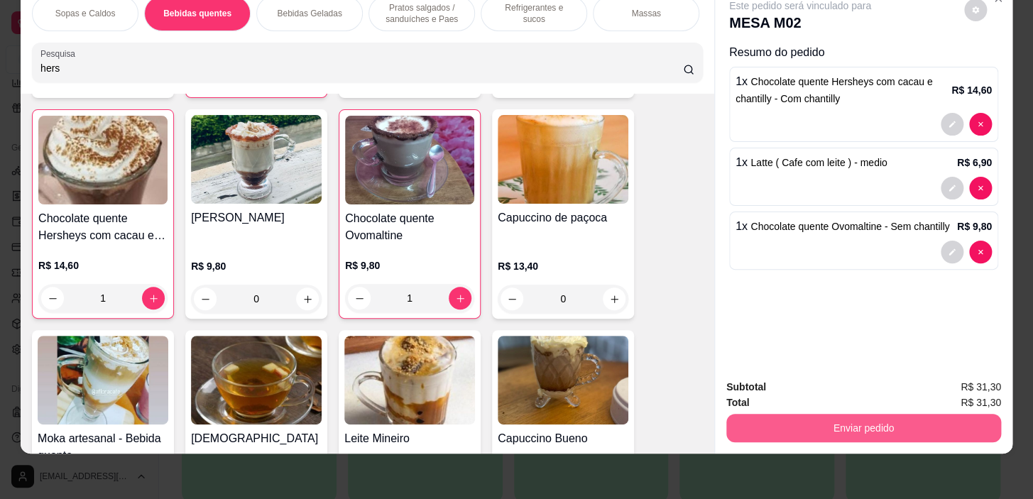
click at [820, 420] on button "Enviar pedido" at bounding box center [864, 428] width 275 height 28
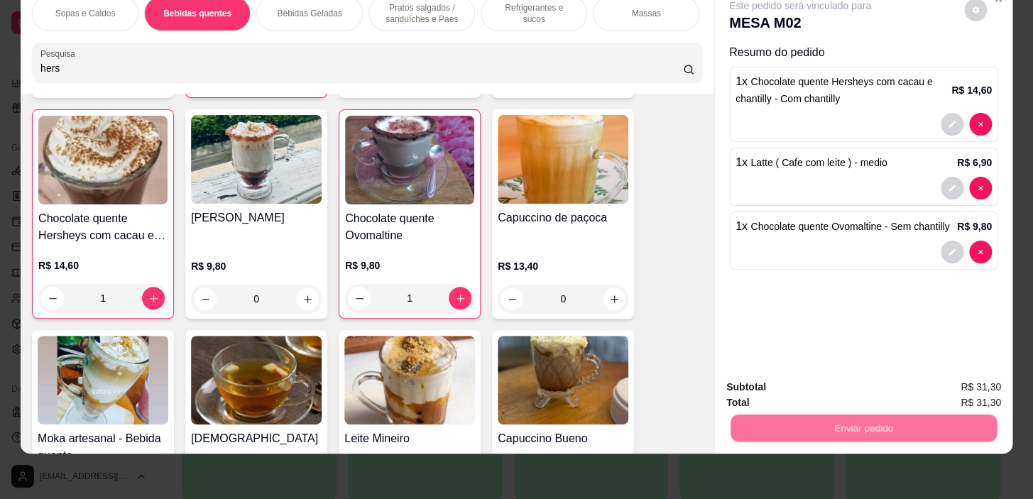
click at [803, 384] on button "Não registrar e enviar pedido" at bounding box center [817, 383] width 148 height 27
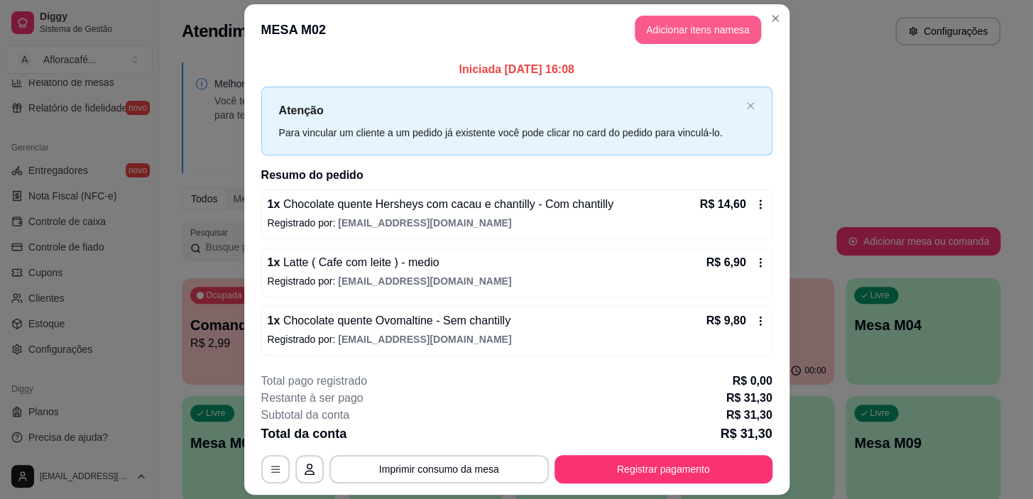
click at [682, 29] on button "Adicionar itens na mesa" at bounding box center [698, 30] width 126 height 28
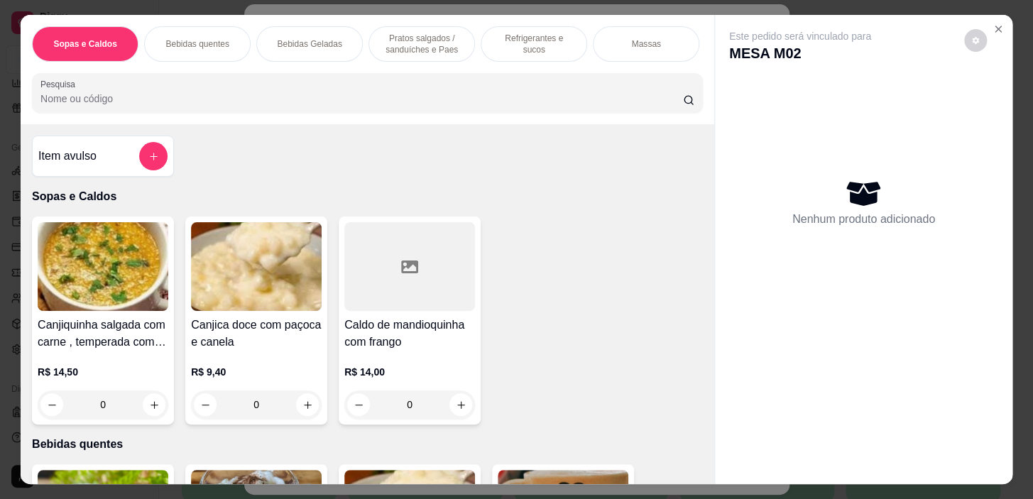
click at [342, 87] on div at bounding box center [367, 93] width 654 height 28
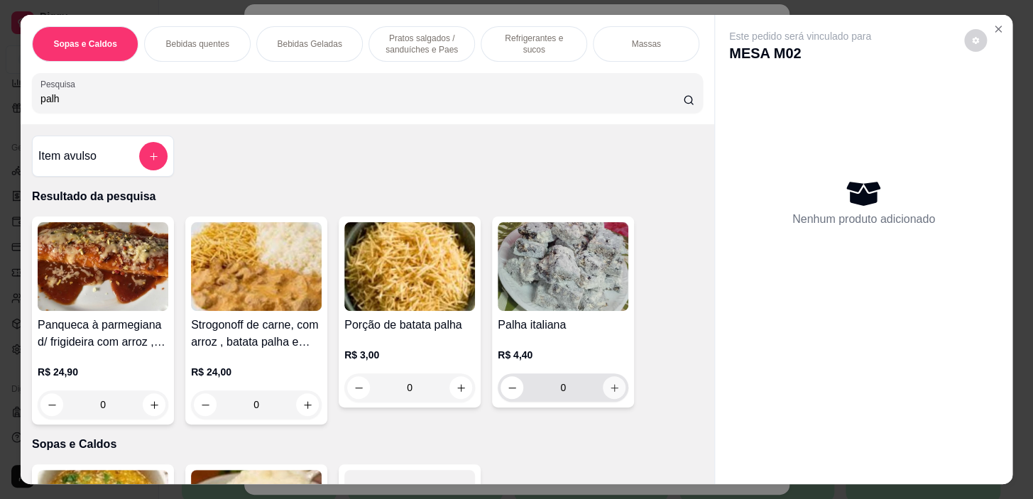
type input "palh"
click at [604, 393] on button "increase-product-quantity" at bounding box center [615, 388] width 22 height 22
type input "1"
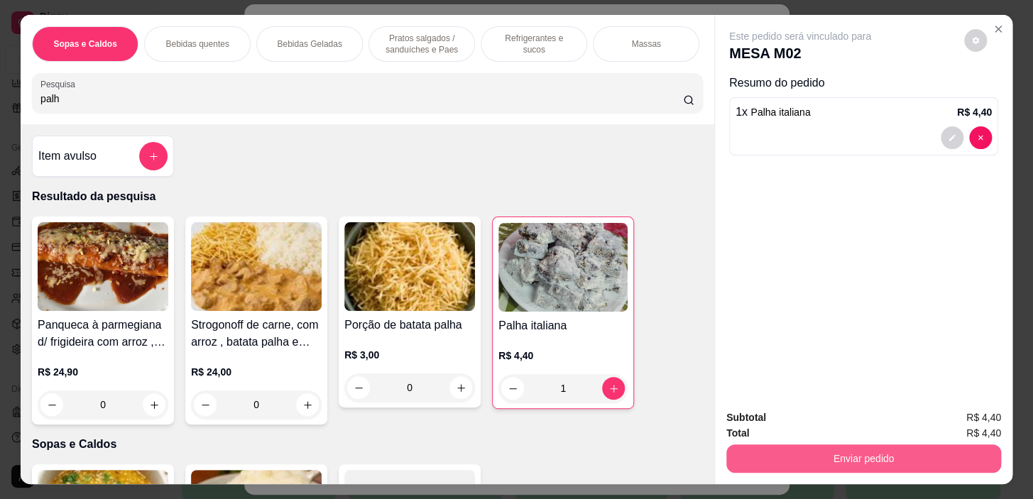
click at [930, 450] on button "Enviar pedido" at bounding box center [864, 459] width 275 height 28
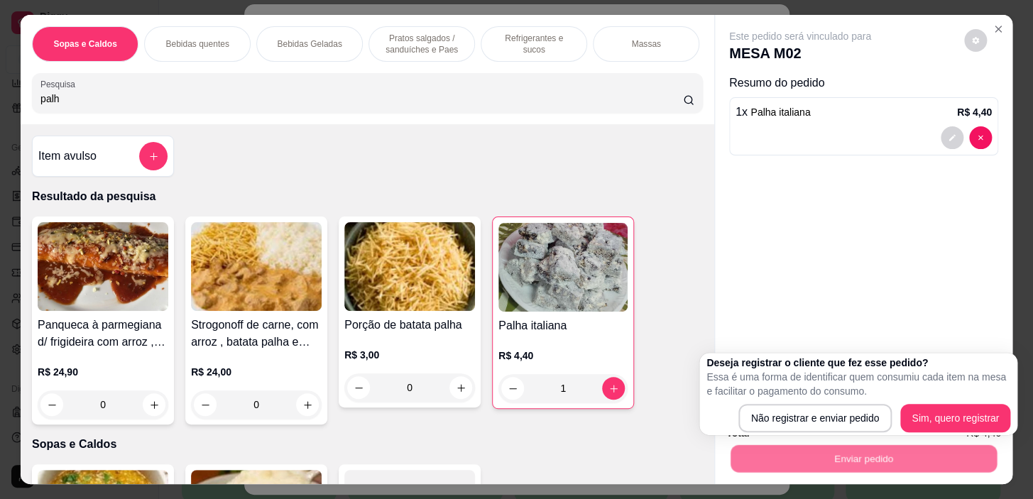
drag, startPoint x: 864, startPoint y: 398, endPoint x: 871, endPoint y: 411, distance: 14.3
click at [871, 411] on div "Deseja registrar o cliente que fez esse pedido? Essa é uma forma de identificar…" at bounding box center [859, 394] width 304 height 77
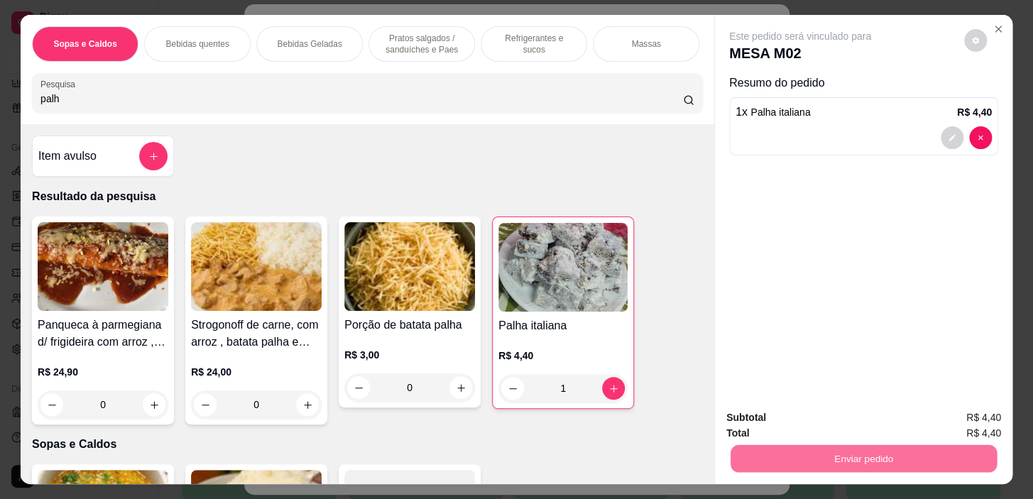
click at [871, 411] on button "Não registrar e enviar pedido" at bounding box center [816, 419] width 143 height 26
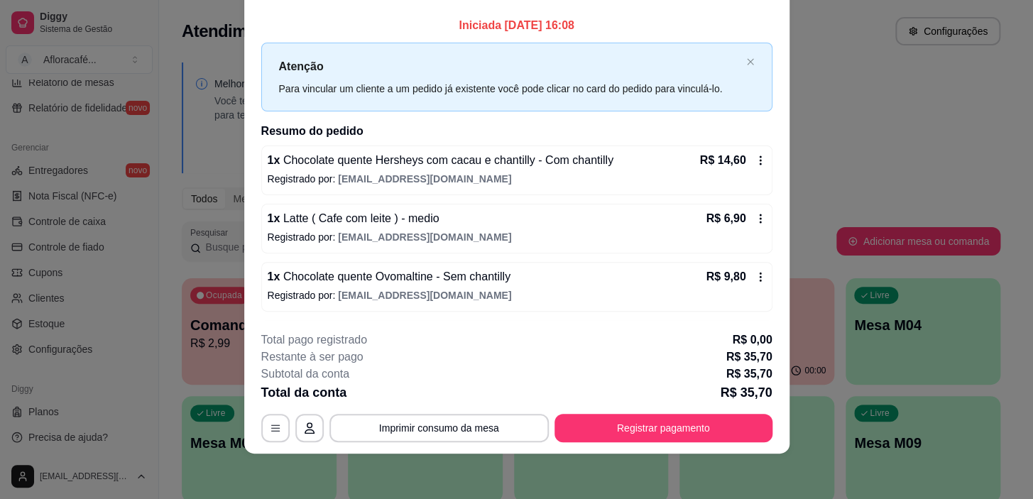
scroll to position [0, 0]
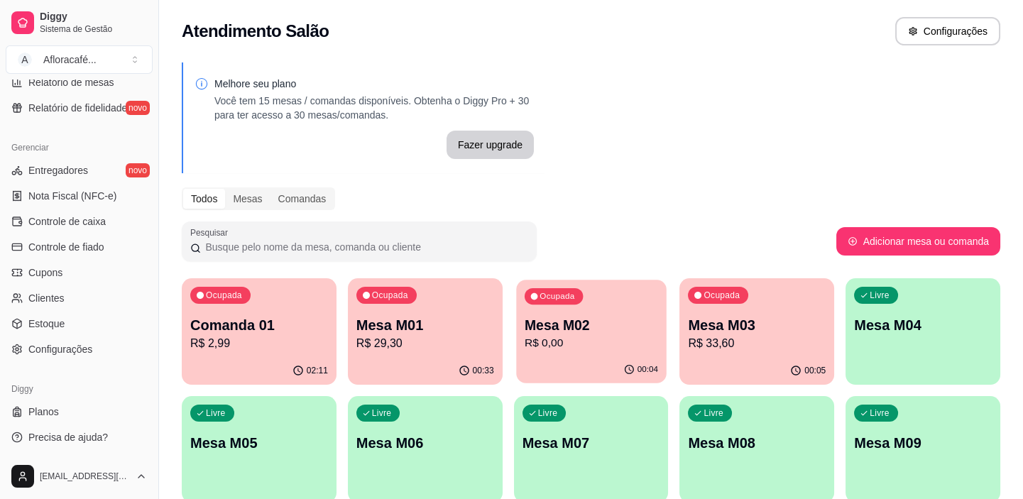
click at [604, 364] on div "00:04" at bounding box center [591, 370] width 150 height 27
click at [717, 321] on p "Mesa M03" at bounding box center [757, 325] width 138 height 20
click at [761, 325] on p "Mesa M03" at bounding box center [757, 325] width 134 height 19
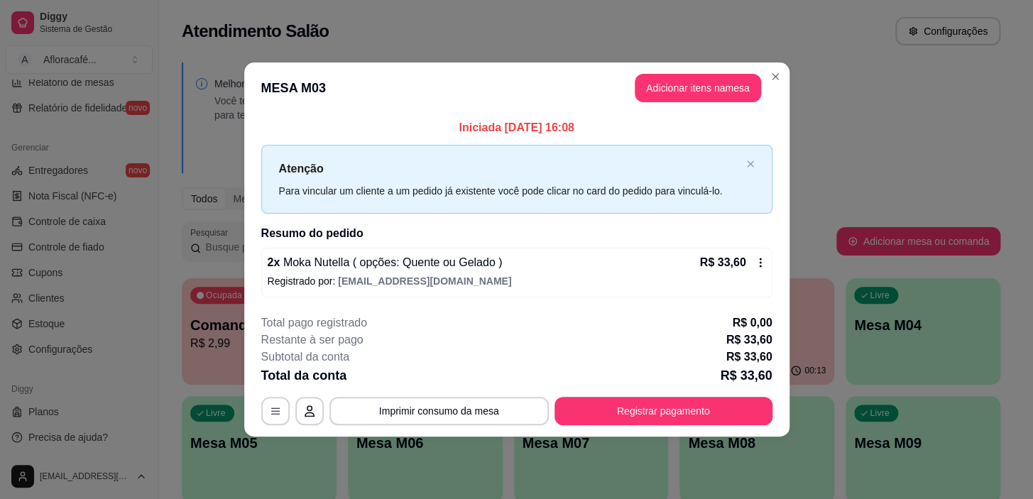
drag, startPoint x: 668, startPoint y: 72, endPoint x: 669, endPoint y: 87, distance: 14.9
click at [669, 87] on header "MESA M03 Adicionar itens na mesa" at bounding box center [516, 88] width 545 height 51
click at [669, 87] on button "Adicionar itens na mesa" at bounding box center [698, 89] width 122 height 28
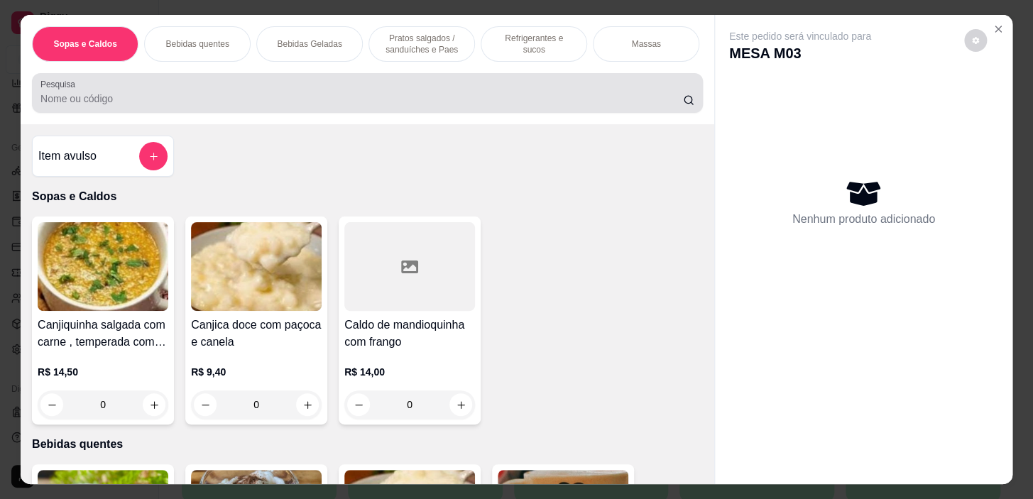
click at [320, 113] on div "Pesquisa" at bounding box center [367, 93] width 671 height 40
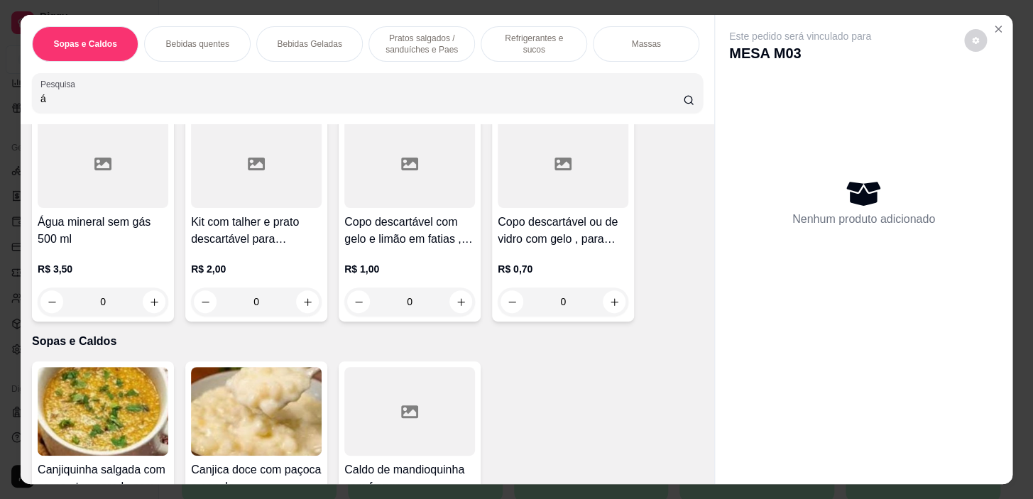
scroll to position [322, 0]
type input "á"
click at [499, 46] on div "Refrigerantes e sucos" at bounding box center [534, 44] width 107 height 36
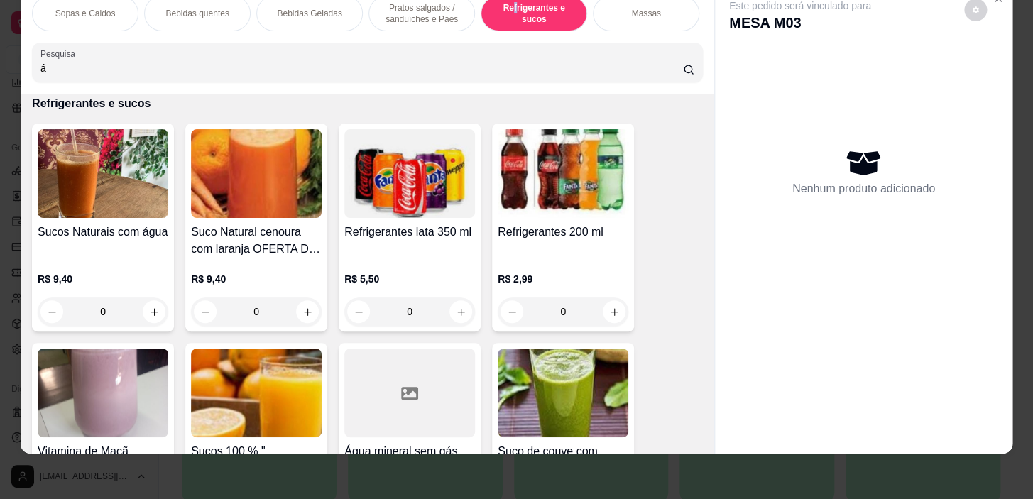
scroll to position [6290, 0]
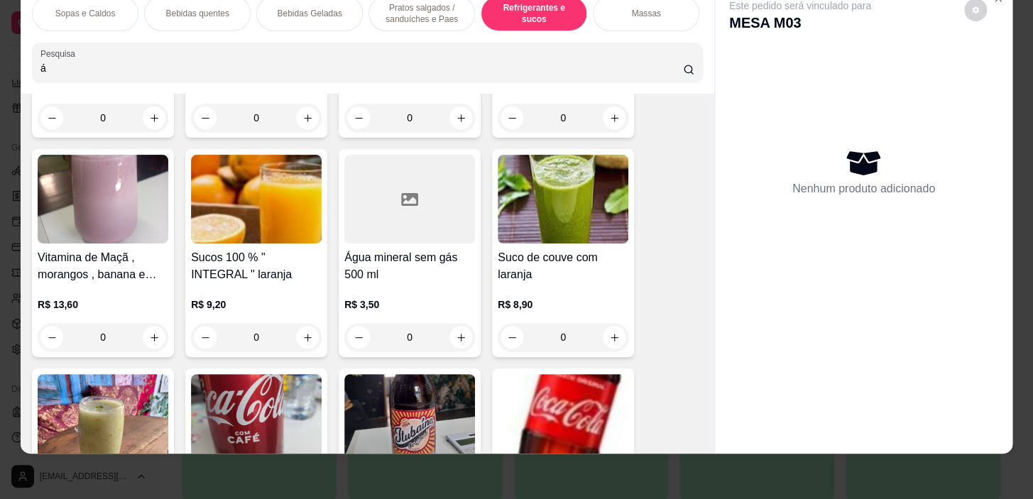
click at [462, 330] on div "0" at bounding box center [409, 337] width 131 height 28
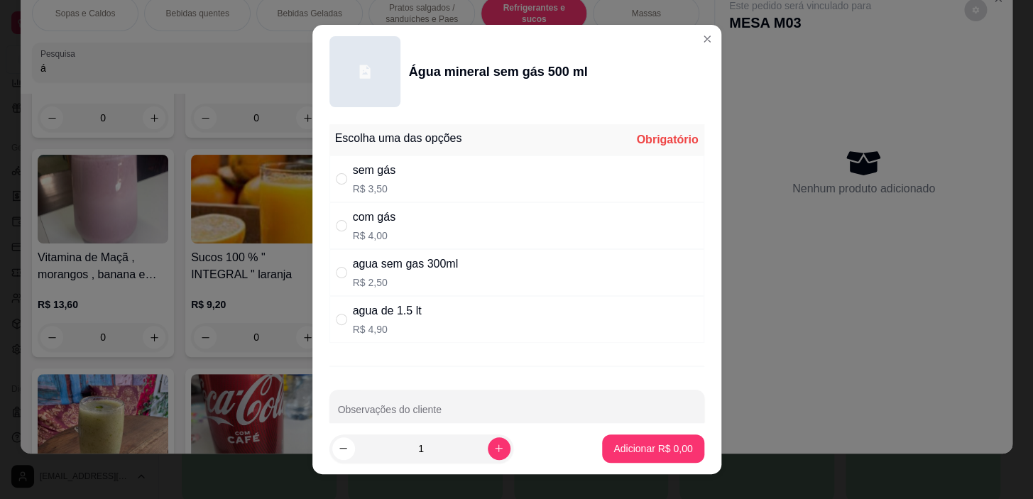
click at [471, 200] on div "sem gás R$ 3,50" at bounding box center [517, 179] width 375 height 47
radio input "true"
click at [631, 444] on p "Adicionar R$ 3,50" at bounding box center [653, 449] width 79 height 14
type input "1"
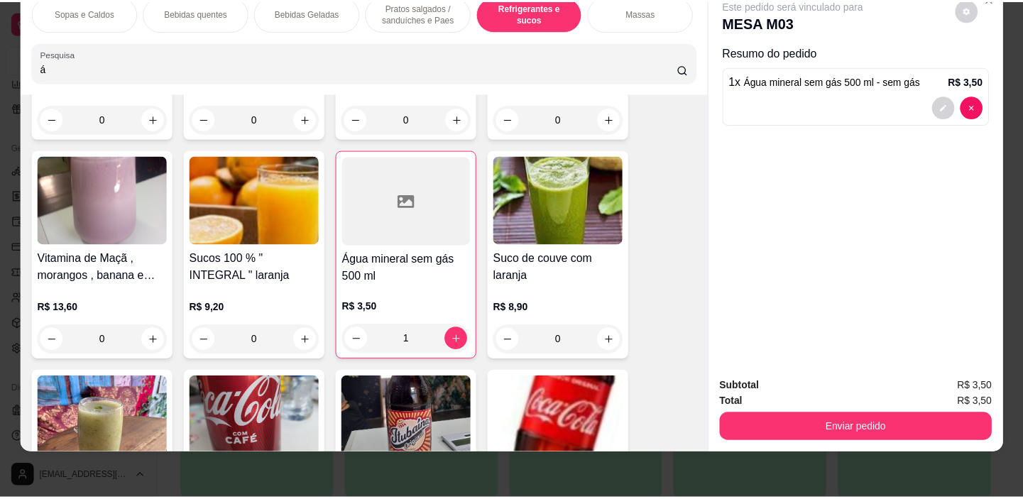
scroll to position [6291, 0]
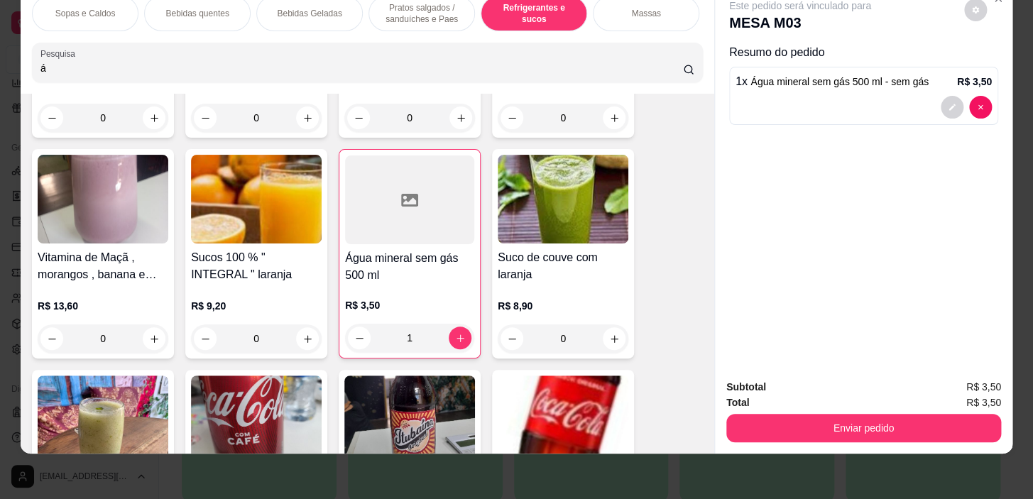
drag, startPoint x: 884, startPoint y: 362, endPoint x: 887, endPoint y: 405, distance: 43.5
click at [884, 368] on div "Subtotal R$ 3,50 Total R$ 3,50 Enviar pedido" at bounding box center [864, 411] width 298 height 86
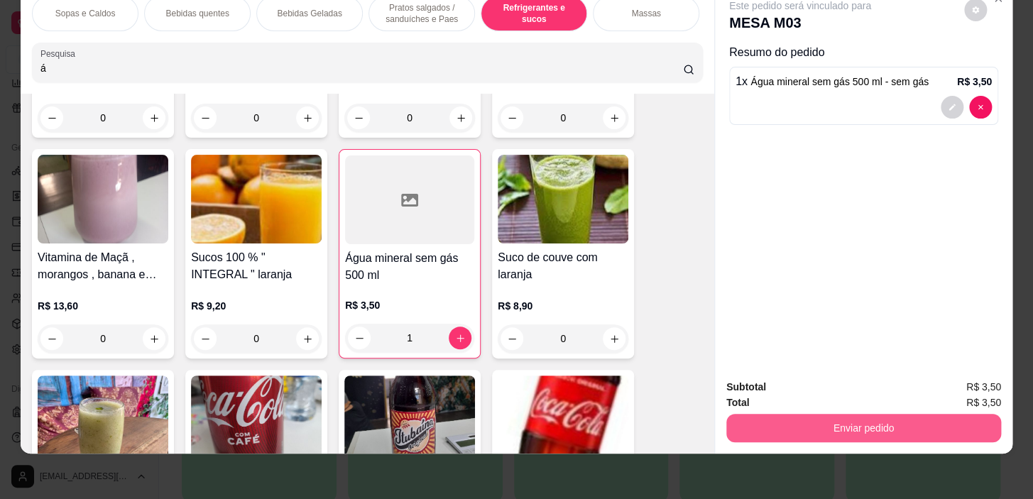
click at [892, 416] on button "Enviar pedido" at bounding box center [864, 428] width 275 height 28
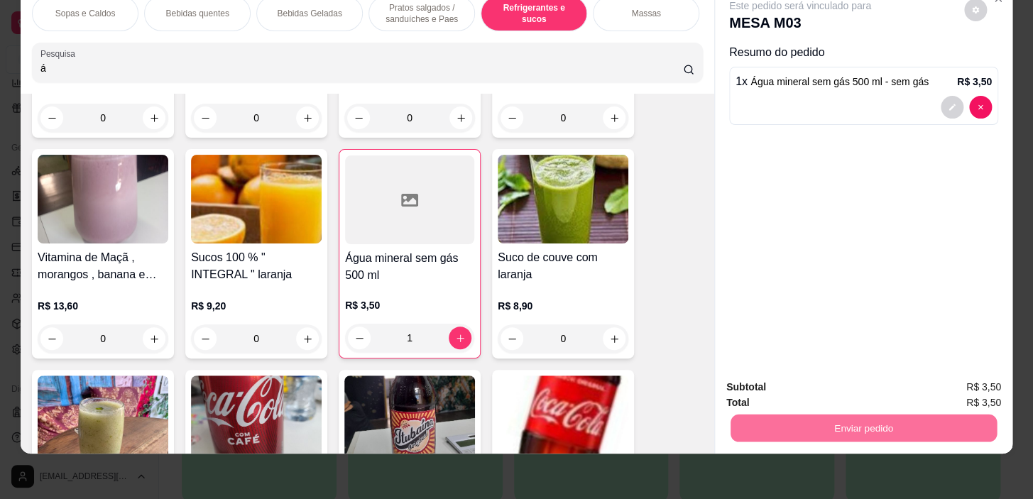
click at [859, 383] on button "Não registrar e enviar pedido" at bounding box center [816, 383] width 143 height 26
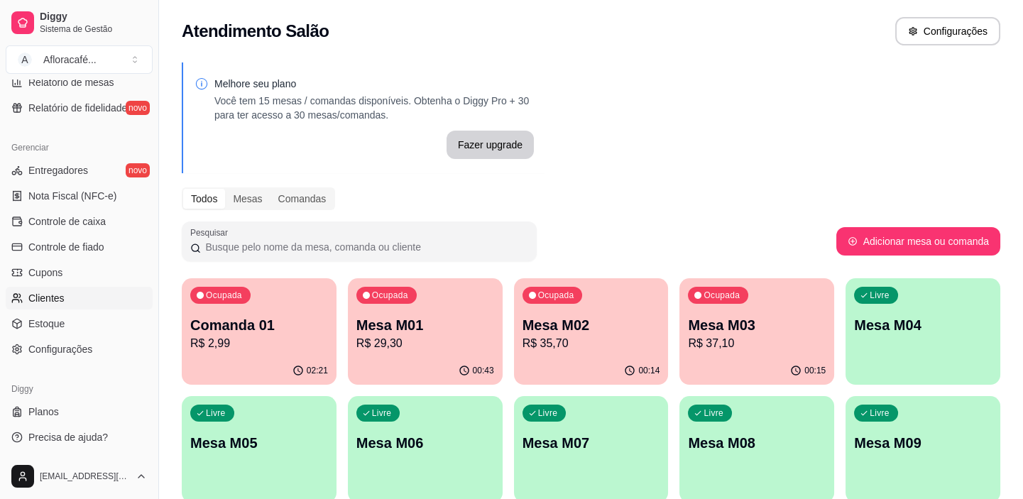
scroll to position [328, 0]
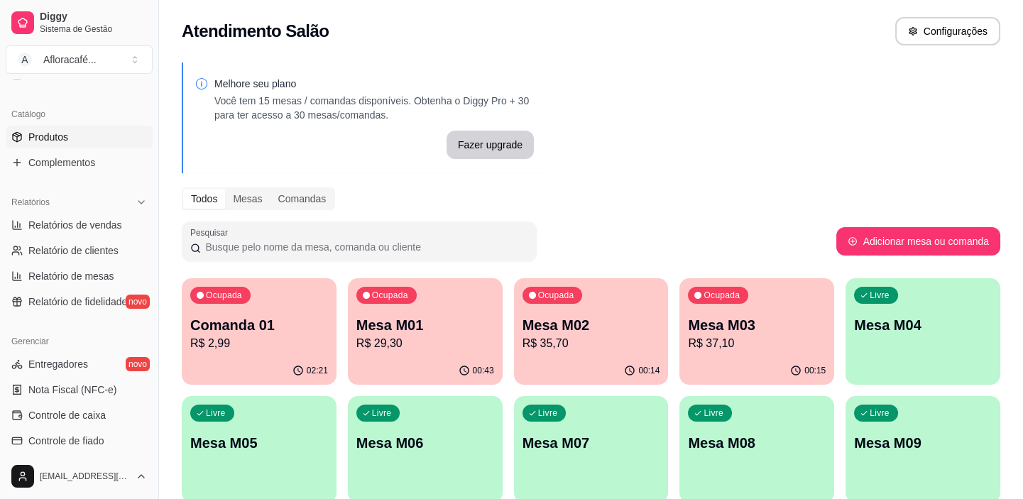
click at [103, 137] on link "Produtos" at bounding box center [79, 137] width 147 height 23
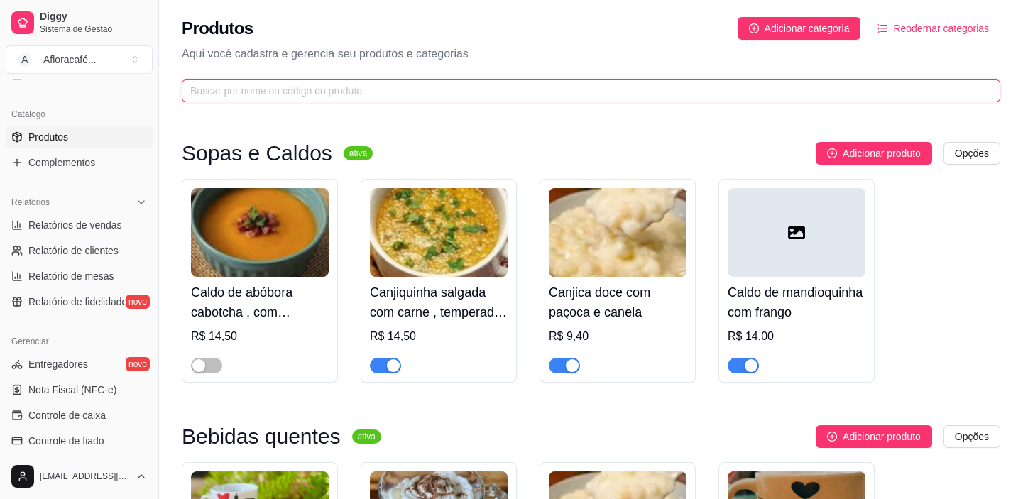
drag, startPoint x: 398, startPoint y: 89, endPoint x: 405, endPoint y: 87, distance: 7.6
click at [398, 90] on input "text" at bounding box center [585, 91] width 791 height 16
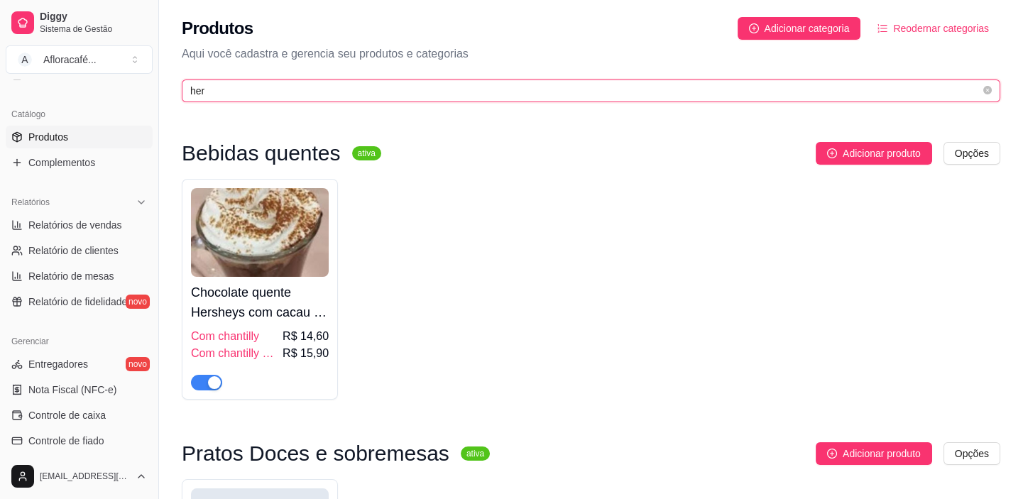
type input "her"
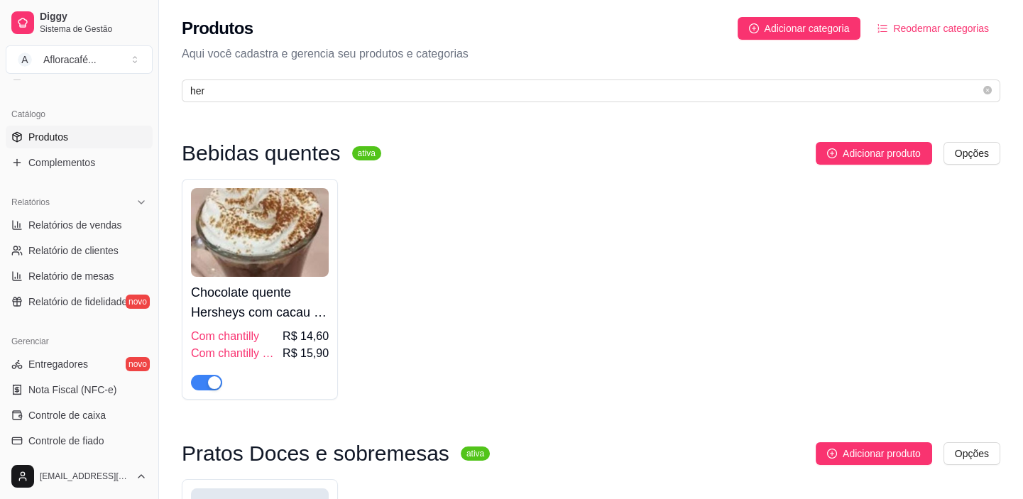
click at [205, 387] on span "button" at bounding box center [206, 383] width 31 height 16
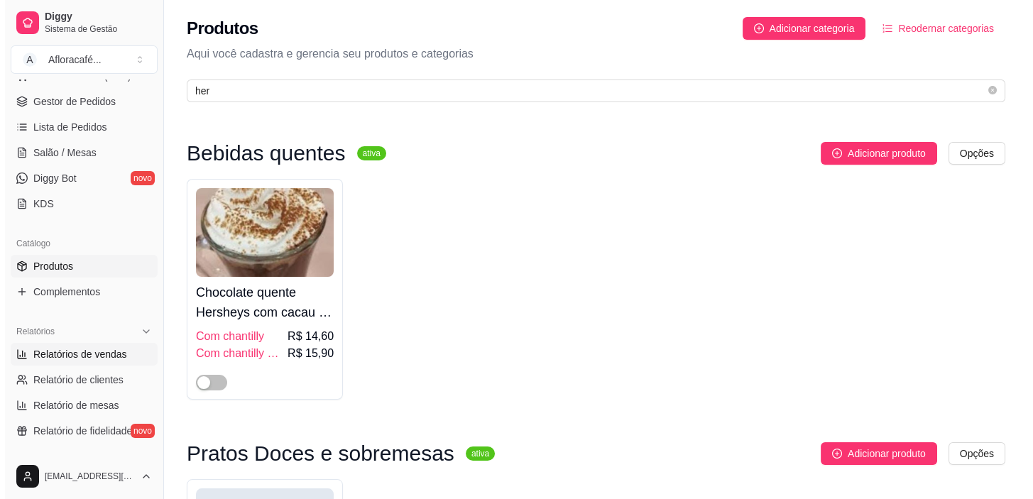
scroll to position [135, 0]
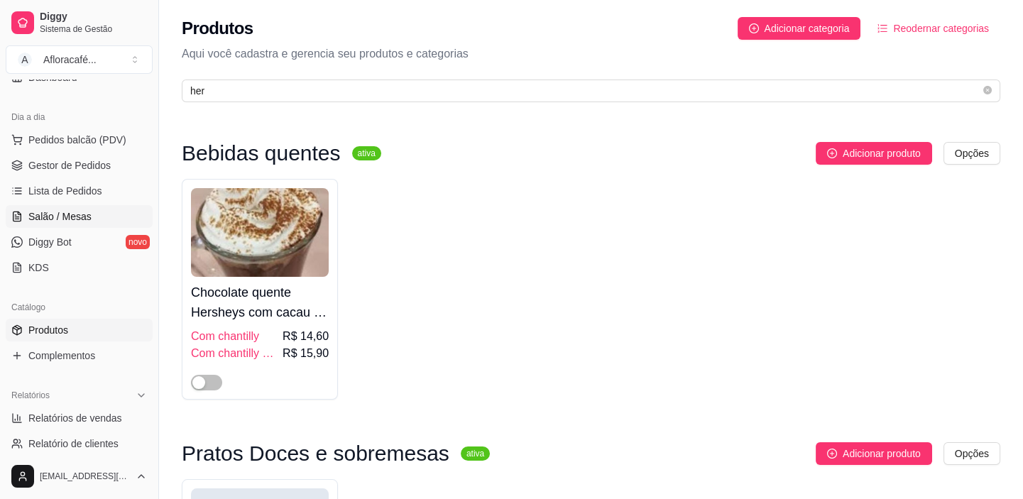
click at [65, 224] on link "Salão / Mesas" at bounding box center [79, 216] width 147 height 23
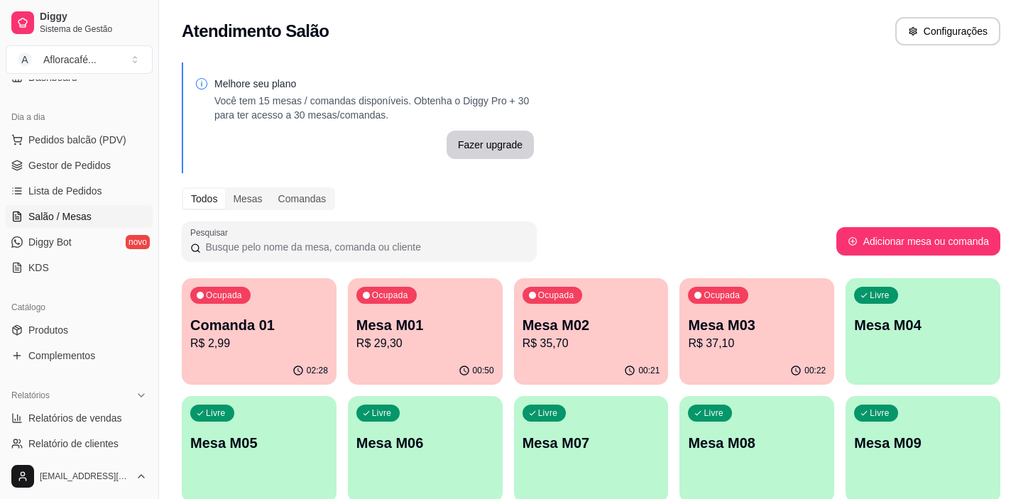
click at [708, 335] on p "R$ 37,10" at bounding box center [757, 343] width 138 height 17
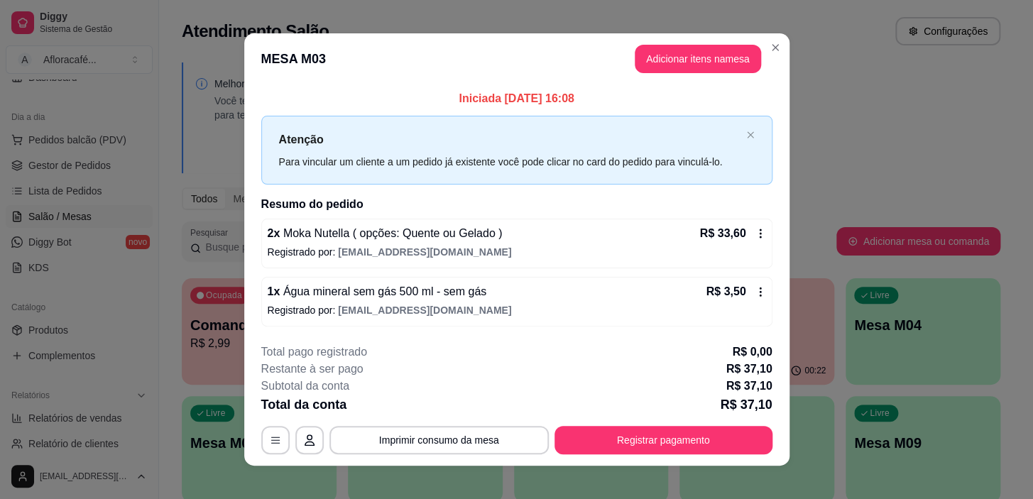
scroll to position [12, 0]
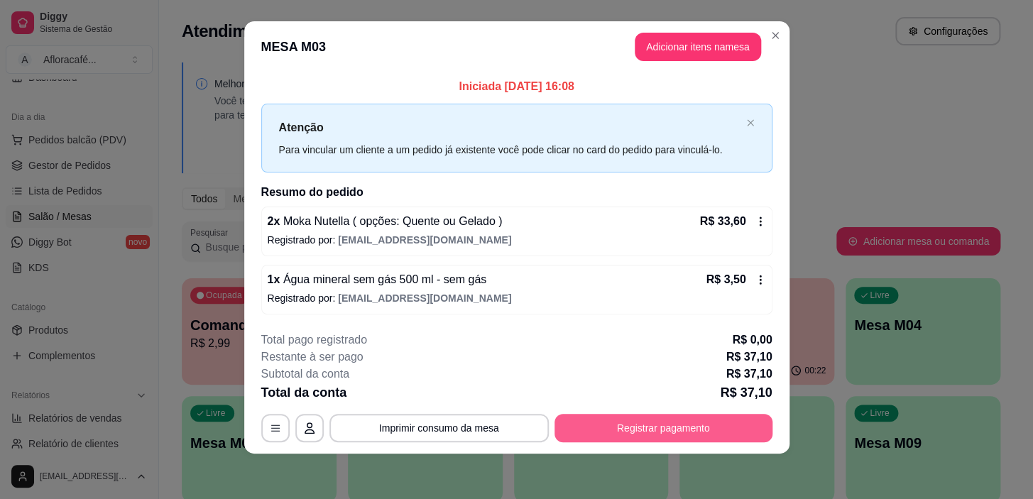
click at [610, 421] on button "Registrar pagamento" at bounding box center [664, 428] width 218 height 28
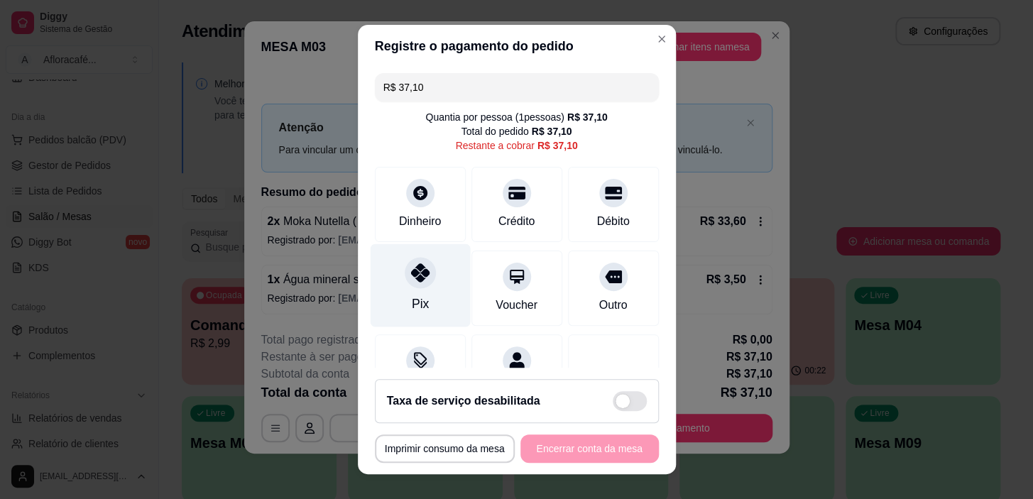
click at [429, 289] on div "Pix" at bounding box center [420, 285] width 100 height 83
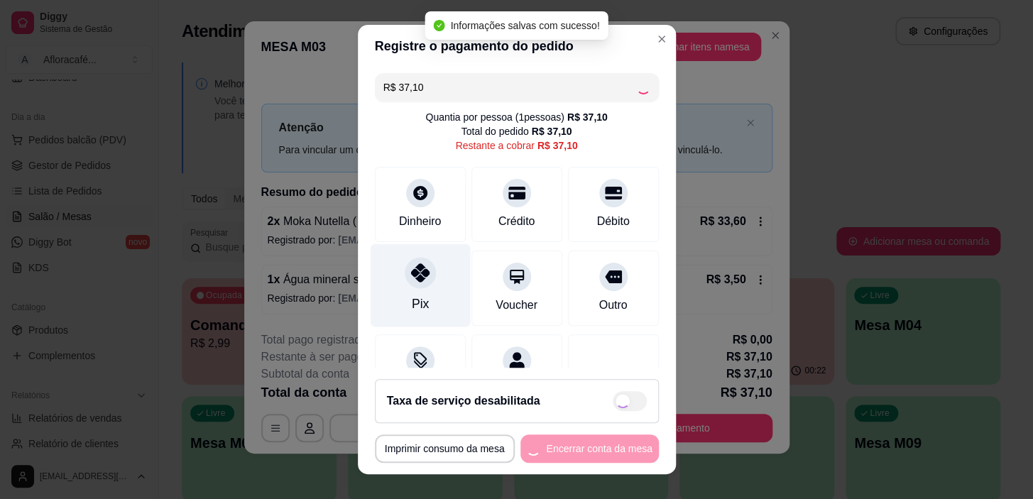
type input "R$ 0,00"
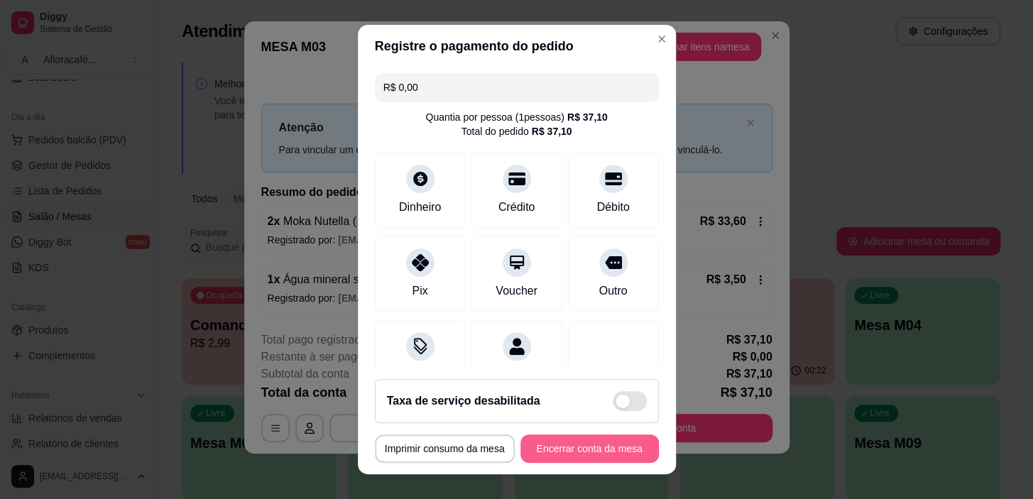
click at [592, 455] on footer "**********" at bounding box center [517, 421] width 318 height 107
click at [590, 452] on button "Encerrar conta da mesa" at bounding box center [590, 449] width 139 height 28
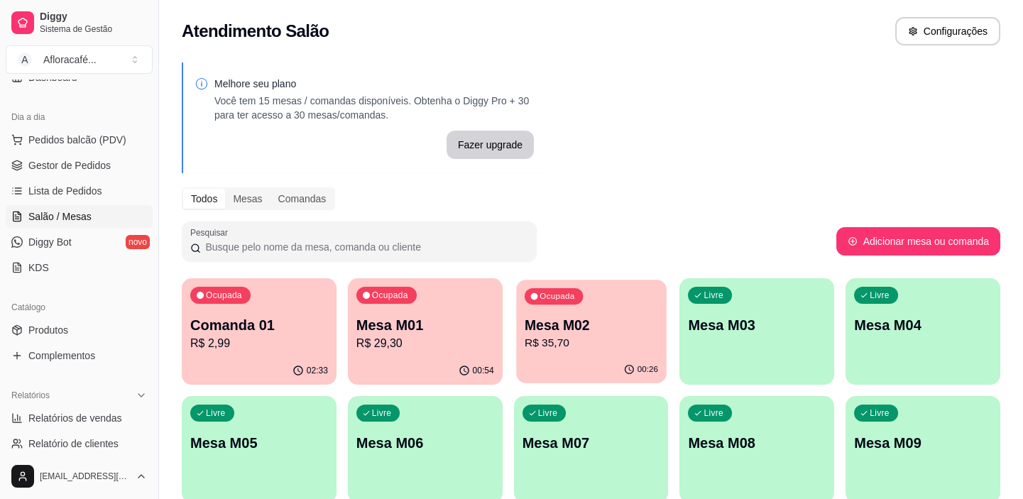
click at [590, 298] on div "Ocupada Mesa M02 R$ 35,70" at bounding box center [591, 318] width 150 height 77
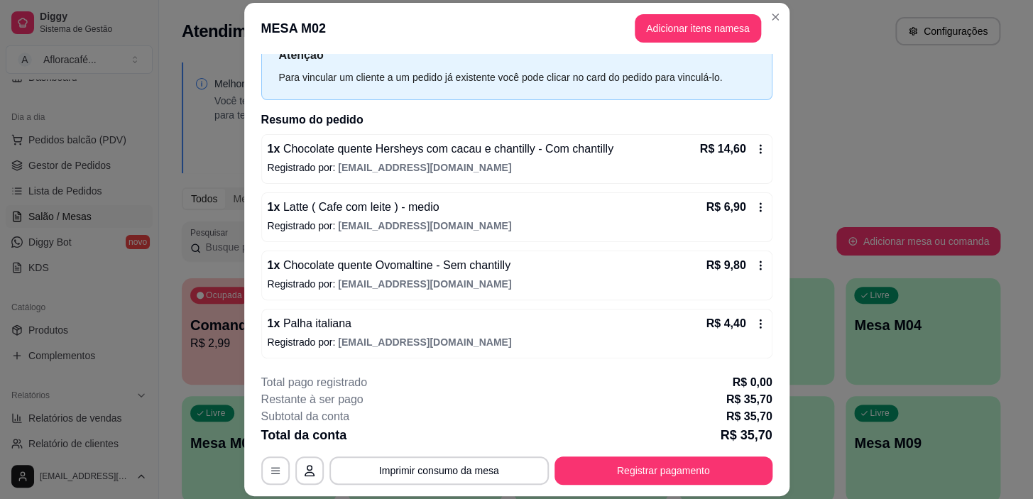
scroll to position [43, 0]
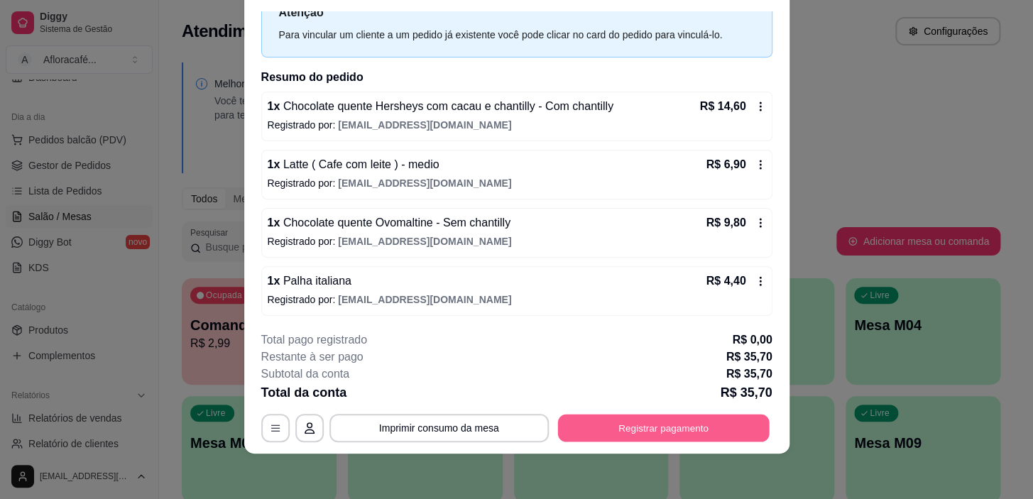
click at [709, 426] on button "Registrar pagamento" at bounding box center [664, 429] width 212 height 28
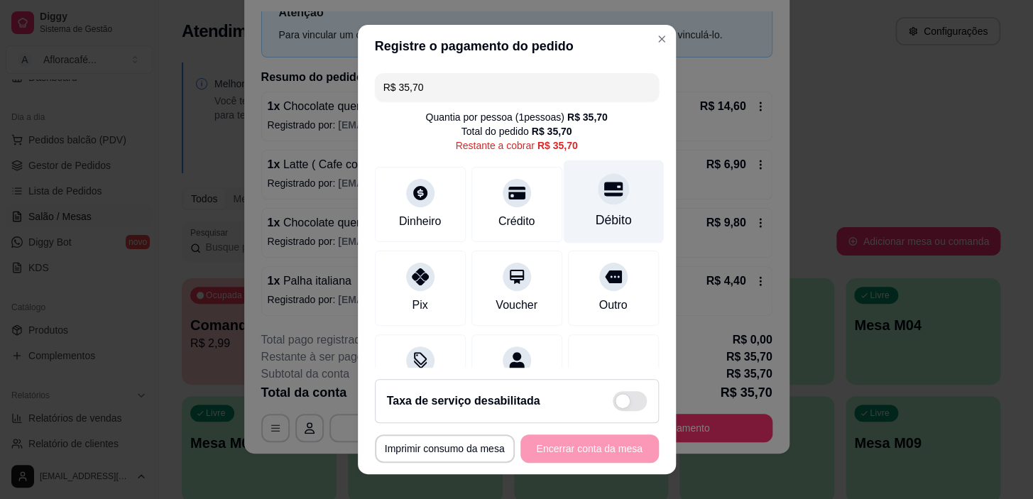
scroll to position [64, 0]
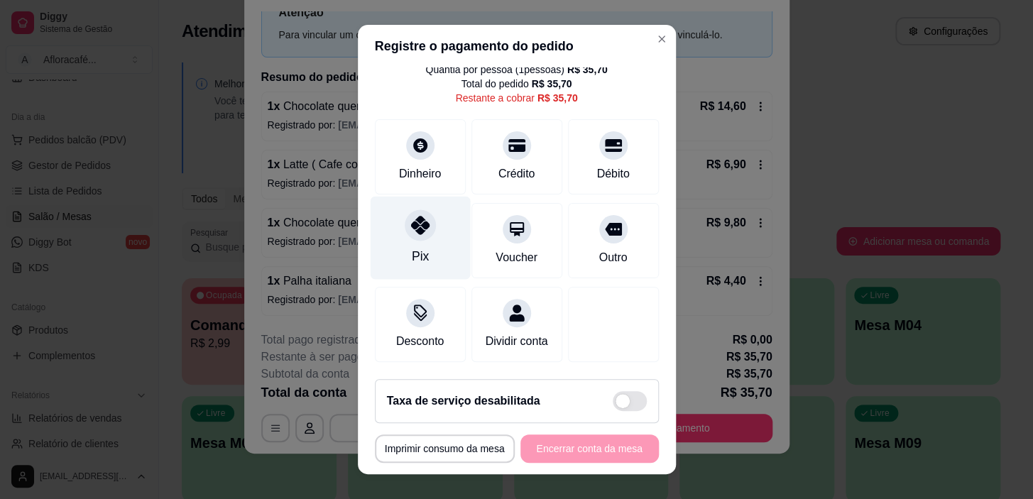
click at [413, 248] on div "Pix" at bounding box center [419, 256] width 17 height 18
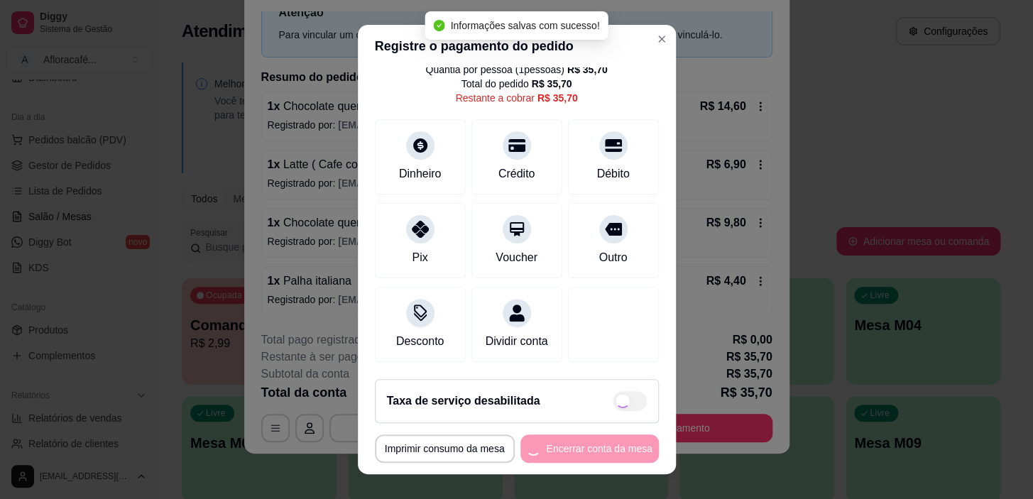
type input "R$ 0,00"
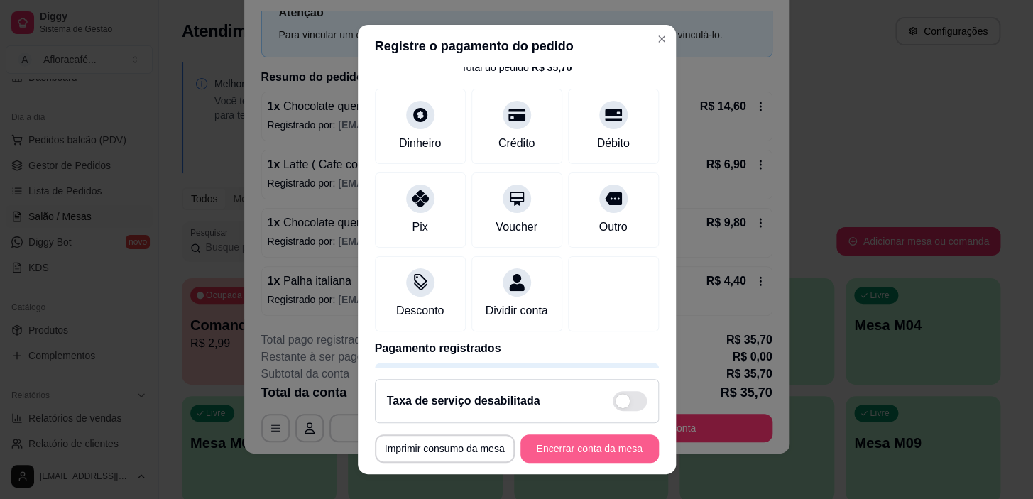
click at [598, 458] on button "Encerrar conta da mesa" at bounding box center [590, 449] width 139 height 28
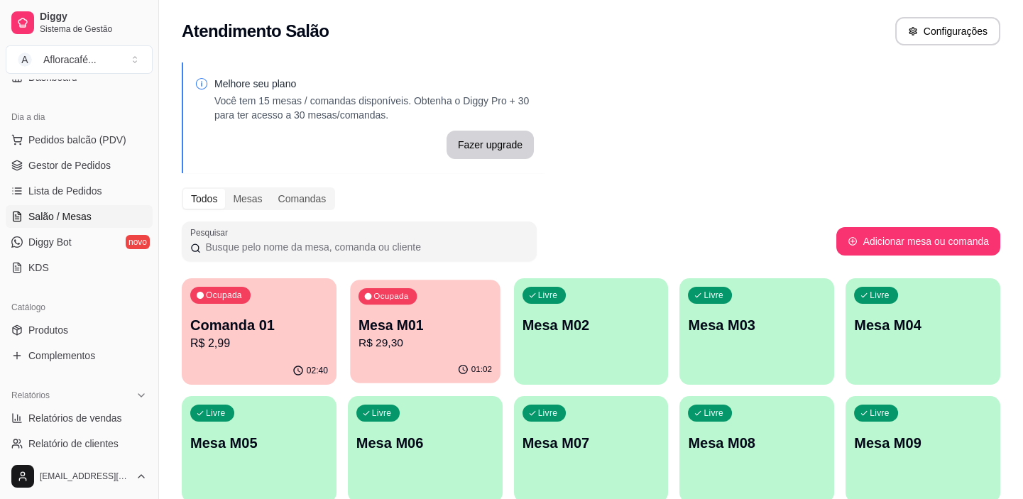
click at [398, 347] on p "R$ 29,30" at bounding box center [426, 343] width 134 height 16
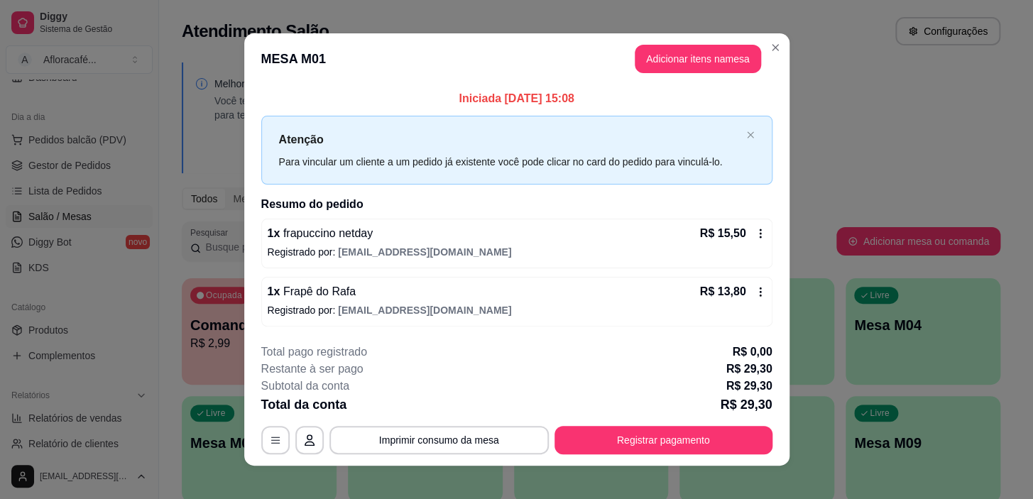
scroll to position [12, 0]
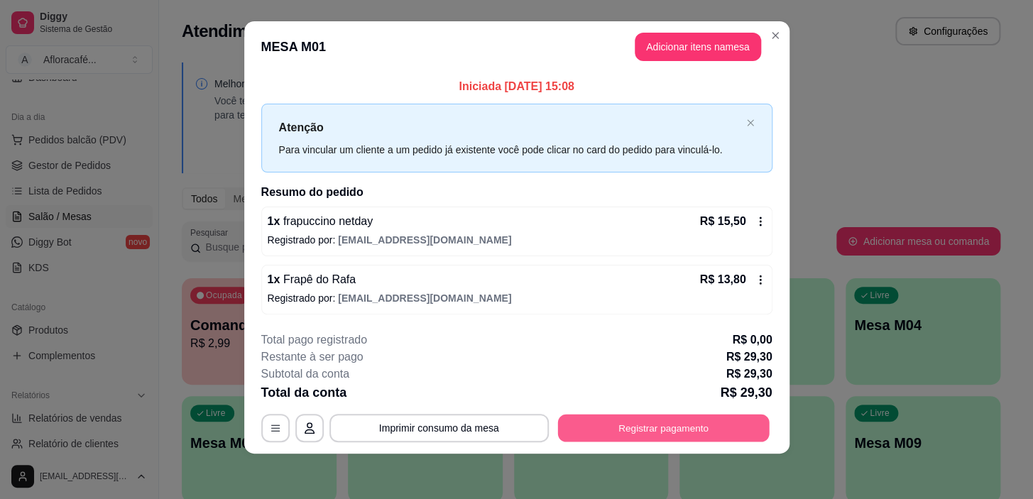
click at [647, 432] on button "Registrar pagamento" at bounding box center [664, 429] width 212 height 28
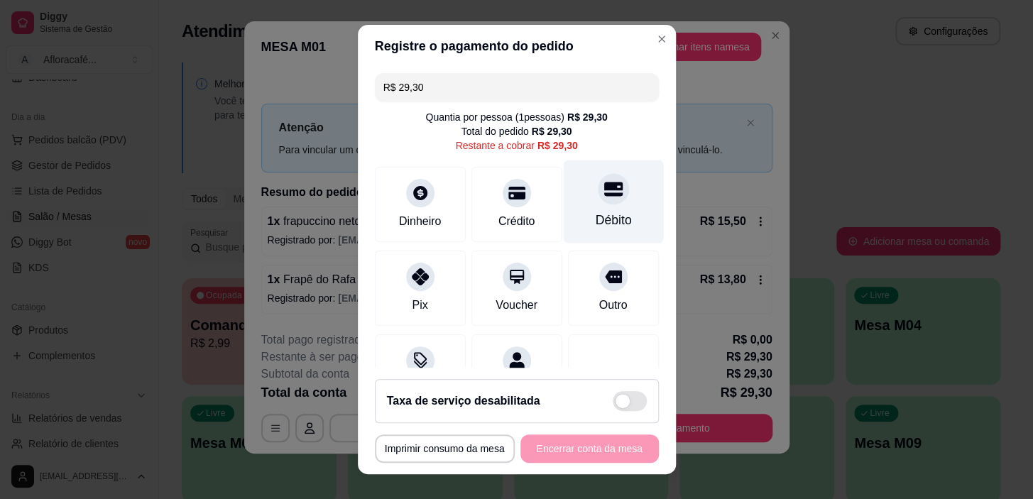
click at [604, 189] on icon at bounding box center [613, 190] width 18 height 14
click at [587, 453] on div "**********" at bounding box center [517, 449] width 284 height 28
type input "R$ 0,00"
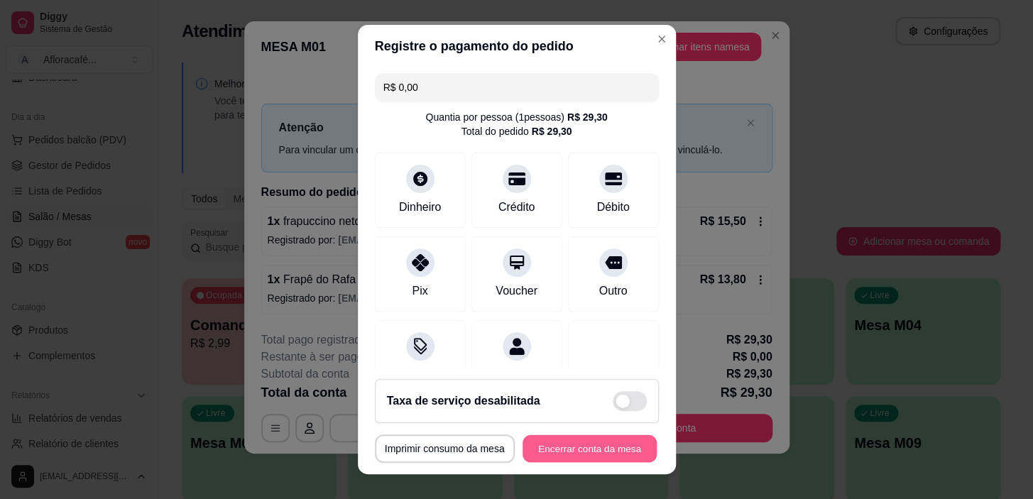
click at [608, 449] on button "Encerrar conta da mesa" at bounding box center [590, 449] width 134 height 28
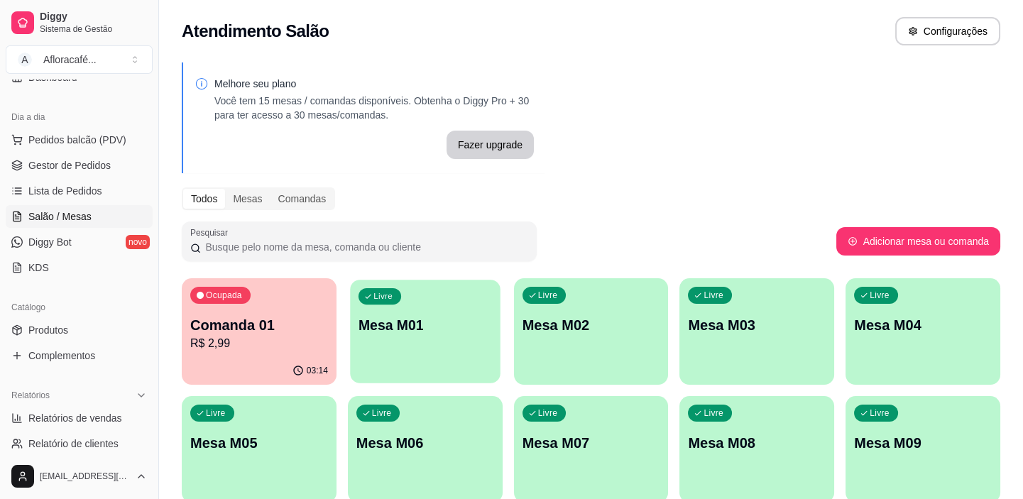
click at [425, 328] on p "Mesa M01" at bounding box center [426, 325] width 134 height 19
click at [561, 342] on div "Livre Mesa M02" at bounding box center [591, 322] width 155 height 89
click at [479, 290] on div "Livre Mesa M01" at bounding box center [425, 322] width 155 height 89
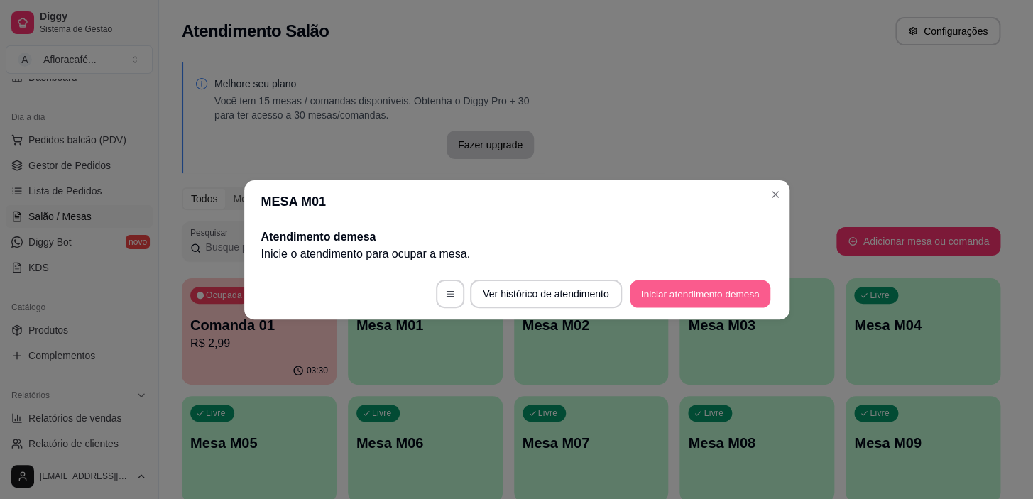
click at [678, 282] on button "Iniciar atendimento de mesa" at bounding box center [700, 294] width 141 height 28
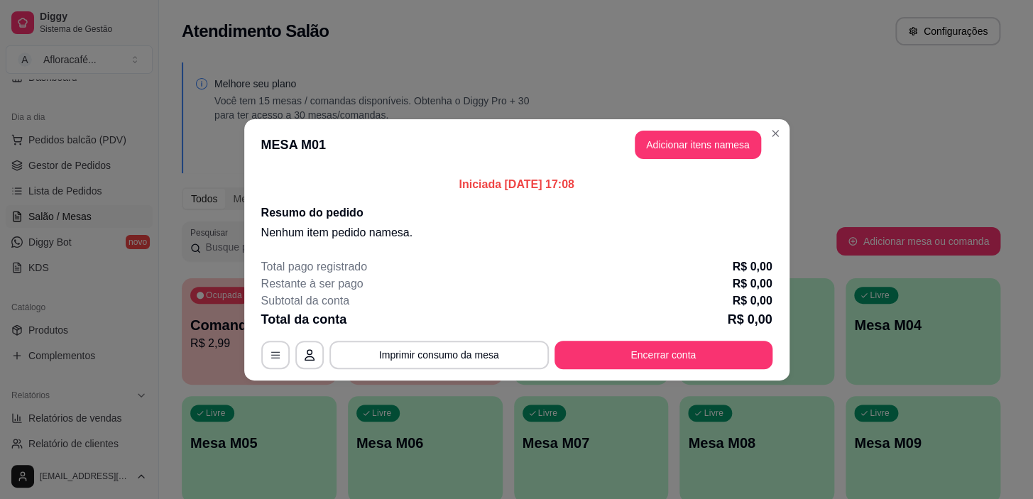
drag, startPoint x: 706, startPoint y: 161, endPoint x: 710, endPoint y: 150, distance: 11.9
click at [707, 161] on header "MESA M01 Adicionar itens na mesa" at bounding box center [516, 144] width 545 height 51
click at [714, 147] on button "Adicionar itens na mesa" at bounding box center [698, 145] width 126 height 28
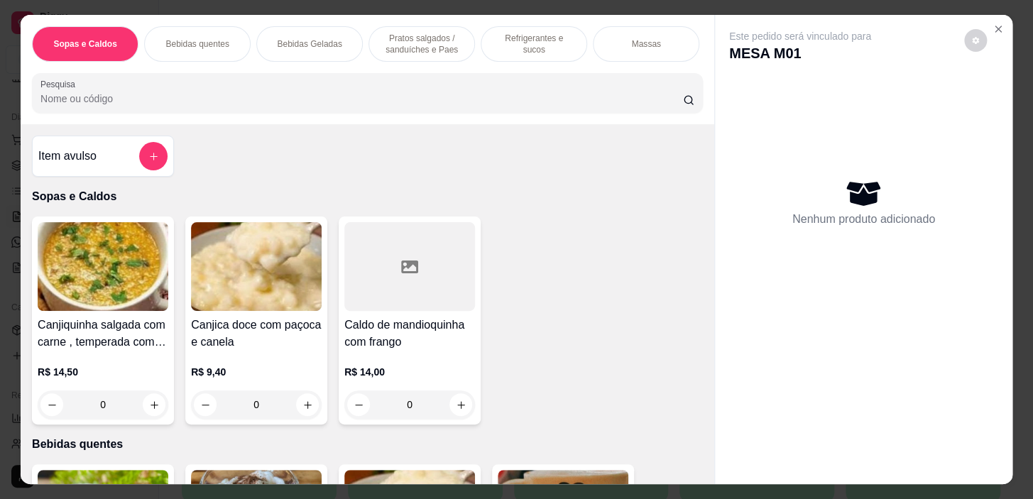
click at [334, 101] on input "Pesquisa" at bounding box center [361, 99] width 643 height 14
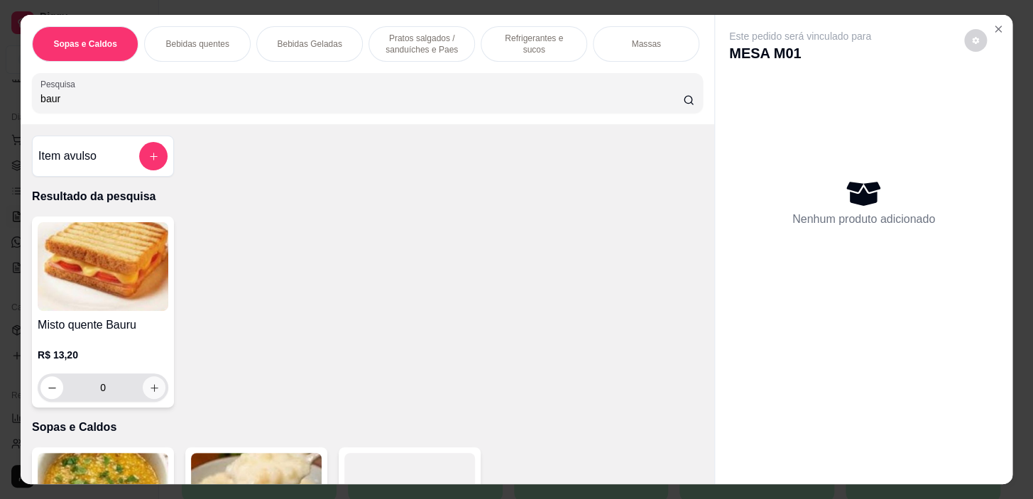
type input "baur"
click at [149, 389] on icon "increase-product-quantity" at bounding box center [154, 388] width 11 height 11
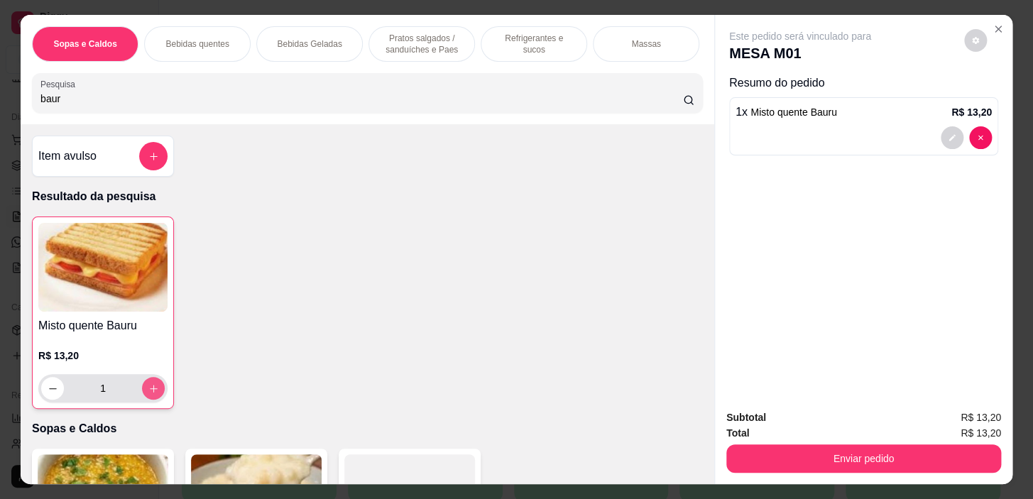
type input "1"
click at [301, 38] on p "Bebidas Geladas" at bounding box center [309, 43] width 65 height 11
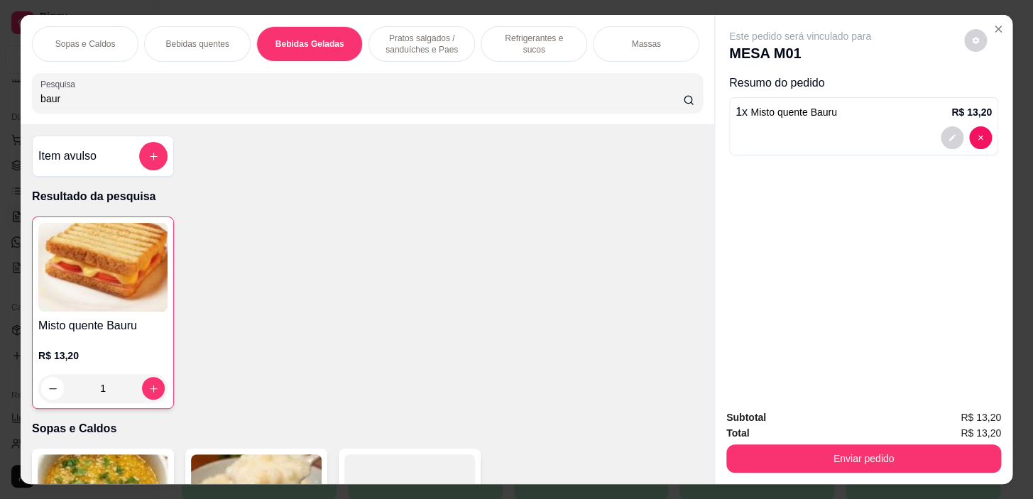
scroll to position [36, 0]
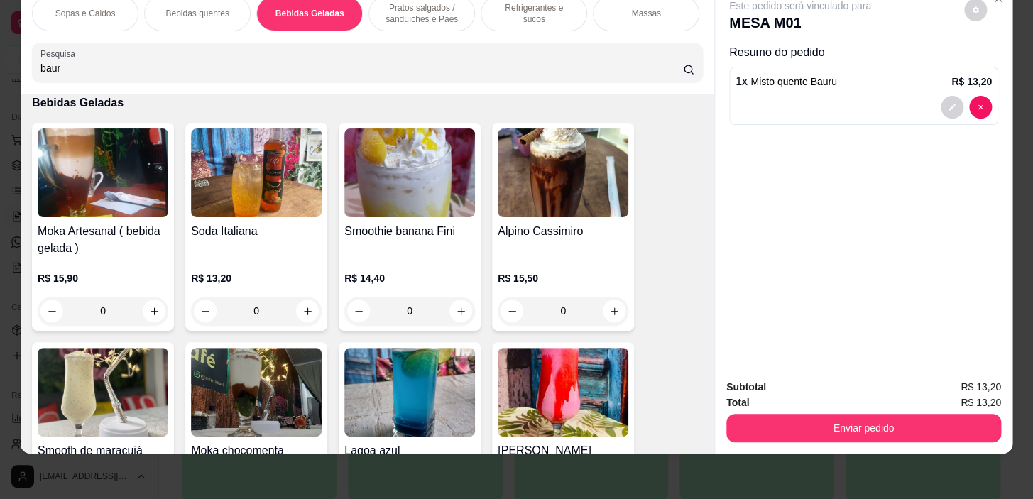
drag, startPoint x: 210, startPoint y: 7, endPoint x: 518, endPoint y: 420, distance: 516.1
click at [211, 8] on p "Bebidas quentes" at bounding box center [196, 13] width 63 height 11
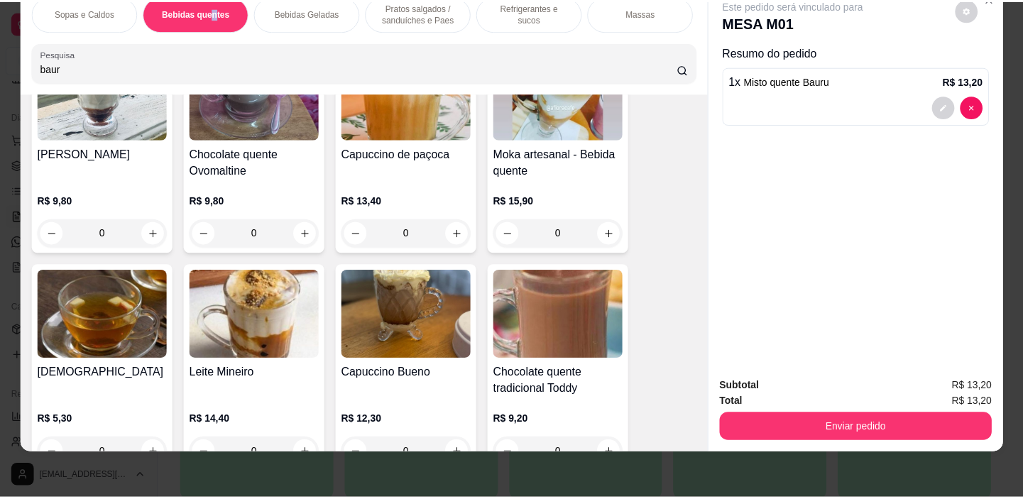
scroll to position [1189, 0]
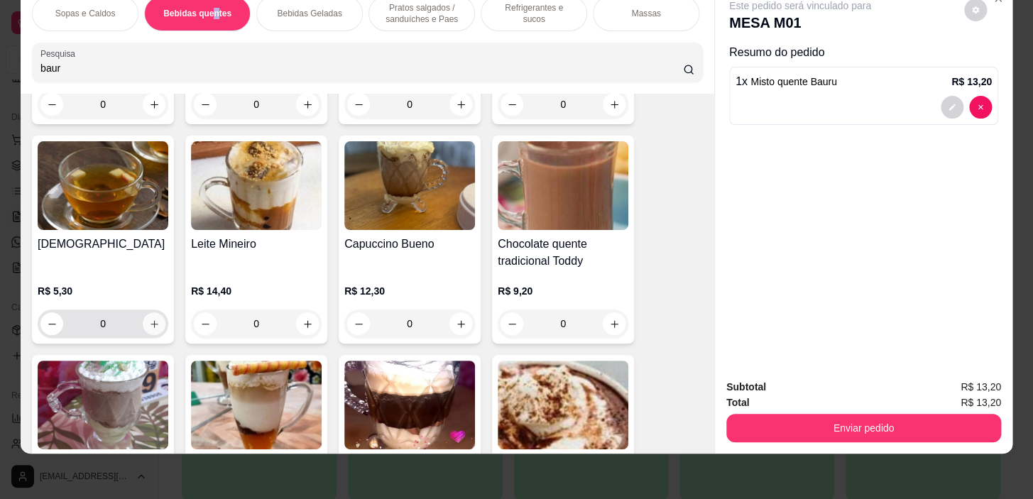
click at [149, 324] on icon "increase-product-quantity" at bounding box center [154, 324] width 11 height 11
type input "1"
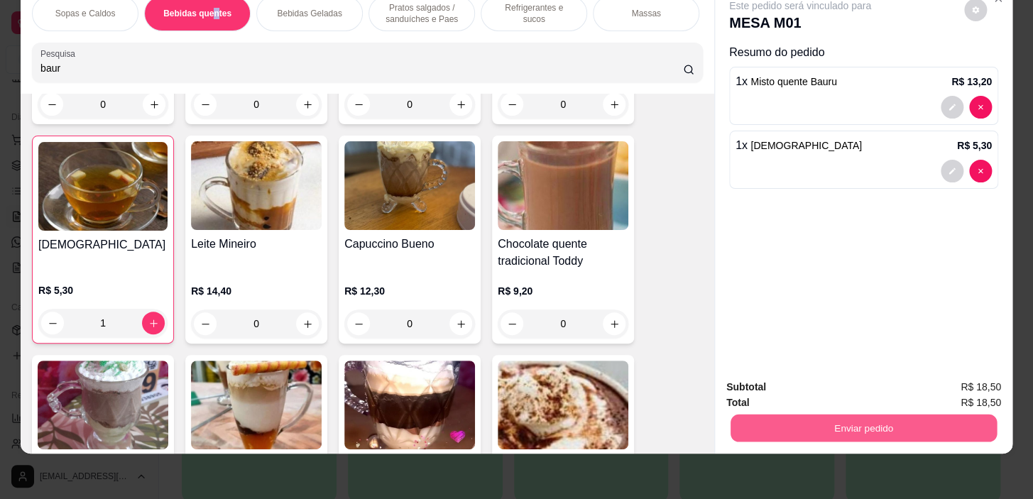
click at [887, 415] on button "Enviar pedido" at bounding box center [864, 429] width 266 height 28
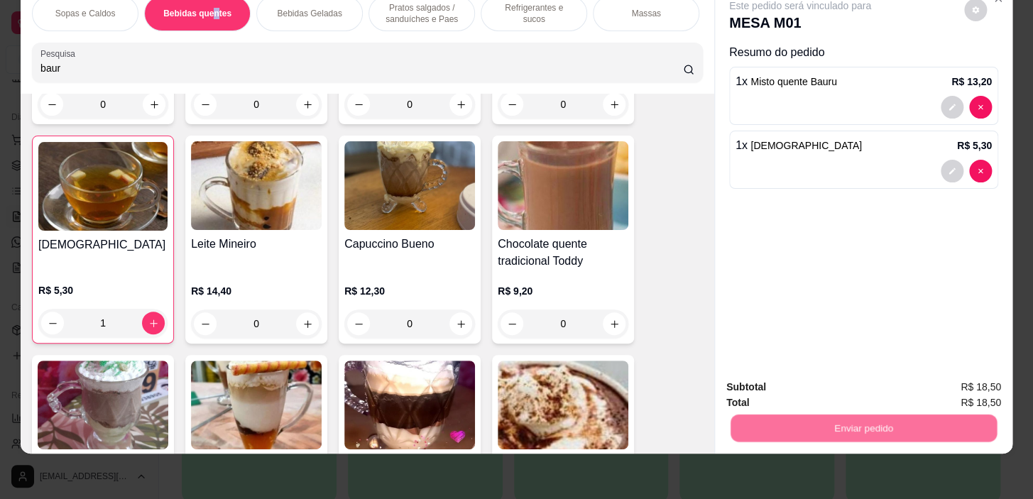
click at [852, 389] on button "Não registrar e enviar pedido" at bounding box center [817, 383] width 148 height 27
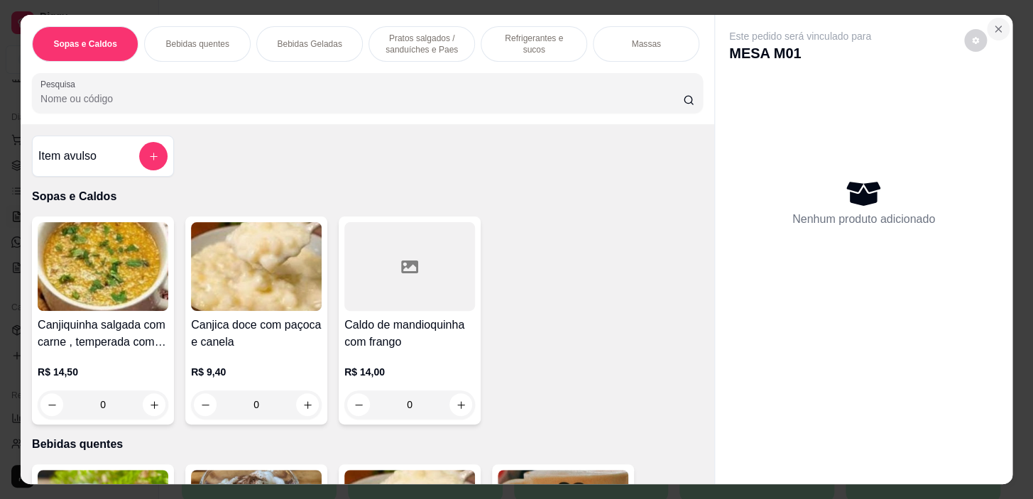
click at [995, 23] on icon "Close" at bounding box center [998, 28] width 11 height 11
